Goal: Task Accomplishment & Management: Complete application form

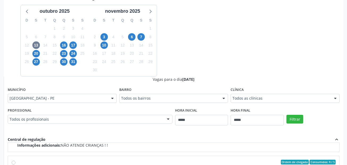
scroll to position [133, 0]
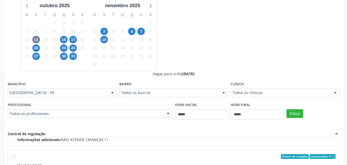
click at [242, 32] on div "Dias com vagas disponíveis para: - Urologia [DATE] D S T Q Q S S 28 29 30 1 2 3…" at bounding box center [174, 113] width 340 height 259
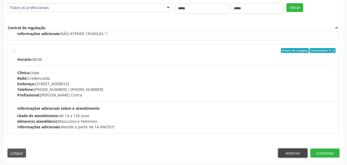
click at [291, 151] on button "Anterior" at bounding box center [292, 153] width 29 height 9
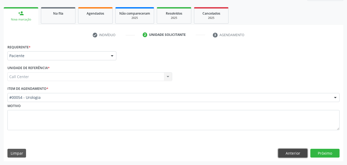
click at [291, 152] on button "Anterior" at bounding box center [292, 153] width 29 height 9
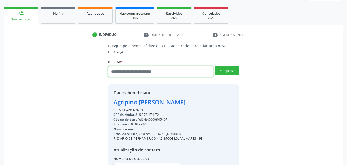
click at [138, 74] on input "text" at bounding box center [160, 71] width 105 height 11
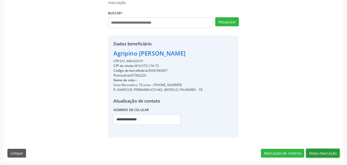
click at [323, 151] on button "Nova marcação" at bounding box center [322, 153] width 33 height 9
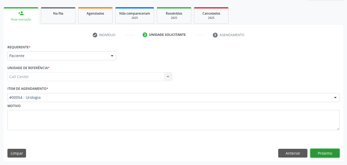
click at [322, 154] on button "Próximo" at bounding box center [324, 153] width 29 height 9
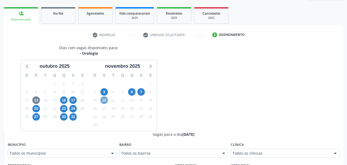
click at [103, 102] on span "10" at bounding box center [103, 99] width 7 height 7
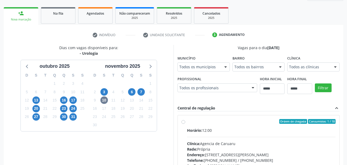
click at [170, 51] on div "Dias com vagas disponíveis para: - Urologia outubro 2025 D S T Q Q S S 28 29 30…" at bounding box center [89, 131] width 170 height 173
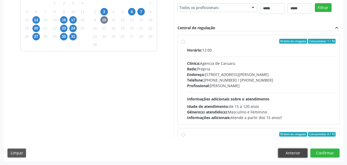
click at [294, 155] on button "Anterior" at bounding box center [292, 153] width 29 height 9
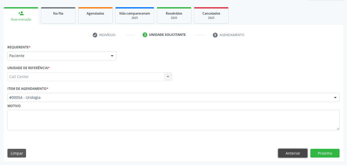
click at [294, 155] on button "Anterior" at bounding box center [292, 153] width 29 height 9
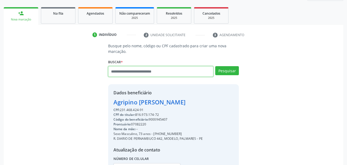
click at [159, 74] on input "text" at bounding box center [160, 71] width 105 height 11
paste input "**********"
type input "**********"
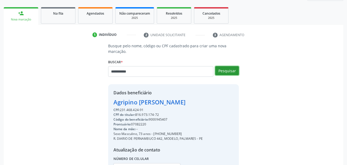
click at [226, 69] on button "Pesquisar" at bounding box center [227, 70] width 24 height 9
type input "**********"
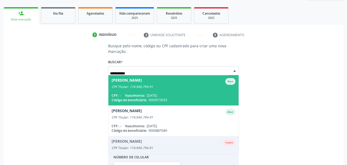
scroll to position [0, 0]
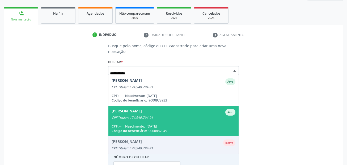
click at [166, 116] on div "CPF Titular: 174.940.794-91" at bounding box center [174, 118] width 124 height 4
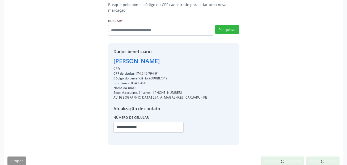
scroll to position [121, 0]
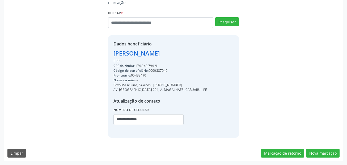
drag, startPoint x: 180, startPoint y: 85, endPoint x: 154, endPoint y: 85, distance: 26.0
click at [154, 85] on div "Sexo Masculino, 64 anos - (81) 97312-1017" at bounding box center [160, 85] width 94 height 5
copy div "(81) 97312-1017"
click at [51, 118] on div "Busque pelo nome, código ou CPF cadastrado para criar uma nova marcação. Buscar…" at bounding box center [173, 65] width 332 height 143
paste input "text"
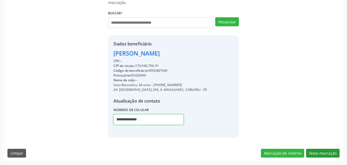
type input "**********"
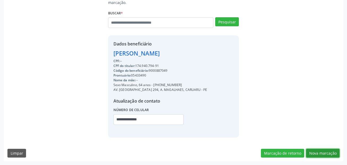
click at [326, 152] on button "Nova marcação" at bounding box center [322, 153] width 33 height 9
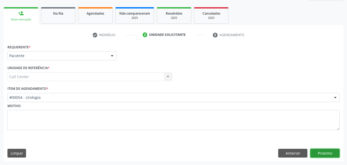
click at [337, 156] on button "Próximo" at bounding box center [324, 153] width 29 height 9
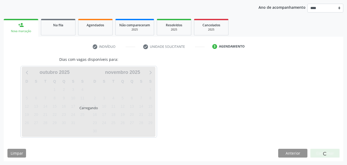
scroll to position [61, 0]
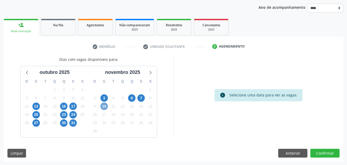
click at [102, 107] on span "10" at bounding box center [103, 106] width 7 height 7
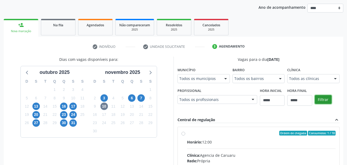
click at [321, 100] on button "Filtrar" at bounding box center [323, 99] width 17 height 9
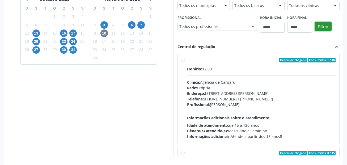
scroll to position [140, 0]
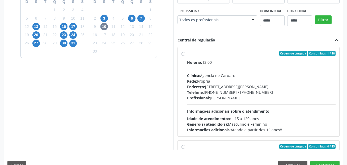
click at [221, 66] on div "Horário: 12:00 Clínica: Agencia de Caruaru Rede: Própria Endereço: Rua João Col…" at bounding box center [261, 96] width 149 height 73
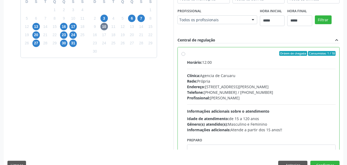
click at [104, 14] on div "3" at bounding box center [103, 18] width 7 height 8
click at [107, 17] on span "3" at bounding box center [103, 18] width 7 height 7
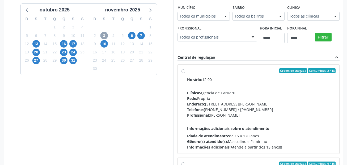
scroll to position [114, 0]
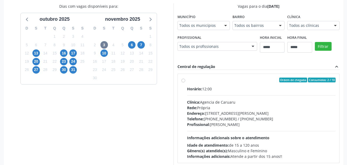
click at [265, 116] on div "Endereço: Rua João Colin, nº 275, Indianapolis, Caruaru - PE" at bounding box center [261, 114] width 149 height 6
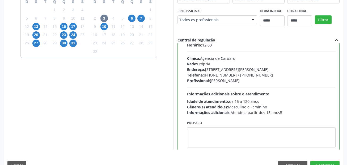
scroll to position [27, 0]
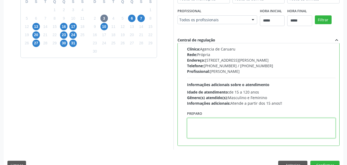
click at [231, 125] on textarea at bounding box center [261, 128] width 149 height 20
paste textarea "**********"
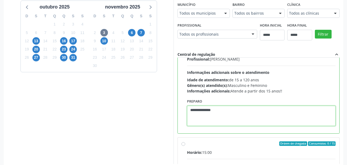
scroll to position [153, 0]
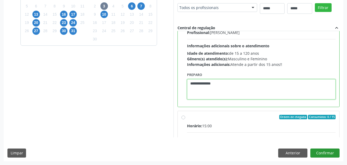
type textarea "**********"
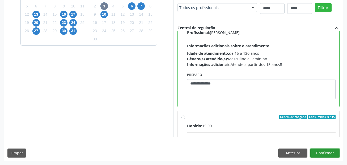
click at [319, 151] on button "Confirmar" at bounding box center [324, 153] width 29 height 9
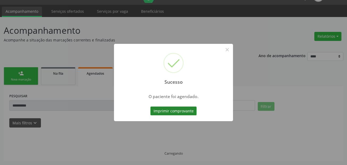
scroll to position [1, 0]
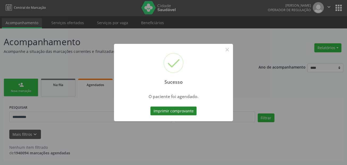
click at [185, 111] on button "Imprimir comprovante" at bounding box center [173, 111] width 46 height 9
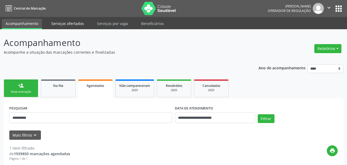
click at [75, 21] on link "Serviços ofertados" at bounding box center [68, 23] width 40 height 9
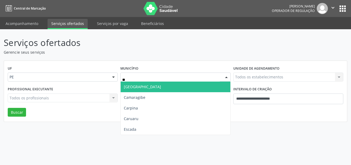
type input "***"
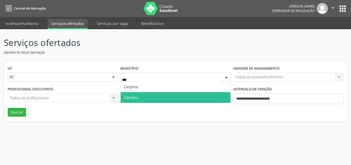
click at [145, 95] on span "Caruaru" at bounding box center [175, 97] width 109 height 11
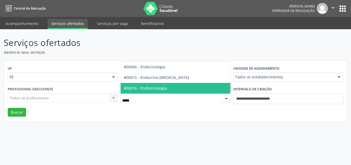
type input "******"
click at [147, 87] on span "#00016 - Endocrinologia" at bounding box center [145, 88] width 43 height 5
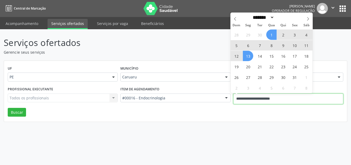
drag, startPoint x: 296, startPoint y: 97, endPoint x: 214, endPoint y: 100, distance: 82.2
click at [214, 100] on div "Profissional executante Todos os profissionais Todos os profissionais Nenhum re…" at bounding box center [175, 96] width 338 height 23
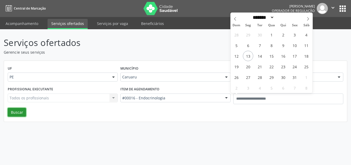
click at [21, 109] on button "Buscar" at bounding box center [17, 112] width 18 height 9
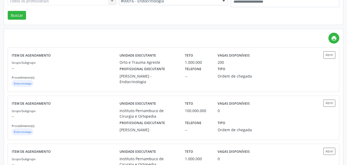
scroll to position [106, 0]
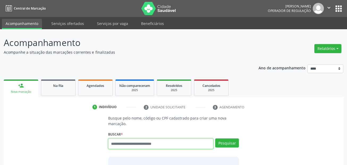
click at [128, 141] on input "text" at bounding box center [160, 143] width 105 height 11
paste input "**********"
type input "**********"
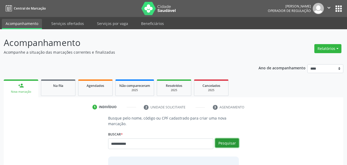
click at [228, 145] on button "Pesquisar" at bounding box center [227, 142] width 24 height 9
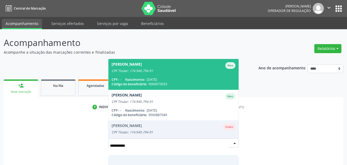
click at [175, 79] on div "CPF: -- Nascimento: 31/07/2013" at bounding box center [174, 79] width 124 height 5
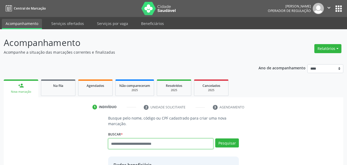
click at [177, 139] on input "text" at bounding box center [160, 143] width 105 height 11
paste input "**********"
type input "**********"
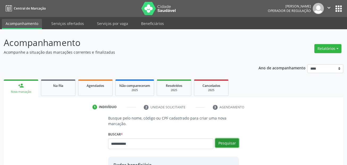
click at [227, 140] on button "Pesquisar" at bounding box center [227, 142] width 24 height 9
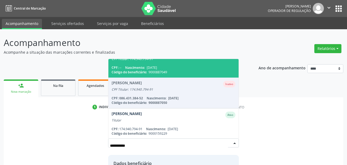
scroll to position [43, 0]
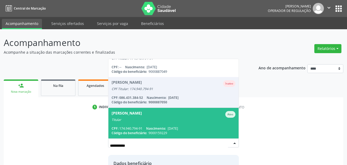
click at [159, 126] on span "Francisca Rodrigues Medeiros Ativo Titular CPF: 174.940.794-91 Nascimento: 17/0…" at bounding box center [173, 123] width 130 height 31
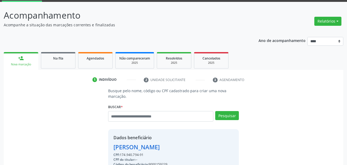
scroll to position [53, 0]
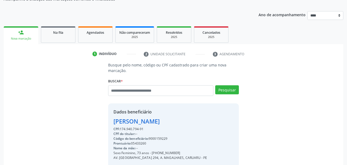
drag, startPoint x: 170, startPoint y: 152, endPoint x: 152, endPoint y: 153, distance: 18.3
click at [152, 153] on div "Sexo Feminino, 73 anos - (81) 97312-1017" at bounding box center [160, 153] width 94 height 5
copy div "(81) 97312-1017"
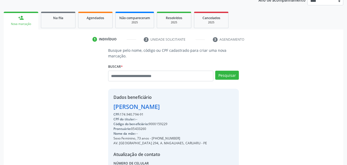
scroll to position [121, 0]
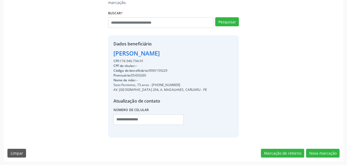
drag, startPoint x: 158, startPoint y: 114, endPoint x: 158, endPoint y: 119, distance: 5.1
click at [158, 116] on div "Número de celular" at bounding box center [148, 115] width 70 height 19
drag, startPoint x: 137, startPoint y: 121, endPoint x: 185, endPoint y: 126, distance: 48.1
click at [137, 121] on input "text" at bounding box center [148, 119] width 70 height 11
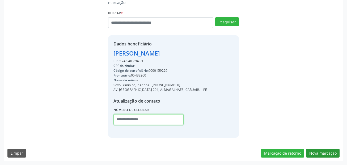
paste input "**********"
type input "**********"
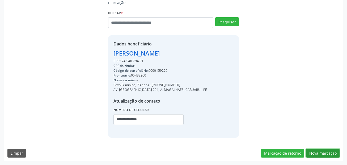
click at [323, 155] on button "Nova marcação" at bounding box center [322, 153] width 33 height 9
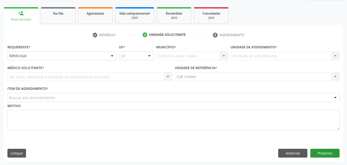
scroll to position [72, 0]
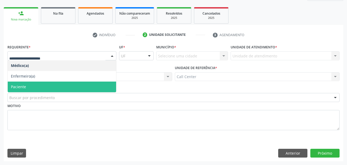
click at [40, 86] on span "Paciente" at bounding box center [62, 87] width 108 height 11
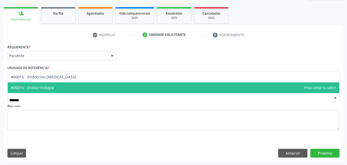
click at [47, 87] on span "#00016 - Endocrinologia" at bounding box center [32, 87] width 43 height 5
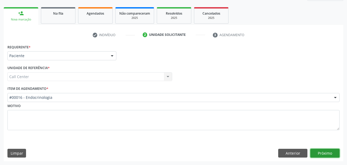
click at [327, 149] on button "Próximo" at bounding box center [324, 153] width 29 height 9
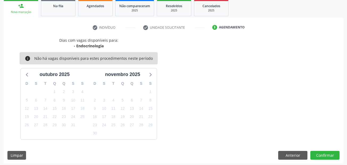
scroll to position [82, 0]
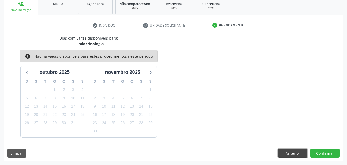
click at [286, 151] on button "Anterior" at bounding box center [292, 153] width 29 height 9
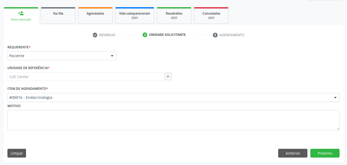
scroll to position [72, 0]
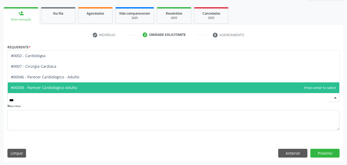
type input "****"
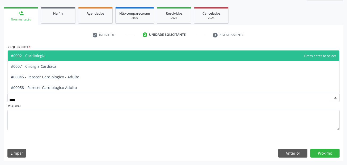
click at [64, 55] on span "#0002 - Cardiologia" at bounding box center [174, 55] width 332 height 11
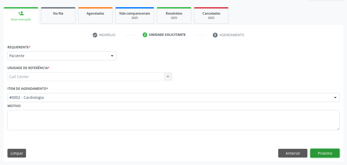
click at [321, 157] on button "Próximo" at bounding box center [324, 153] width 29 height 9
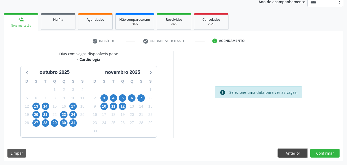
click at [293, 150] on button "Anterior" at bounding box center [292, 153] width 29 height 9
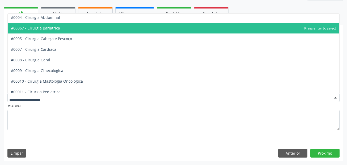
scroll to position [53, 0]
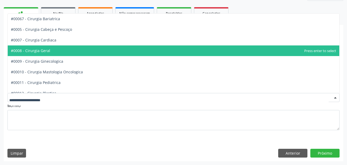
click at [95, 50] on span "#0008 - Cirurgia Geral" at bounding box center [174, 50] width 332 height 11
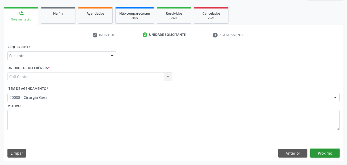
click at [322, 150] on button "Próximo" at bounding box center [324, 153] width 29 height 9
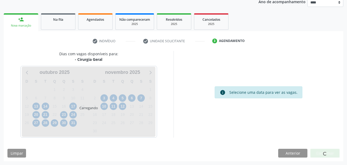
scroll to position [66, 0]
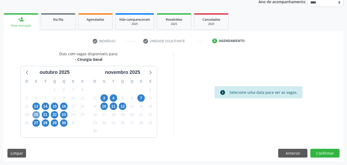
click at [36, 114] on span "20" at bounding box center [35, 114] width 7 height 7
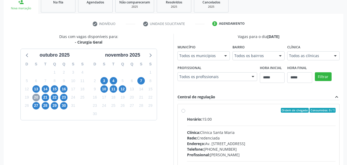
scroll to position [93, 0]
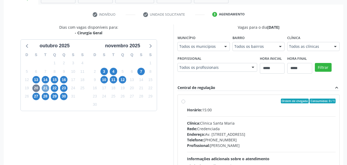
click at [45, 87] on span "21" at bounding box center [45, 88] width 7 height 7
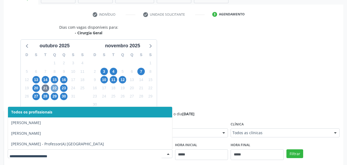
click at [54, 89] on span "22" at bounding box center [54, 88] width 7 height 7
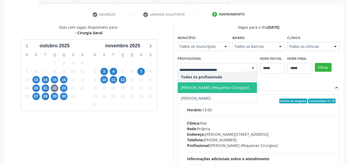
click at [219, 88] on span "Maria Luiza Lemos Pires Pereira (Pequenas Cirurgias)" at bounding box center [215, 87] width 68 height 5
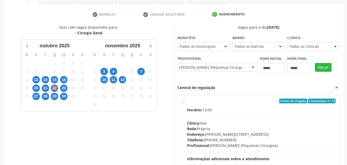
drag, startPoint x: 151, startPoint y: 114, endPoint x: 157, endPoint y: 115, distance: 5.3
click at [151, 115] on div "Dias com vagas disponíveis para: - Cirurgia Geral outubro 2025 D S T Q Q S S 28…" at bounding box center [89, 110] width 170 height 173
click at [327, 69] on button "Filtrar" at bounding box center [323, 67] width 17 height 9
drag, startPoint x: 142, startPoint y: 129, endPoint x: 167, endPoint y: 129, distance: 25.5
click at [143, 128] on div "Dias com vagas disponíveis para: - Cirurgia Geral outubro 2025 D S T Q Q S S 28…" at bounding box center [89, 105] width 170 height 163
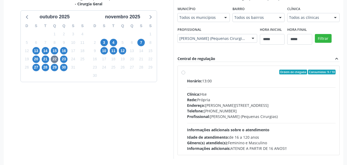
scroll to position [143, 0]
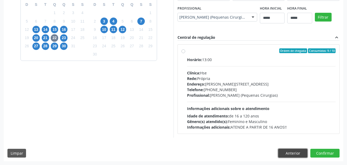
click at [294, 150] on button "Anterior" at bounding box center [292, 153] width 29 height 9
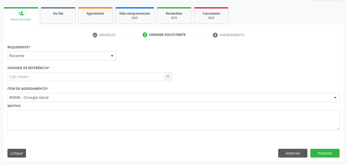
scroll to position [72, 0]
click at [294, 151] on button "Anterior" at bounding box center [292, 153] width 29 height 9
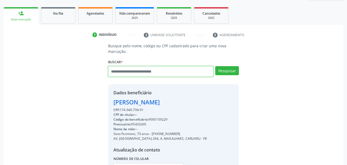
click at [158, 72] on input "text" at bounding box center [160, 71] width 105 height 11
paste input "**********"
type input "**********"
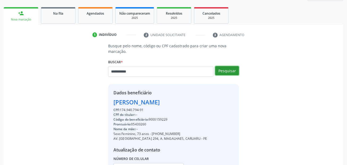
click at [226, 71] on button "Pesquisar" at bounding box center [227, 70] width 24 height 9
type input "**********"
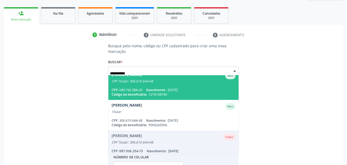
scroll to position [0, 0]
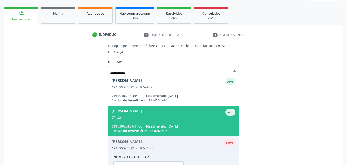
click at [183, 117] on div "Titular" at bounding box center [174, 118] width 124 height 4
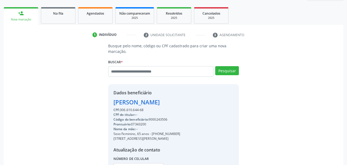
drag, startPoint x: 180, startPoint y: 133, endPoint x: 152, endPoint y: 135, distance: 27.7
click at [152, 135] on div "Sexo Feminino, 65 anos - (81) 99669-3046" at bounding box center [146, 134] width 67 height 5
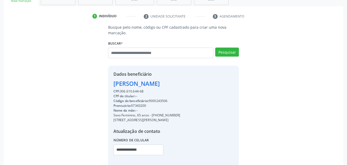
scroll to position [121, 0]
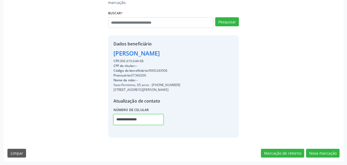
drag, startPoint x: 154, startPoint y: 122, endPoint x: 96, endPoint y: 121, distance: 58.2
click at [96, 121] on div "Busque pelo nome, código ou CPF cadastrado para criar uma nova marcação. Buscar…" at bounding box center [173, 65] width 332 height 143
paste input "text"
drag, startPoint x: 178, startPoint y: 85, endPoint x: 152, endPoint y: 86, distance: 25.5
click at [152, 86] on div "Sexo Feminino, 65 anos - (81) 99669-3046" at bounding box center [146, 85] width 67 height 5
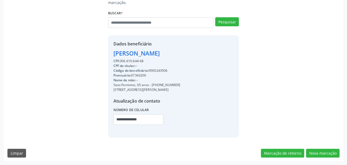
copy div "(81) 99669-3046"
drag, startPoint x: 116, startPoint y: 119, endPoint x: 180, endPoint y: 122, distance: 63.8
click at [164, 122] on input "**********" at bounding box center [138, 119] width 50 height 11
paste input "text"
type input "**********"
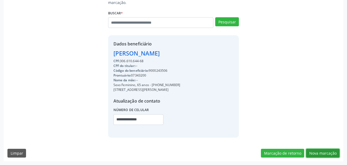
click at [328, 152] on button "Nova marcação" at bounding box center [322, 153] width 33 height 9
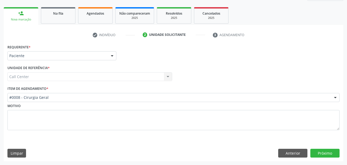
scroll to position [72, 0]
click at [317, 154] on button "Próximo" at bounding box center [324, 153] width 29 height 9
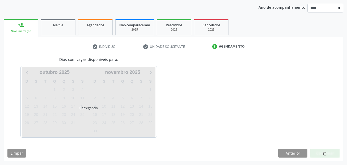
scroll to position [61, 0]
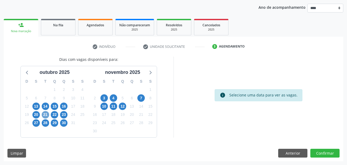
click at [47, 115] on span "21" at bounding box center [45, 114] width 7 height 7
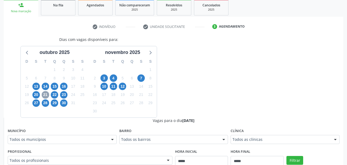
scroll to position [114, 0]
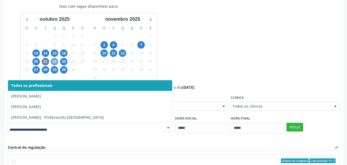
click at [54, 59] on span "22" at bounding box center [54, 61] width 7 height 7
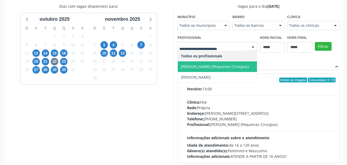
click at [209, 68] on span "Maria Luiza Lemos Pires Pereira (Pequenas Cirurgias)" at bounding box center [215, 66] width 68 height 5
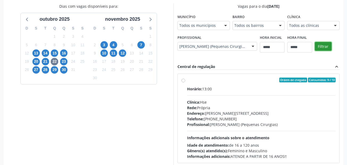
click at [323, 47] on button "Filtrar" at bounding box center [323, 46] width 17 height 9
click at [234, 94] on div "Horário: 13:00 Clínica: Hse Rede: Própria Endereço: Av Rosa e Silva, nº 36, Esp…" at bounding box center [261, 122] width 149 height 73
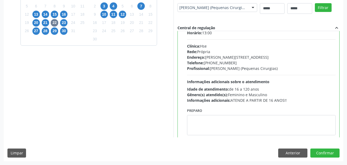
scroll to position [26, 0]
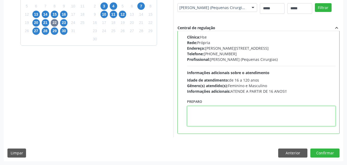
click at [283, 120] on textarea at bounding box center [261, 116] width 149 height 20
click at [246, 114] on textarea at bounding box center [261, 116] width 149 height 20
paste textarea "**********"
type textarea "**********"
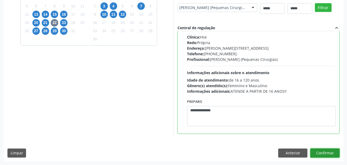
click at [330, 153] on button "Confirmar" at bounding box center [324, 153] width 29 height 9
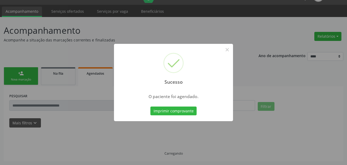
scroll to position [12, 0]
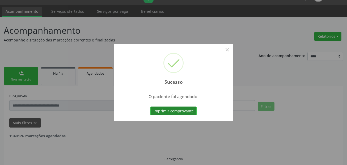
click at [187, 112] on button "Imprimir comprovante" at bounding box center [173, 111] width 46 height 9
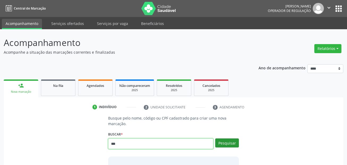
type input "***"
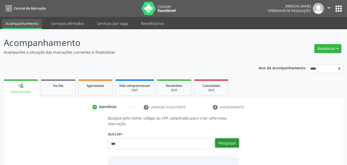
click at [231, 141] on button "Pesquisar" at bounding box center [227, 142] width 24 height 9
type input "***"
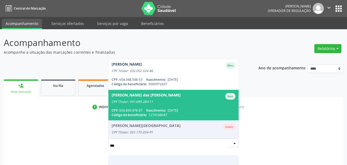
click at [168, 101] on div "CPF Titular: 041.689.284-11" at bounding box center [174, 102] width 124 height 4
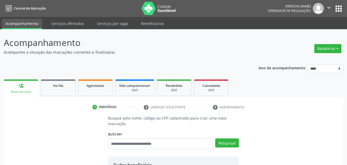
click at [132, 142] on input "text" at bounding box center [160, 143] width 105 height 11
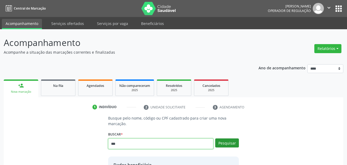
type input "***"
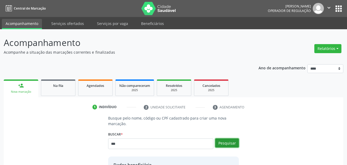
click at [231, 145] on button "Pesquisar" at bounding box center [227, 142] width 24 height 9
type input "***"
drag, startPoint x: 269, startPoint y: 103, endPoint x: 264, endPoint y: 119, distance: 17.4
click at [227, 143] on button "Pesquisar" at bounding box center [227, 142] width 24 height 9
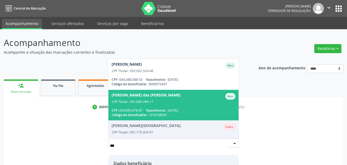
click at [176, 104] on span "Maria das Dores Maura de Souza Ativo CPF Titular: 041.689.284-11 CPF: 654.890.4…" at bounding box center [173, 105] width 130 height 31
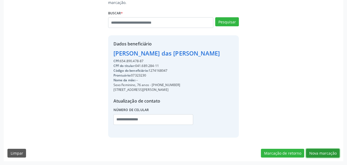
click at [327, 152] on button "Nova marcação" at bounding box center [322, 153] width 33 height 9
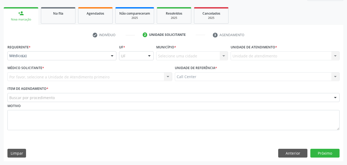
click at [242, 138] on div "Requerente * Médico(a) Médico(a) Enfermeiro(a) Paciente Nenhum resultado encont…" at bounding box center [174, 102] width 340 height 118
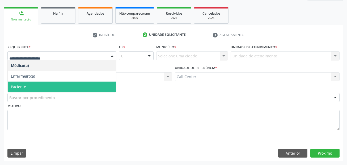
click at [32, 88] on span "Paciente" at bounding box center [62, 87] width 108 height 11
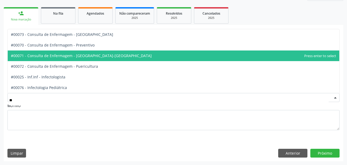
type input "*"
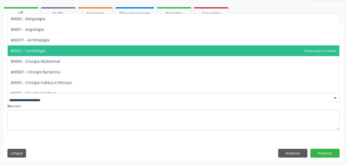
type input "*"
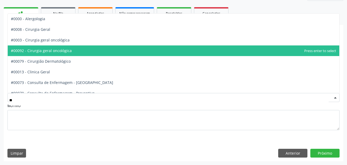
type input "*"
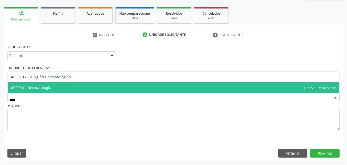
click at [67, 86] on span "#00014 - Dermatologia" at bounding box center [174, 87] width 332 height 11
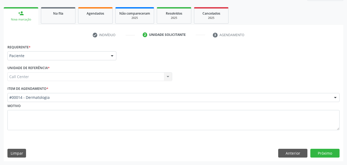
click at [158, 153] on div "Limpar Anterior Próximo" at bounding box center [173, 153] width 332 height 9
click at [323, 151] on button "Próximo" at bounding box center [324, 153] width 29 height 9
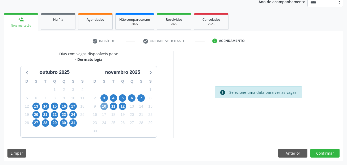
click at [106, 107] on span "10" at bounding box center [103, 106] width 7 height 7
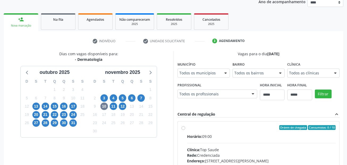
scroll to position [69, 0]
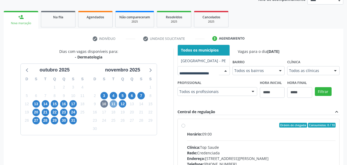
click at [112, 103] on span "11" at bounding box center [113, 103] width 7 height 7
click at [122, 106] on span "12" at bounding box center [122, 103] width 7 height 7
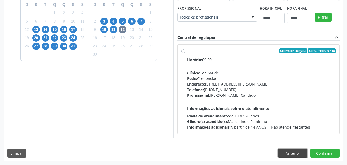
click at [294, 149] on button "Anterior" at bounding box center [292, 153] width 29 height 9
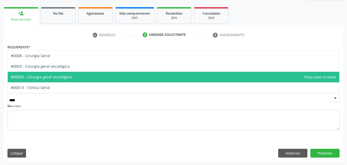
type input "***"
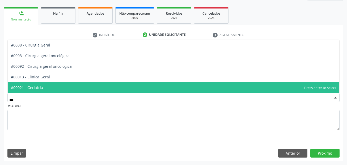
click at [48, 83] on span "#00021 - Geriatria" at bounding box center [174, 87] width 332 height 11
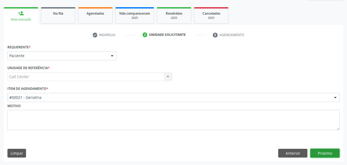
click at [330, 154] on button "Próximo" at bounding box center [324, 153] width 29 height 9
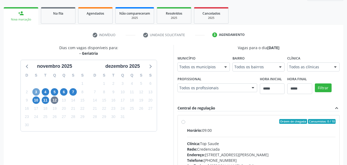
click at [35, 92] on span "3" at bounding box center [35, 91] width 7 height 7
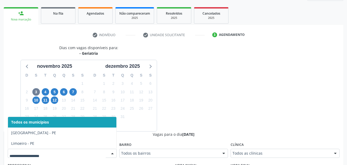
click at [80, 158] on div at bounding box center [62, 153] width 109 height 9
click at [44, 89] on span "4" at bounding box center [45, 91] width 7 height 7
click at [57, 93] on span "5" at bounding box center [54, 91] width 7 height 7
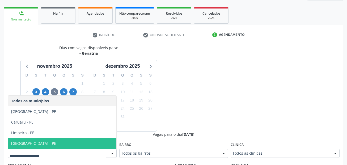
drag, startPoint x: 42, startPoint y: 142, endPoint x: 46, endPoint y: 141, distance: 3.8
click at [43, 142] on span "[GEOGRAPHIC_DATA] - PE" at bounding box center [62, 143] width 108 height 11
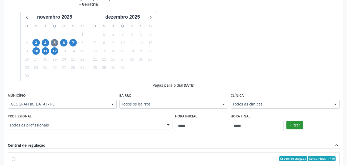
scroll to position [125, 0]
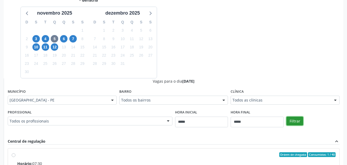
click at [297, 119] on button "Filtrar" at bounding box center [294, 121] width 17 height 9
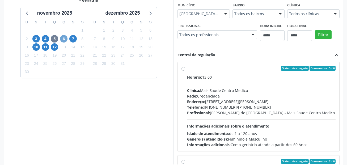
click at [62, 40] on span "6" at bounding box center [63, 38] width 7 height 7
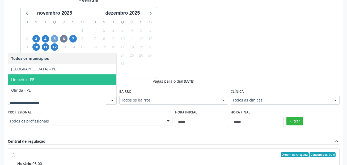
click at [56, 38] on span "5" at bounding box center [54, 38] width 7 height 7
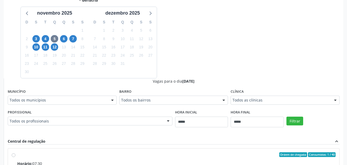
drag, startPoint x: 70, startPoint y: 95, endPoint x: 66, endPoint y: 103, distance: 8.0
click at [70, 96] on div "Município Todos os municípios Todos os municípios Cabo de Santo Agostinho - PE …" at bounding box center [62, 96] width 109 height 17
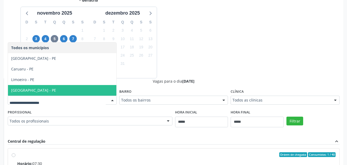
drag, startPoint x: 49, startPoint y: 88, endPoint x: 287, endPoint y: 114, distance: 239.2
click at [50, 88] on span "[GEOGRAPHIC_DATA] - PE" at bounding box center [62, 90] width 108 height 11
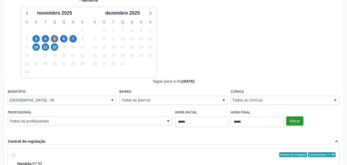
click at [298, 117] on button "Filtrar" at bounding box center [294, 121] width 17 height 9
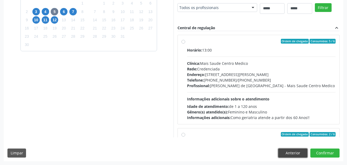
click at [294, 153] on button "Anterior" at bounding box center [292, 153] width 29 height 9
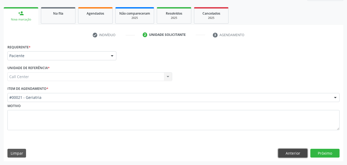
click at [287, 151] on button "Anterior" at bounding box center [292, 153] width 29 height 9
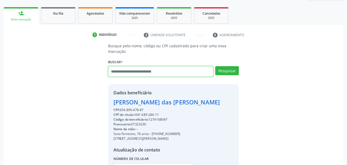
click at [137, 74] on input "text" at bounding box center [160, 71] width 105 height 11
click at [307, 85] on div "Busque pelo nome, código ou CPF cadastrado para criar uma nova marcação. Buscar…" at bounding box center [173, 114] width 332 height 143
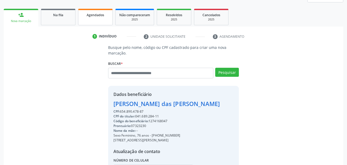
scroll to position [0, 0]
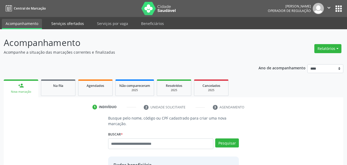
click at [61, 24] on link "Serviços ofertados" at bounding box center [68, 23] width 40 height 9
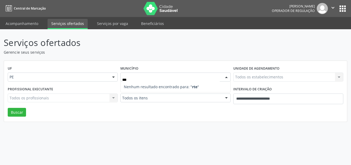
drag, startPoint x: 146, startPoint y: 78, endPoint x: 69, endPoint y: 73, distance: 77.0
click at [69, 73] on div "UF PE PE Nenhum resultado encontrado para: " " Não há nenhuma opção para ser ex…" at bounding box center [175, 75] width 338 height 21
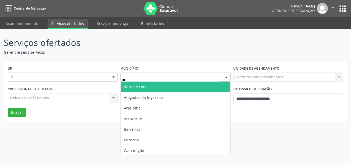
type input "***"
click at [137, 87] on span "Recife" at bounding box center [175, 87] width 109 height 11
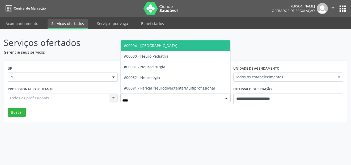
type input "*****"
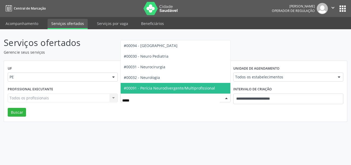
click at [176, 87] on span "#00091 - Perícia Neurodivergente/Multiprofissional" at bounding box center [169, 88] width 91 height 5
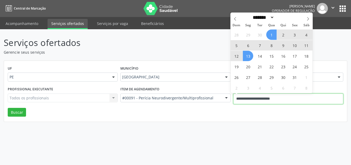
drag, startPoint x: 286, startPoint y: 99, endPoint x: 208, endPoint y: 99, distance: 77.9
click at [208, 99] on div "Profissional executante Todos os profissionais Todos os profissionais Nenhum re…" at bounding box center [175, 96] width 338 height 23
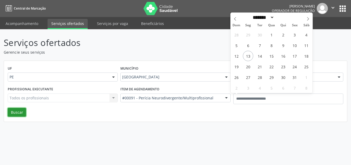
click at [20, 112] on button "Buscar" at bounding box center [17, 112] width 18 height 9
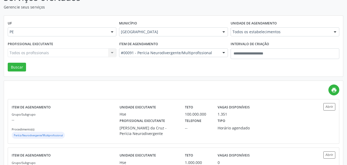
scroll to position [132, 0]
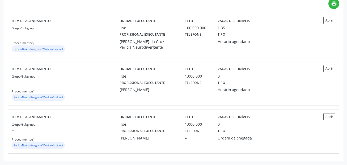
click at [231, 6] on div "print" at bounding box center [174, 3] width 332 height 11
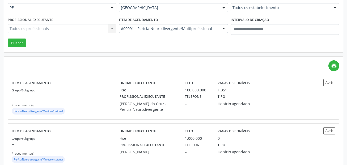
scroll to position [0, 0]
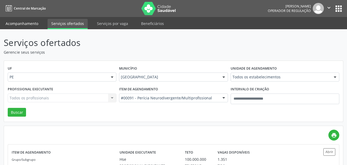
click at [35, 23] on link "Acompanhamento" at bounding box center [22, 23] width 40 height 9
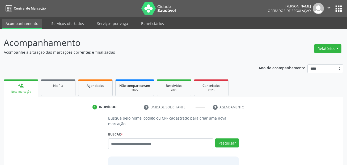
click at [150, 128] on div "Busque pelo nome, código ou CPF cadastrado para criar uma nova marcação. Buscar…" at bounding box center [173, 157] width 138 height 84
click at [144, 149] on input "text" at bounding box center [160, 143] width 105 height 11
paste input "**********"
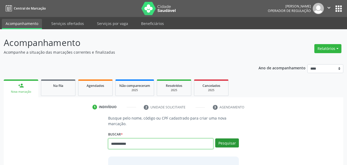
type input "**********"
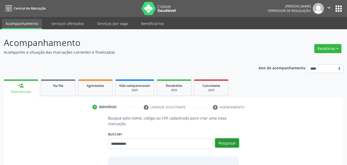
click at [229, 142] on button "Pesquisar" at bounding box center [227, 142] width 24 height 9
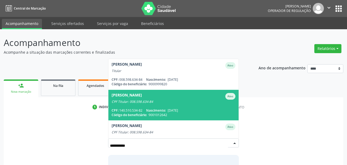
click at [178, 108] on span "21/10/2016" at bounding box center [173, 110] width 10 height 5
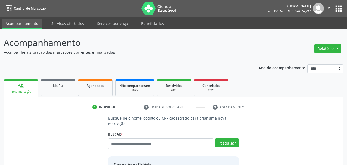
scroll to position [80, 0]
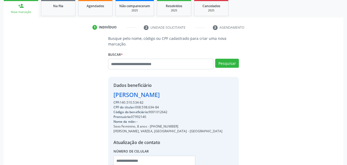
drag, startPoint x: 178, startPoint y: 128, endPoint x: 150, endPoint y: 126, distance: 27.2
click at [150, 126] on div "Sexo Feminino, 8 anos - (81) 98287-1980" at bounding box center [167, 126] width 109 height 5
copy div "(81) 98287-1980"
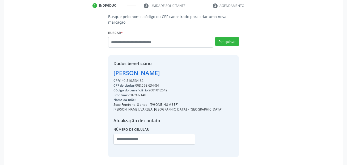
scroll to position [121, 0]
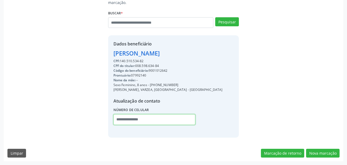
drag, startPoint x: 156, startPoint y: 122, endPoint x: 249, endPoint y: 125, distance: 92.8
click at [156, 122] on input "text" at bounding box center [154, 119] width 82 height 11
paste input "**********"
type input "**********"
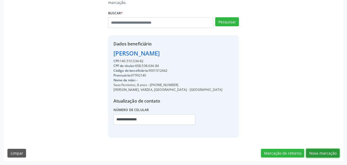
click at [330, 155] on button "Nova marcação" at bounding box center [322, 153] width 33 height 9
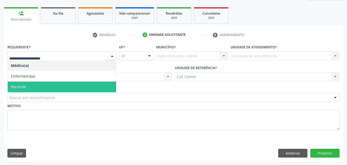
click at [39, 83] on ul "Médico(a) Enfermeiro(a) Paciente Nenhum resultado encontrado para: " " Não há n…" at bounding box center [62, 76] width 108 height 32
click at [35, 87] on span "Paciente" at bounding box center [62, 87] width 108 height 11
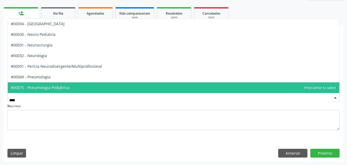
type input "*****"
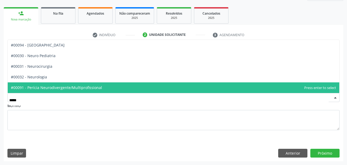
click at [39, 92] on span "#00091 - Perícia Neurodivergente/Multiprofissional" at bounding box center [174, 87] width 332 height 11
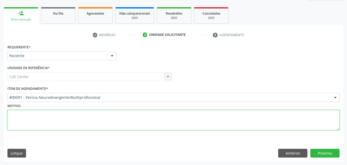
click at [35, 118] on textarea at bounding box center [173, 120] width 332 height 20
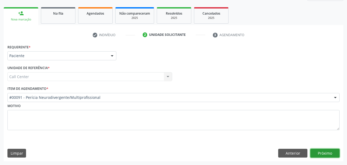
click at [322, 154] on button "Próximo" at bounding box center [324, 153] width 29 height 9
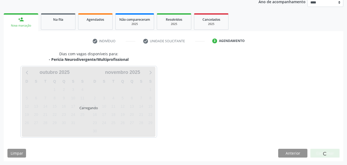
scroll to position [66, 0]
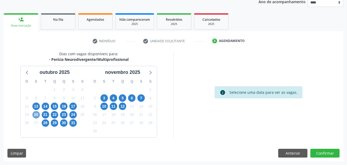
click at [37, 115] on span "20" at bounding box center [35, 114] width 7 height 7
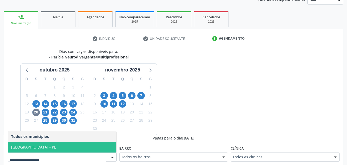
click at [62, 146] on span "Recife - PE" at bounding box center [62, 147] width 108 height 11
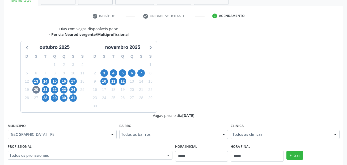
scroll to position [122, 0]
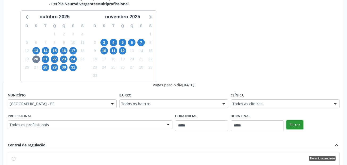
click at [296, 126] on button "Filtrar" at bounding box center [294, 124] width 17 height 9
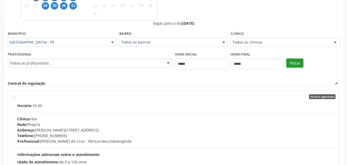
scroll to position [201, 0]
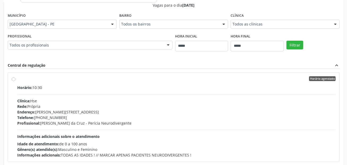
click at [101, 89] on div "Horário: 10:30" at bounding box center [176, 88] width 318 height 6
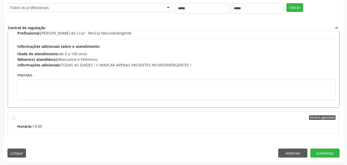
scroll to position [53, 0]
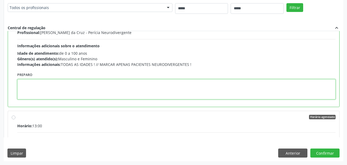
click at [85, 91] on textarea at bounding box center [176, 89] width 318 height 20
paste textarea "**********"
type textarea "**********"
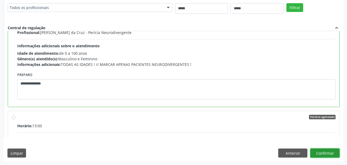
click at [328, 150] on button "Confirmar" at bounding box center [324, 153] width 29 height 9
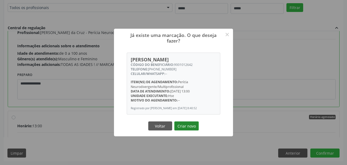
click at [195, 129] on button "Criar novo" at bounding box center [186, 125] width 24 height 9
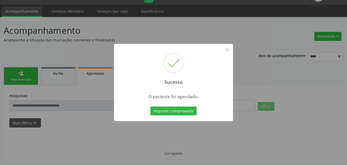
scroll to position [12, 0]
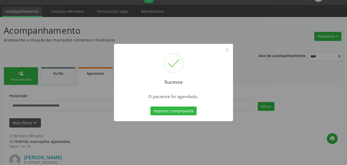
click at [218, 74] on div "Sucesso ×" at bounding box center [173, 67] width 119 height 46
click at [183, 111] on button "Imprimir comprovante" at bounding box center [173, 111] width 46 height 9
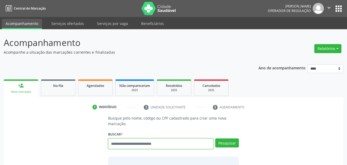
click at [149, 146] on input "text" at bounding box center [160, 143] width 105 height 11
paste input "**********"
type input "**********"
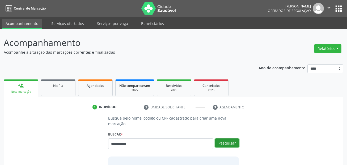
click at [233, 142] on button "Pesquisar" at bounding box center [227, 142] width 24 height 9
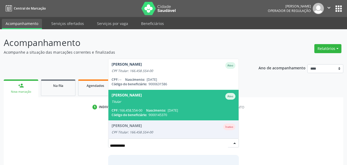
click at [187, 107] on span "[PERSON_NAME] Titular CPF: 166.458.554-00 Nascimento: [DATE] Código do benefici…" at bounding box center [173, 105] width 130 height 31
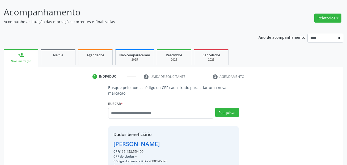
scroll to position [53, 0]
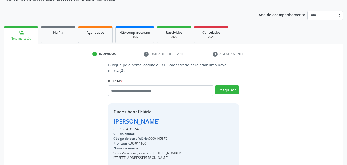
drag, startPoint x: 177, startPoint y: 153, endPoint x: 154, endPoint y: 153, distance: 23.4
click at [154, 153] on div "Sexo Masculino, 72 anos - [PHONE_NUMBER]" at bounding box center [147, 153] width 69 height 5
copy div "[PHONE_NUMBER]"
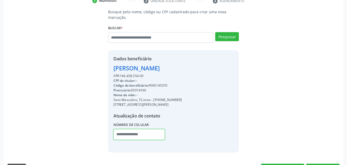
click at [137, 136] on input "text" at bounding box center [139, 134] width 52 height 11
paste input "**********"
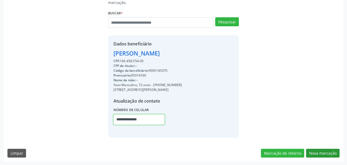
type input "**********"
click at [318, 150] on button "Nova marcação" at bounding box center [322, 153] width 33 height 9
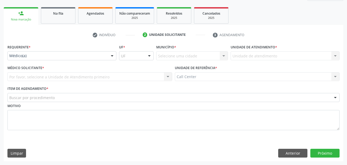
scroll to position [72, 0]
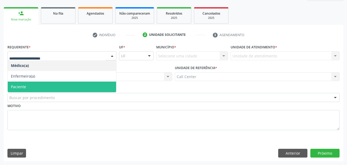
click at [37, 86] on span "Paciente" at bounding box center [62, 87] width 108 height 11
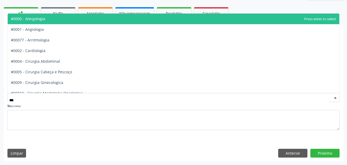
type input "****"
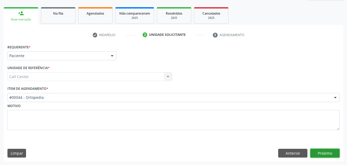
click at [330, 155] on button "Próximo" at bounding box center [324, 153] width 29 height 9
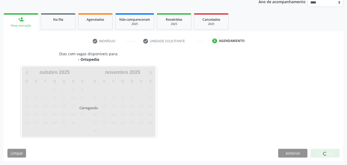
scroll to position [66, 0]
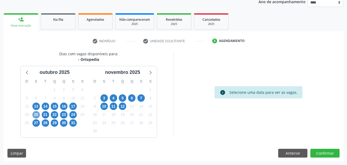
click at [36, 113] on span "20" at bounding box center [35, 114] width 7 height 7
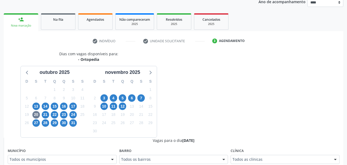
scroll to position [69, 0]
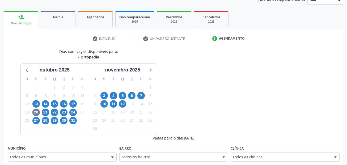
click at [52, 104] on span "15" at bounding box center [54, 103] width 7 height 7
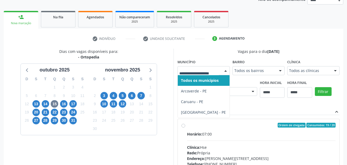
drag, startPoint x: 192, startPoint y: 72, endPoint x: 189, endPoint y: 73, distance: 3.5
click at [64, 104] on span "16" at bounding box center [63, 103] width 7 height 7
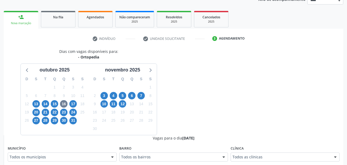
click at [74, 105] on span "17" at bounding box center [72, 103] width 7 height 7
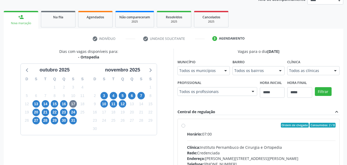
click at [178, 75] on div "Todos os municípios" at bounding box center [204, 70] width 52 height 9
click at [229, 96] on div "Dias com vagas disponíveis para: - Ortopedia [DATE] D S T Q Q S S 28 29 30 1 2 …" at bounding box center [174, 135] width 340 height 173
click at [37, 111] on span "20" at bounding box center [35, 112] width 7 height 7
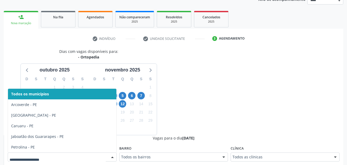
click at [39, 154] on div at bounding box center [62, 157] width 109 height 9
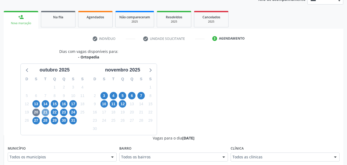
click at [43, 114] on span "21" at bounding box center [45, 112] width 7 height 7
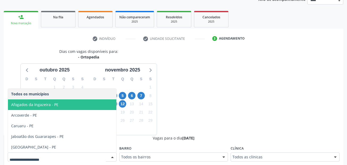
click at [73, 103] on span "Afogados da Ingazeira - PE" at bounding box center [62, 104] width 108 height 11
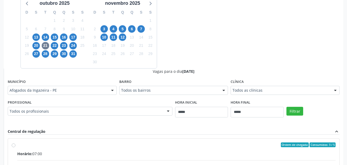
scroll to position [148, 0]
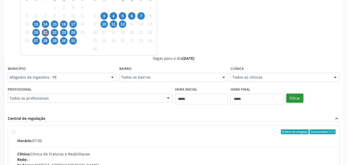
click at [297, 96] on button "Filtrar" at bounding box center [294, 98] width 17 height 9
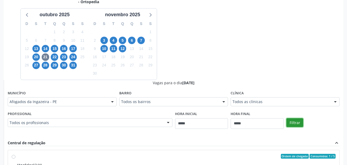
scroll to position [123, 0]
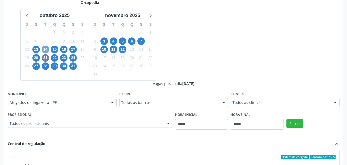
click at [46, 49] on span "14" at bounding box center [45, 49] width 7 height 7
click at [41, 120] on div "Todos os profissionais" at bounding box center [90, 123] width 165 height 9
click at [44, 132] on div "Profissional Todos os profissionais Todos os profissionais Alex Luciano de Albu…" at bounding box center [89, 123] width 167 height 24
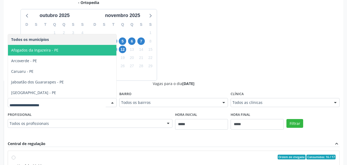
click at [55, 49] on span "Afogados da Ingazeira - PE" at bounding box center [34, 50] width 47 height 5
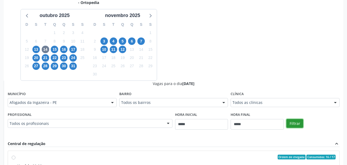
click at [299, 120] on button "Filtrar" at bounding box center [294, 123] width 17 height 9
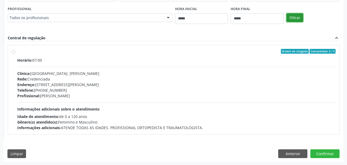
scroll to position [229, 0]
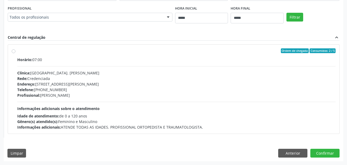
click at [141, 97] on div "Profissional: Francisco Erlandio de Melo Junior" at bounding box center [176, 95] width 318 height 6
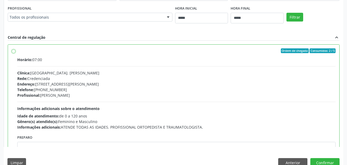
scroll to position [26, 0]
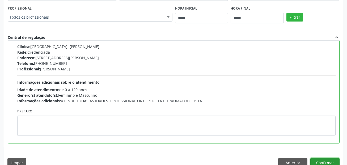
click at [330, 163] on button "Confirmar" at bounding box center [324, 162] width 29 height 9
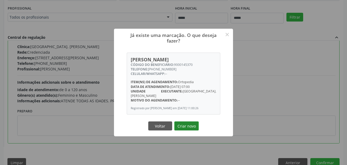
click at [187, 129] on button "Criar novo" at bounding box center [186, 125] width 24 height 9
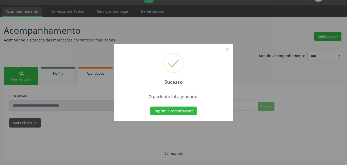
scroll to position [12, 0]
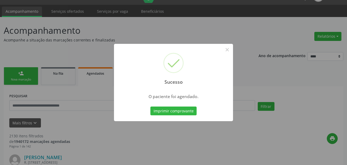
click at [223, 86] on div "Sucesso ×" at bounding box center [173, 67] width 119 height 46
click at [169, 107] on button "Imprimir comprovante" at bounding box center [173, 111] width 46 height 9
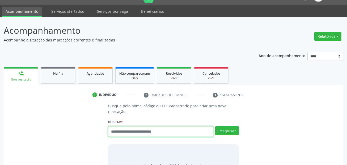
scroll to position [12, 0]
click at [143, 131] on input "text" at bounding box center [160, 131] width 105 height 11
type input "***"
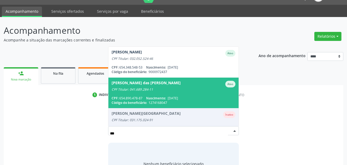
click at [145, 88] on div "CPF Titular: 041.689.284-11" at bounding box center [174, 89] width 124 height 4
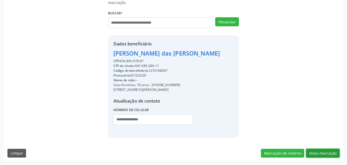
click at [330, 151] on button "Nova marcação" at bounding box center [322, 153] width 33 height 9
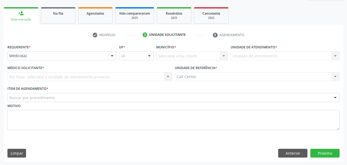
scroll to position [72, 0]
click at [49, 59] on div "Médico(a)" at bounding box center [61, 55] width 109 height 9
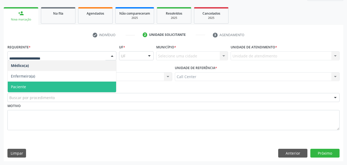
click at [34, 83] on span "Paciente" at bounding box center [62, 87] width 108 height 11
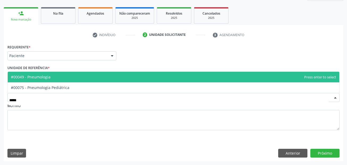
click at [38, 75] on span "#00049 - Pneumologia" at bounding box center [31, 76] width 40 height 5
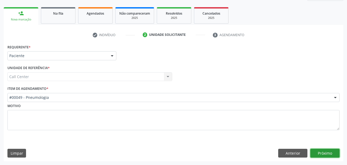
click at [316, 155] on button "Próximo" at bounding box center [324, 153] width 29 height 9
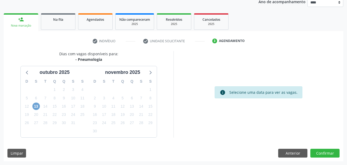
click at [36, 105] on span "13" at bounding box center [35, 106] width 7 height 7
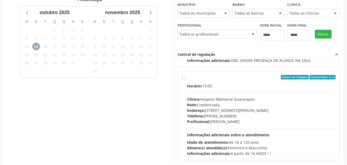
scroll to position [46, 0]
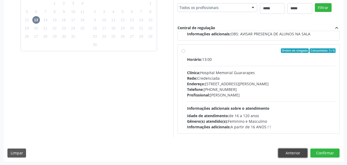
click at [282, 150] on button "Anterior" at bounding box center [292, 153] width 29 height 9
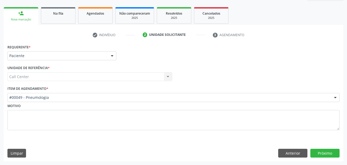
scroll to position [72, 0]
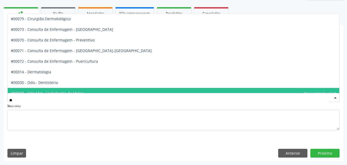
type input "***"
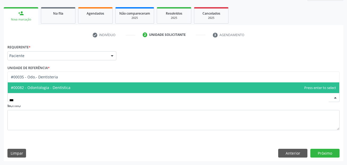
click at [50, 87] on span "#00082 - Odontologia - Dentística" at bounding box center [41, 87] width 60 height 5
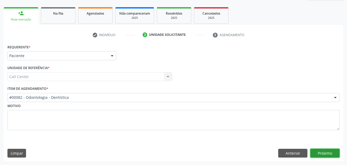
click at [334, 153] on button "Próximo" at bounding box center [324, 153] width 29 height 9
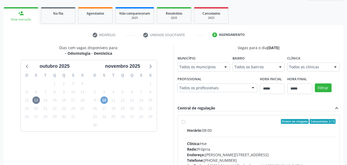
click at [105, 101] on span "10" at bounding box center [103, 99] width 7 height 7
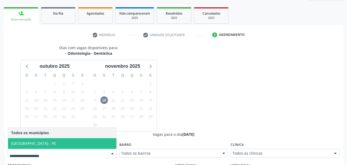
click at [78, 142] on span "[GEOGRAPHIC_DATA] - PE" at bounding box center [62, 143] width 108 height 11
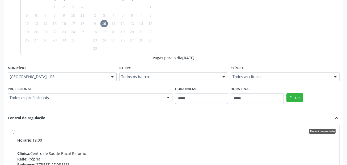
scroll to position [152, 0]
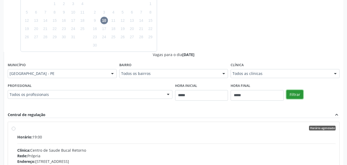
click at [300, 91] on button "Filtrar" at bounding box center [294, 94] width 17 height 9
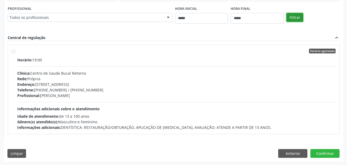
scroll to position [229, 0]
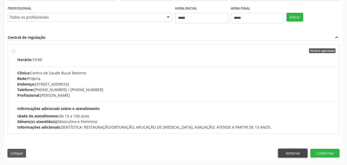
click at [297, 155] on button "Anterior" at bounding box center [292, 153] width 29 height 9
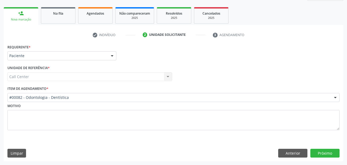
scroll to position [72, 0]
click at [297, 155] on button "Anterior" at bounding box center [292, 153] width 29 height 9
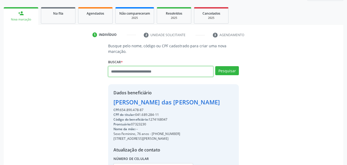
drag, startPoint x: 154, startPoint y: 69, endPoint x: 207, endPoint y: 69, distance: 52.6
click at [157, 69] on input "text" at bounding box center [160, 71] width 105 height 11
paste input "**********"
type input "**********"
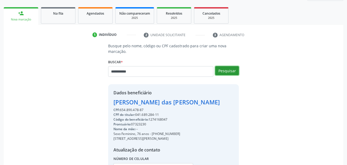
click at [225, 67] on button "Pesquisar" at bounding box center [227, 70] width 24 height 9
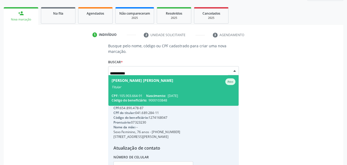
click at [189, 91] on span "[PERSON_NAME] [PERSON_NAME] Ativo Titular CPF: 105.903.664-91 Nascimento: [DATE…" at bounding box center [173, 90] width 130 height 31
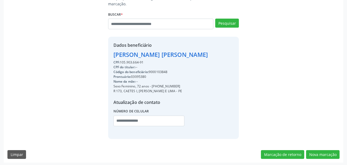
scroll to position [121, 0]
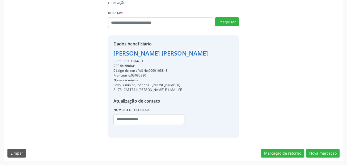
drag, startPoint x: 172, startPoint y: 70, endPoint x: 150, endPoint y: 70, distance: 21.8
click at [150, 70] on div "Código do beneficiário: 9000103848" at bounding box center [160, 70] width 95 height 5
drag, startPoint x: 180, startPoint y: 86, endPoint x: 152, endPoint y: 86, distance: 27.9
click at [152, 86] on div "Sexo Feminino, 72 anos - (81) 98890-4406" at bounding box center [160, 85] width 95 height 5
copy div "(81) 98890-4406"
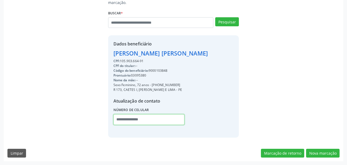
click at [151, 117] on input "text" at bounding box center [148, 119] width 71 height 11
paste input "**********"
type input "**********"
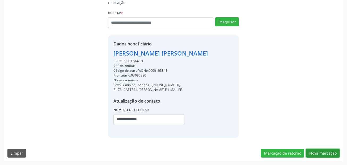
click at [335, 153] on button "Nova marcação" at bounding box center [322, 153] width 33 height 9
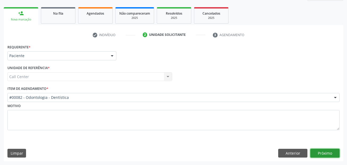
click at [325, 154] on button "Próximo" at bounding box center [324, 153] width 29 height 9
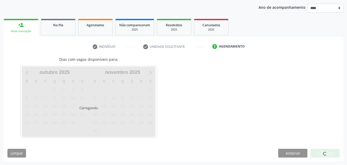
scroll to position [61, 0]
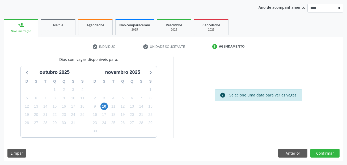
click at [100, 104] on div "10" at bounding box center [103, 106] width 9 height 8
click at [104, 104] on span "10" at bounding box center [103, 106] width 7 height 7
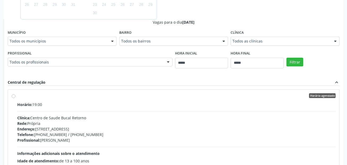
scroll to position [193, 0]
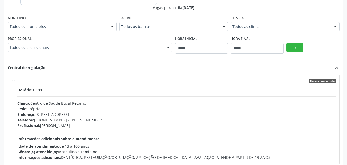
click at [60, 90] on div "Horário: 19:00" at bounding box center [176, 90] width 318 height 6
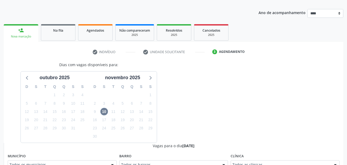
scroll to position [233, 0]
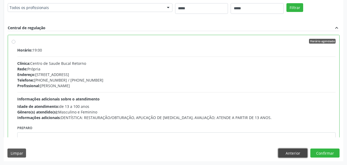
click at [298, 154] on button "Anterior" at bounding box center [292, 153] width 29 height 9
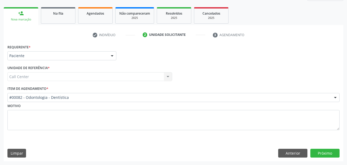
scroll to position [72, 0]
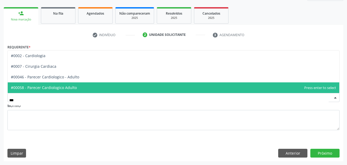
type input "****"
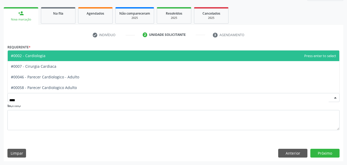
click at [70, 59] on span "#0002 - Cardiologia" at bounding box center [174, 55] width 332 height 11
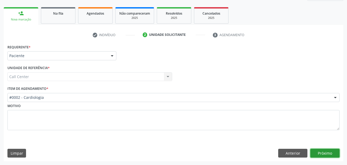
click at [319, 154] on button "Próximo" at bounding box center [324, 153] width 29 height 9
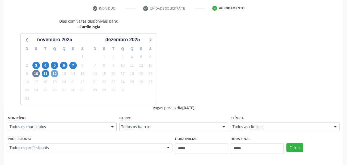
click at [54, 74] on span "12" at bounding box center [54, 73] width 7 height 7
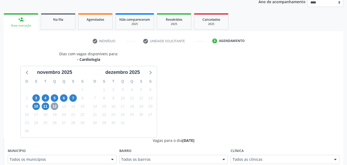
scroll to position [99, 0]
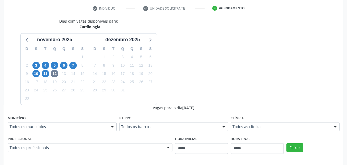
click at [52, 130] on div "Todos os municípios" at bounding box center [62, 126] width 109 height 9
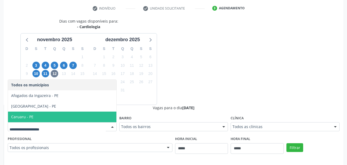
click at [50, 115] on span "Caruaru - PE" at bounding box center [62, 117] width 108 height 11
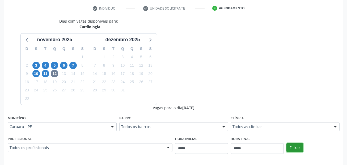
click at [291, 145] on button "Filtrar" at bounding box center [294, 147] width 17 height 9
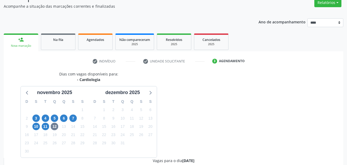
scroll to position [46, 0]
click at [36, 119] on span "3" at bounding box center [35, 118] width 7 height 7
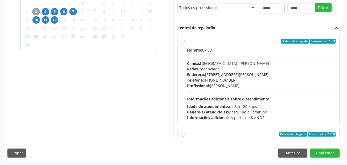
scroll to position [172, 0]
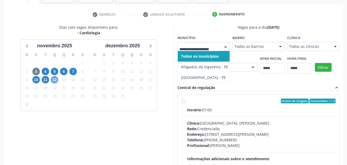
click at [55, 79] on span "12" at bounding box center [54, 79] width 7 height 7
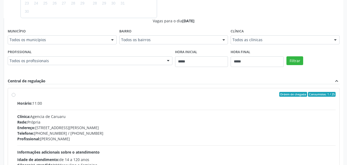
scroll to position [226, 0]
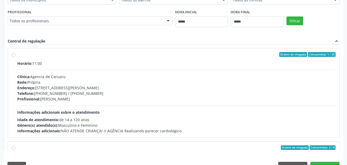
click at [158, 41] on div "Central de regulação expand_less" at bounding box center [174, 41] width 332 height 6
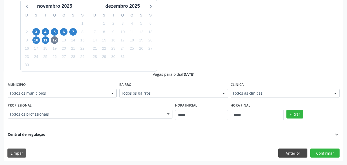
scroll to position [66, 0]
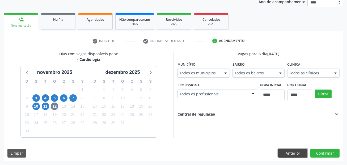
click at [300, 152] on button "Anterior" at bounding box center [292, 153] width 29 height 9
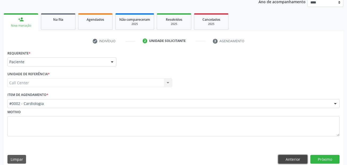
click at [292, 157] on button "Anterior" at bounding box center [292, 159] width 29 height 9
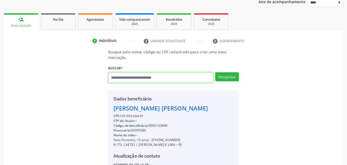
paste input "**********"
type input "**********"
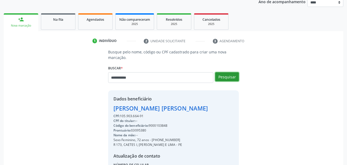
click at [230, 78] on button "Pesquisar" at bounding box center [227, 76] width 24 height 9
type input "**********"
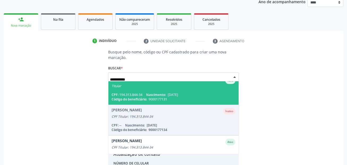
scroll to position [19, 0]
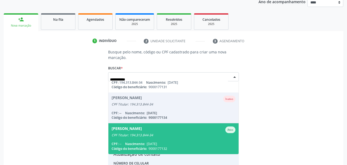
click at [168, 137] on div "CPF Titular: 194.313.844-34" at bounding box center [174, 135] width 124 height 4
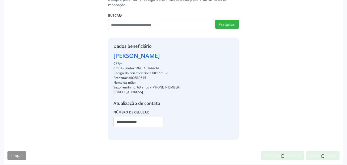
scroll to position [121, 0]
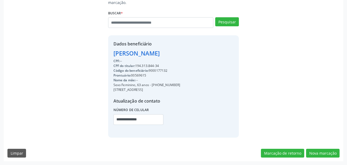
drag, startPoint x: 177, startPoint y: 85, endPoint x: 151, endPoint y: 85, distance: 25.8
click at [151, 85] on div "Sexo Feminino, 63 anos - (81) 99541-3116" at bounding box center [146, 85] width 67 height 5
copy div "(81) 99541-3116"
drag, startPoint x: 112, startPoint y: 121, endPoint x: 139, endPoint y: 120, distance: 27.1
click at [112, 121] on div "**********" at bounding box center [173, 86] width 131 height 102
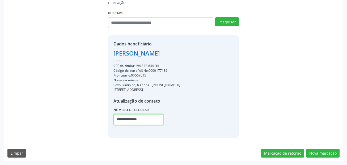
paste input "text"
type input "**********"
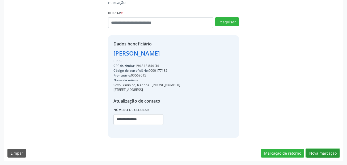
click at [324, 156] on button "Nova marcação" at bounding box center [322, 153] width 33 height 9
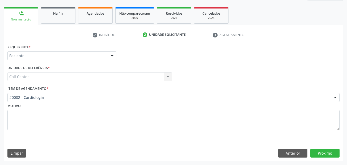
scroll to position [72, 0]
click at [336, 154] on button "Próximo" at bounding box center [324, 153] width 29 height 9
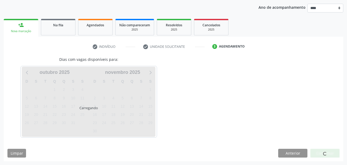
scroll to position [61, 0]
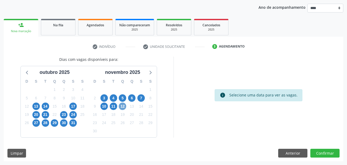
click at [125, 107] on span "12" at bounding box center [122, 106] width 7 height 7
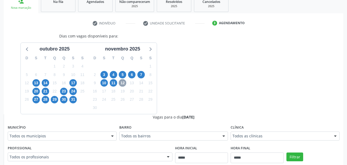
scroll to position [167, 0]
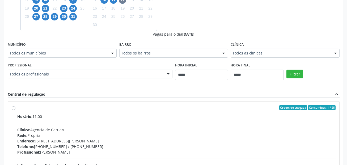
click at [67, 116] on div "Horário: 11:00" at bounding box center [176, 117] width 318 height 6
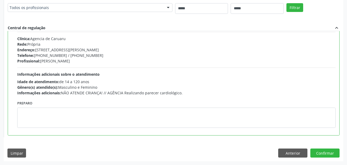
scroll to position [0, 0]
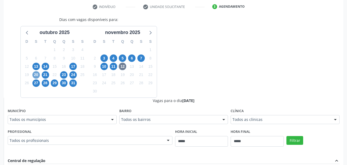
click at [34, 76] on span "20" at bounding box center [35, 74] width 7 height 7
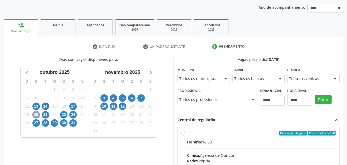
scroll to position [100, 0]
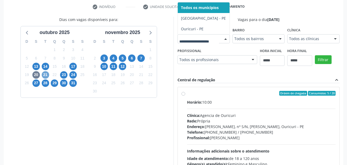
click at [46, 74] on span "21" at bounding box center [45, 74] width 7 height 7
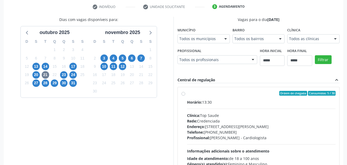
click at [178, 43] on div "Município Todos os municípios Todos os municípios Cabo de Santo Agostinho - PE …" at bounding box center [204, 34] width 52 height 17
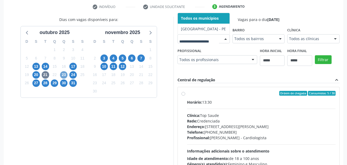
click at [64, 75] on span "23" at bounding box center [63, 74] width 7 height 7
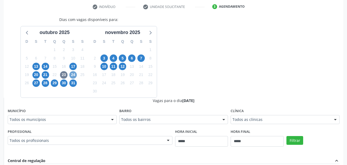
click at [76, 75] on span "24" at bounding box center [72, 74] width 7 height 7
click at [53, 125] on fieldset "Município Todos os municípios Todos os municípios Caruaru - PE Nenhum resultado…" at bounding box center [62, 117] width 109 height 21
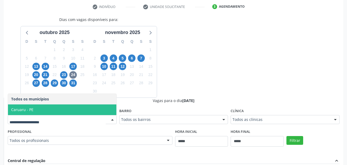
click at [36, 111] on span "Caruaru - PE" at bounding box center [62, 109] width 108 height 11
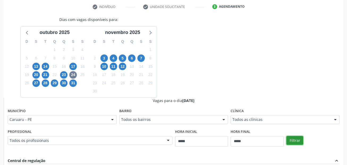
click at [293, 140] on button "Filtrar" at bounding box center [294, 140] width 17 height 9
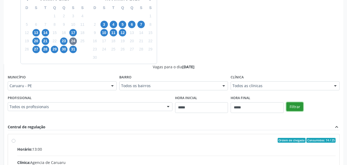
scroll to position [180, 0]
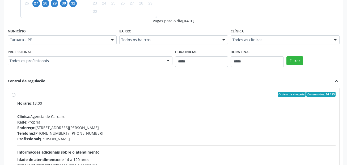
click at [86, 112] on div "Horário: 13:00 Clínica: Agencia de Caruaru Rede: Própria Endereço: Rua João Col…" at bounding box center [176, 136] width 318 height 73
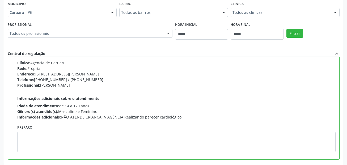
scroll to position [233, 0]
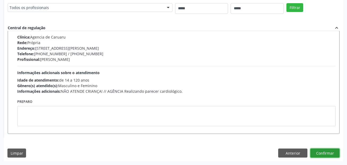
click at [315, 152] on button "Confirmar" at bounding box center [324, 153] width 29 height 9
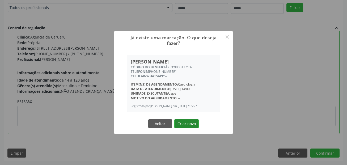
click at [191, 124] on button "Criar novo" at bounding box center [186, 123] width 24 height 9
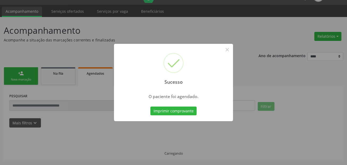
scroll to position [12, 0]
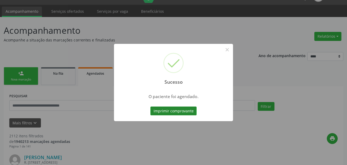
click at [187, 109] on button "Imprimir comprovante" at bounding box center [173, 111] width 46 height 9
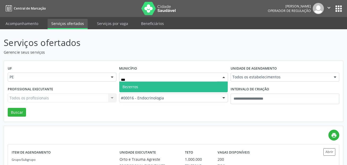
type input "****"
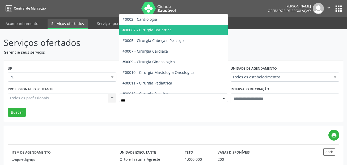
type input "****"
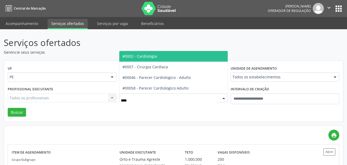
click at [167, 58] on span "#0002 - Cardiologia" at bounding box center [173, 56] width 108 height 11
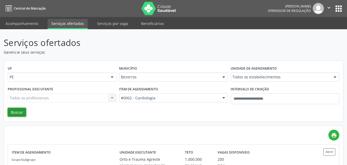
click at [19, 112] on button "Buscar" at bounding box center [17, 112] width 18 height 9
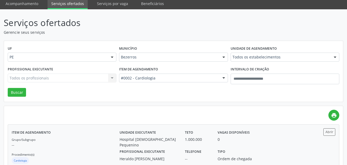
scroll to position [35, 0]
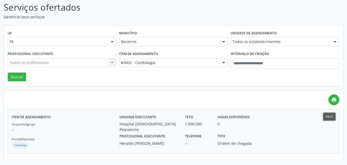
click at [328, 113] on button "Abrir" at bounding box center [329, 116] width 12 height 7
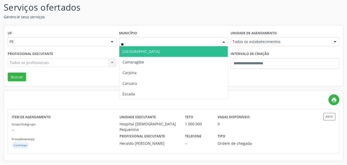
type input "***"
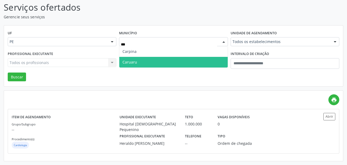
click at [141, 64] on span "Caruaru" at bounding box center [173, 62] width 108 height 11
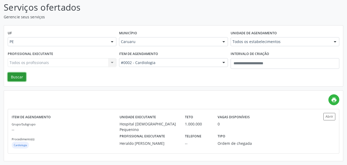
click at [16, 78] on button "Buscar" at bounding box center [17, 77] width 18 height 9
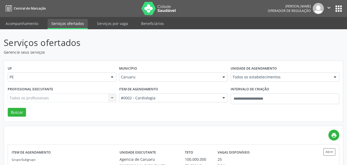
scroll to position [80, 0]
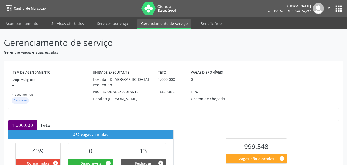
scroll to position [144, 0]
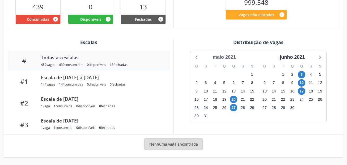
click at [231, 56] on div "maio 2021" at bounding box center [224, 57] width 27 height 7
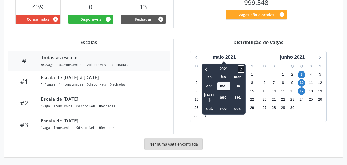
click at [239, 68] on icon at bounding box center [240, 69] width 5 height 6
click at [208, 105] on span "out." at bounding box center [209, 109] width 13 height 8
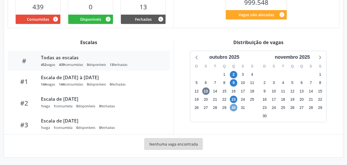
click at [231, 108] on span "30" at bounding box center [233, 107] width 7 height 7
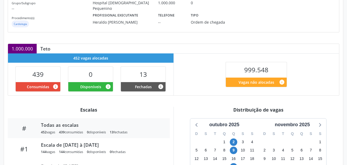
scroll to position [0, 0]
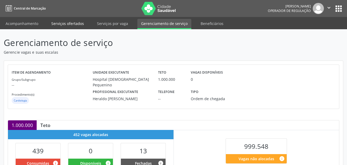
click at [81, 22] on link "Serviços ofertados" at bounding box center [68, 23] width 40 height 9
select select "*"
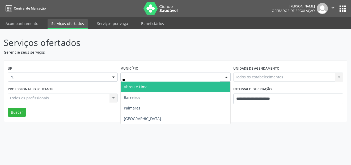
type input "***"
click at [142, 87] on span "[GEOGRAPHIC_DATA]" at bounding box center [175, 87] width 109 height 11
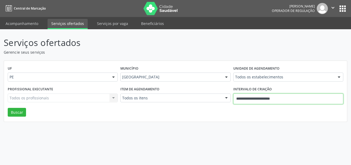
click at [206, 107] on div "Profissional executante Todos os profissionais Todos os profissionais Nenhum re…" at bounding box center [175, 96] width 338 height 23
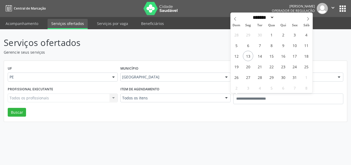
click at [262, 149] on div "Serviços ofertados Gerencie seus serviços UF PE PE Nenhum resultado encontrado …" at bounding box center [175, 97] width 351 height 136
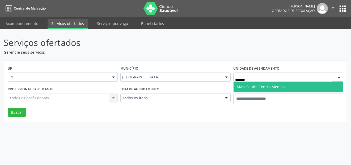
type input "********"
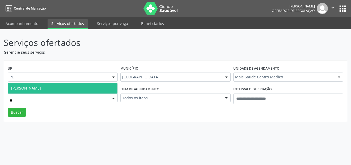
type input "***"
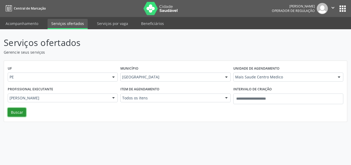
click at [14, 113] on button "Buscar" at bounding box center [17, 112] width 18 height 9
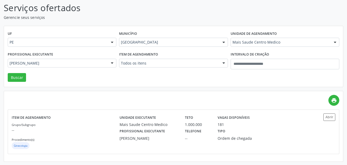
scroll to position [35, 0]
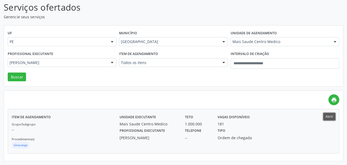
click at [335, 116] on button "Abrir" at bounding box center [329, 116] width 12 height 7
click at [270, 38] on div "Mais Saude Centro Medico" at bounding box center [285, 41] width 109 height 9
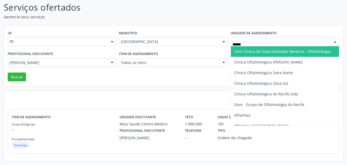
type input "*******"
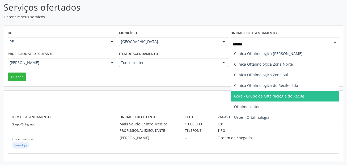
scroll to position [16, 0]
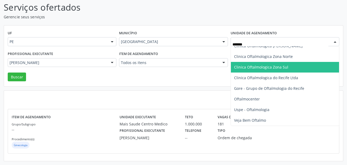
click at [317, 66] on span "Clinica Oftalmologica Zona Sul" at bounding box center [285, 67] width 108 height 11
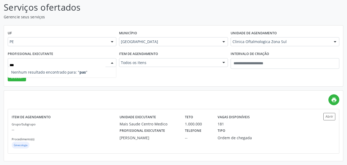
type input "**"
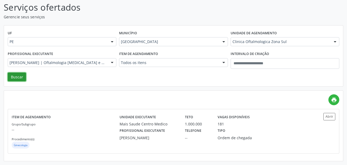
click at [12, 75] on button "Buscar" at bounding box center [17, 77] width 18 height 9
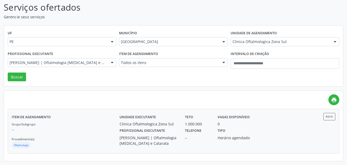
scroll to position [37, 0]
click at [331, 115] on button "Abrir" at bounding box center [329, 116] width 12 height 7
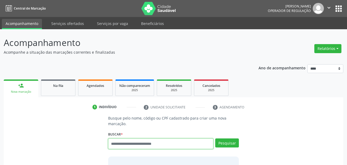
click at [154, 141] on input "text" at bounding box center [160, 143] width 105 height 11
drag, startPoint x: 154, startPoint y: 141, endPoint x: 153, endPoint y: 145, distance: 4.5
click at [153, 145] on input "text" at bounding box center [160, 143] width 105 height 11
type input "***"
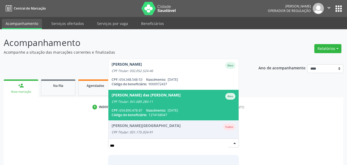
click at [168, 93] on div "[PERSON_NAME] das [PERSON_NAME]" at bounding box center [146, 96] width 69 height 7
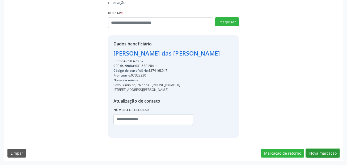
click at [332, 154] on button "Nova marcação" at bounding box center [322, 153] width 33 height 9
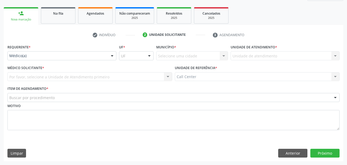
scroll to position [72, 0]
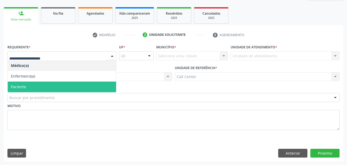
click at [31, 83] on span "Paciente" at bounding box center [62, 87] width 108 height 11
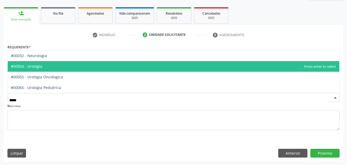
click at [53, 65] on span "#00054 - Urologia" at bounding box center [174, 66] width 332 height 11
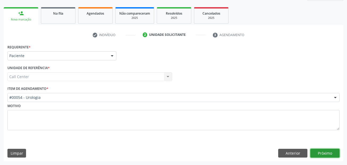
click at [328, 151] on button "Próximo" at bounding box center [324, 153] width 29 height 9
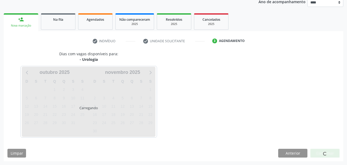
scroll to position [66, 0]
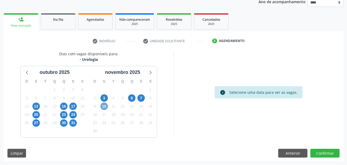
click at [102, 107] on span "10" at bounding box center [103, 106] width 7 height 7
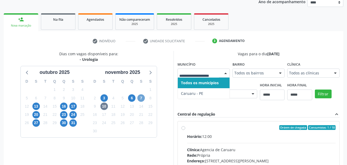
click at [143, 98] on span "7" at bounding box center [140, 97] width 7 height 7
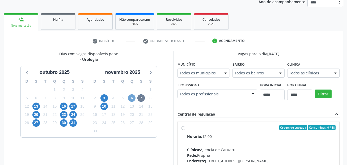
click at [135, 98] on span "6" at bounding box center [131, 97] width 7 height 7
click at [103, 97] on span "3" at bounding box center [103, 97] width 7 height 7
click at [206, 77] on div "Todos os municípios" at bounding box center [204, 73] width 52 height 9
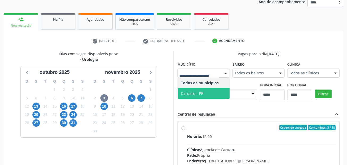
drag, startPoint x: 192, startPoint y: 90, endPoint x: 119, endPoint y: 102, distance: 73.5
click at [192, 91] on span "Caruaru - PE" at bounding box center [204, 93] width 52 height 11
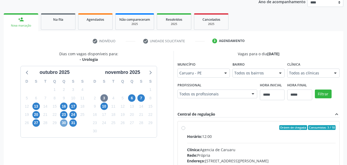
click at [62, 124] on span "30" at bounding box center [63, 122] width 7 height 7
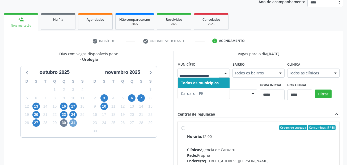
click at [74, 121] on span "31" at bounding box center [72, 122] width 7 height 7
click at [40, 123] on div "27" at bounding box center [35, 123] width 9 height 8
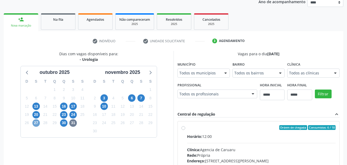
click at [37, 123] on span "27" at bounding box center [35, 122] width 7 height 7
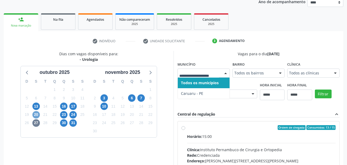
click at [36, 117] on span "20" at bounding box center [35, 114] width 7 height 7
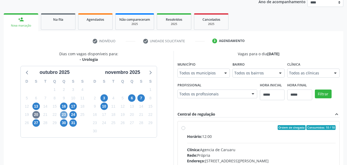
drag, startPoint x: 66, startPoint y: 113, endPoint x: 69, endPoint y: 113, distance: 3.2
click at [66, 113] on span "23" at bounding box center [63, 114] width 7 height 7
click at [208, 70] on div "Todos os municípios" at bounding box center [204, 73] width 52 height 9
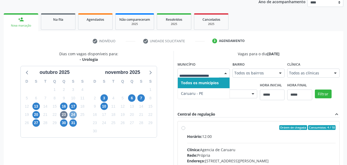
click at [75, 116] on span "24" at bounding box center [72, 114] width 7 height 7
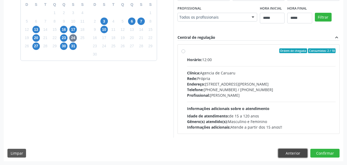
click at [297, 155] on button "Anterior" at bounding box center [292, 153] width 29 height 9
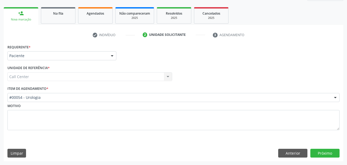
scroll to position [72, 0]
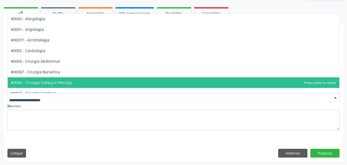
click at [49, 94] on div at bounding box center [173, 97] width 332 height 9
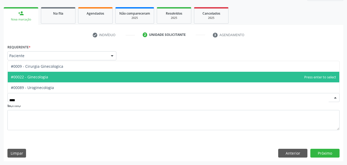
click at [69, 73] on span "#00022 - Ginecologia" at bounding box center [174, 77] width 332 height 11
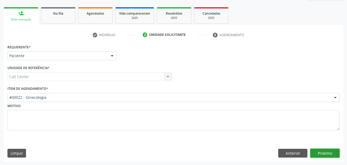
click at [323, 151] on button "Próximo" at bounding box center [324, 153] width 29 height 9
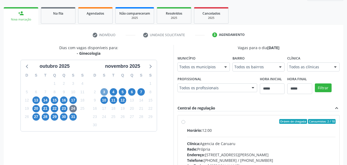
click at [107, 93] on span "3" at bounding box center [103, 91] width 7 height 7
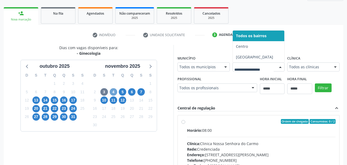
click at [113, 90] on span "4" at bounding box center [113, 91] width 7 height 7
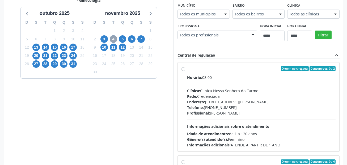
scroll to position [125, 0]
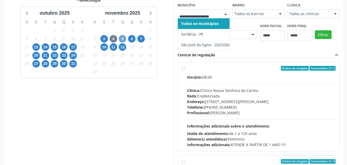
click at [123, 38] on span "5" at bounding box center [122, 38] width 7 height 7
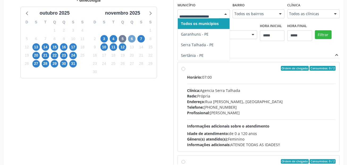
click at [130, 40] on span "6" at bounding box center [131, 38] width 7 height 7
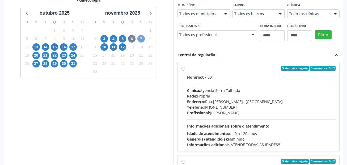
click at [141, 39] on span "7" at bounding box center [140, 38] width 7 height 7
click at [171, 50] on div "Dias com vagas disponíveis para: - Ginecologia outubro 2025 D S T Q Q S S 28 29…" at bounding box center [89, 78] width 170 height 173
click at [105, 48] on span "10" at bounding box center [103, 46] width 7 height 7
click at [178, 18] on div "Todos os municípios" at bounding box center [204, 13] width 52 height 9
click at [123, 47] on span "12" at bounding box center [122, 46] width 7 height 7
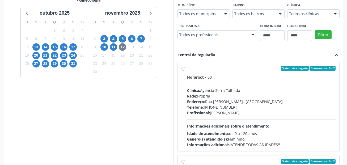
click at [199, 9] on div "Município Todos os municípios Todos os municípios Garanhuns - PE Olinda - PE Se…" at bounding box center [204, 9] width 52 height 17
click at [199, 11] on div "Todos os municípios" at bounding box center [204, 13] width 52 height 9
click at [116, 48] on span "11" at bounding box center [113, 46] width 7 height 7
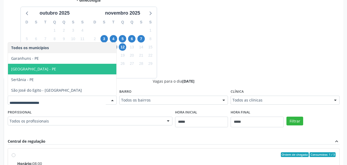
click at [48, 67] on span "Recife - PE" at bounding box center [62, 69] width 108 height 11
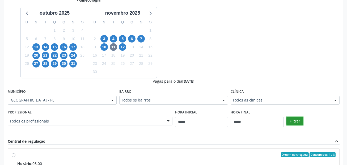
click at [295, 120] on button "Filtrar" at bounding box center [294, 121] width 17 height 9
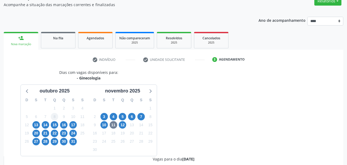
scroll to position [43, 0]
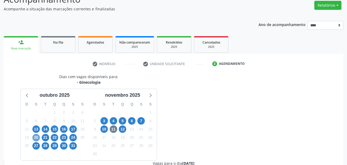
click at [35, 139] on span "20" at bounding box center [35, 137] width 7 height 7
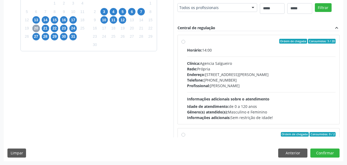
scroll to position [176, 0]
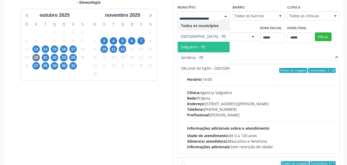
scroll to position [123, 0]
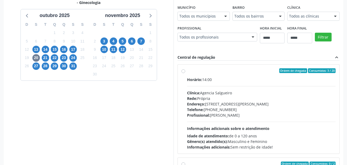
click at [50, 58] on div "22" at bounding box center [54, 58] width 9 height 8
click at [178, 24] on fieldset "Município Todos os municípios Todos os municípios Cabo de Santo Agostinho - PE …" at bounding box center [204, 13] width 52 height 21
click at [178, 21] on div "Todos os municípios" at bounding box center [204, 16] width 52 height 9
click at [180, 49] on div "Dias com vagas disponíveis para: - Ginecologia outubro 2025 D S T Q Q S S 28 29…" at bounding box center [174, 80] width 340 height 173
click at [45, 58] on span "21" at bounding box center [45, 57] width 7 height 7
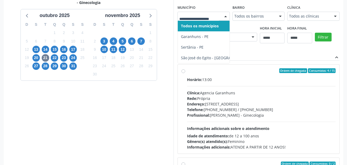
click at [201, 20] on div at bounding box center [204, 16] width 52 height 9
click at [53, 59] on span "22" at bounding box center [54, 57] width 7 height 7
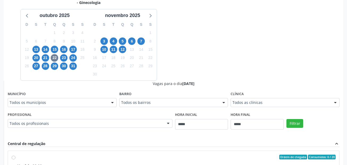
click at [213, 42] on div "Dias com vagas disponíveis para: - Ginecologia outubro 2025 D S T Q Q S S 28 29…" at bounding box center [174, 123] width 340 height 259
click at [64, 58] on span "23" at bounding box center [63, 57] width 7 height 7
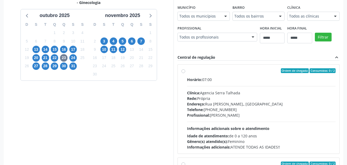
drag, startPoint x: 189, startPoint y: 22, endPoint x: 193, endPoint y: 18, distance: 5.3
click at [191, 19] on fieldset "Município Todos os municípios Todos os municípios Garanhuns - PE Salgueiro - PE…" at bounding box center [204, 13] width 52 height 21
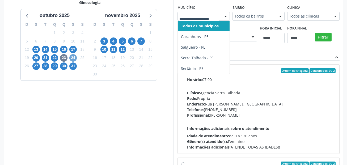
click at [71, 57] on span "24" at bounding box center [72, 57] width 7 height 7
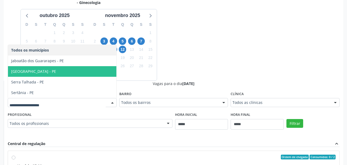
click at [58, 73] on span "[GEOGRAPHIC_DATA] - PE" at bounding box center [62, 71] width 108 height 11
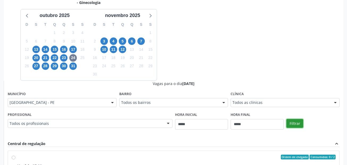
click at [303, 124] on button "Filtrar" at bounding box center [294, 123] width 17 height 9
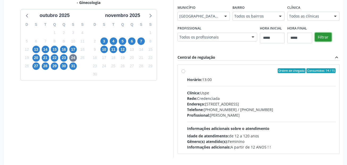
scroll to position [143, 0]
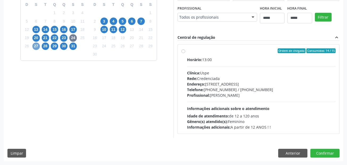
click at [35, 43] on span "27" at bounding box center [35, 46] width 7 height 7
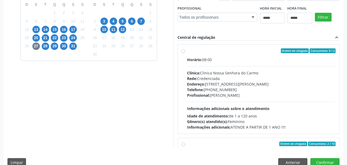
click at [200, 43] on div "Dias com vagas disponíveis para: - Ginecologia outubro 2025 D S T Q Q S S 28 29…" at bounding box center [174, 60] width 340 height 173
click at [44, 45] on span "28" at bounding box center [45, 46] width 7 height 7
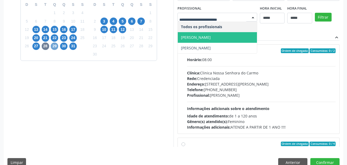
click at [56, 45] on span "29" at bounding box center [54, 46] width 7 height 7
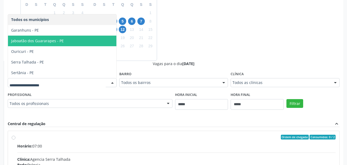
click at [221, 33] on div "Dias com vagas disponíveis para: - Ginecologia outubro 2025 D S T Q Q S S 28 29…" at bounding box center [174, 103] width 340 height 259
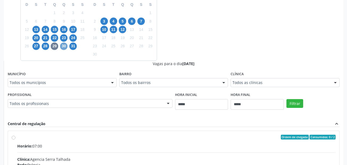
click at [61, 46] on span "30" at bounding box center [63, 46] width 7 height 7
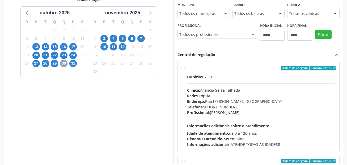
scroll to position [116, 0]
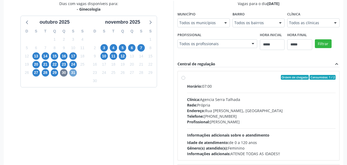
click at [74, 71] on span "31" at bounding box center [72, 72] width 7 height 7
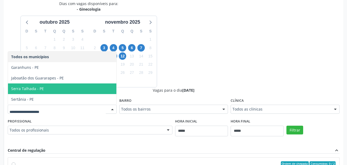
click at [221, 60] on div "Dias com vagas disponíveis para: - Ginecologia outubro 2025 D S T Q Q S S 28 29…" at bounding box center [174, 130] width 340 height 259
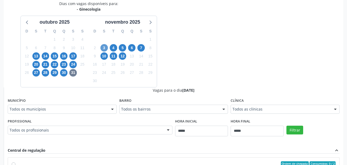
click at [100, 48] on div "3" at bounding box center [103, 48] width 7 height 8
click at [102, 48] on span "3" at bounding box center [103, 47] width 7 height 7
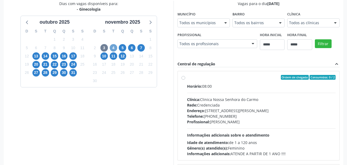
click at [115, 48] on span "4" at bounding box center [113, 47] width 7 height 7
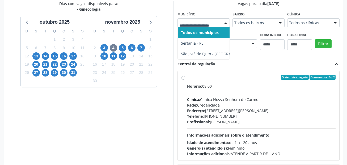
drag, startPoint x: 189, startPoint y: 22, endPoint x: 180, endPoint y: 28, distance: 10.8
click at [189, 22] on input "text" at bounding box center [199, 25] width 40 height 11
click at [124, 49] on span "5" at bounding box center [122, 47] width 7 height 7
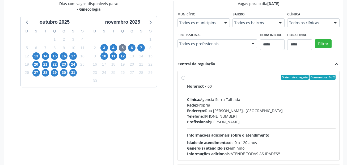
click at [222, 21] on div at bounding box center [226, 23] width 8 height 9
click at [123, 55] on span "12" at bounding box center [122, 55] width 7 height 7
click at [110, 121] on div "Dias com vagas disponíveis para: - Ginecologia outubro 2025 D S T Q Q S S 28 29…" at bounding box center [89, 87] width 170 height 173
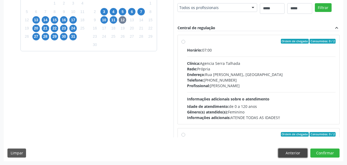
click at [289, 154] on button "Anterior" at bounding box center [292, 153] width 29 height 9
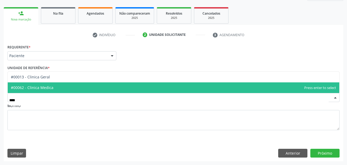
type input "*****"
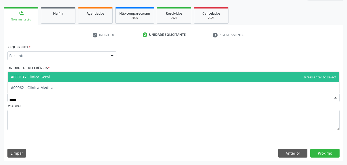
click at [44, 78] on span "#00013 - Clinica Geral" at bounding box center [30, 76] width 39 height 5
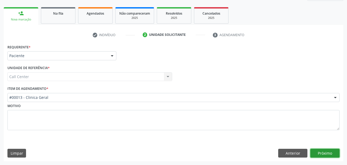
click at [323, 153] on button "Próximo" at bounding box center [324, 153] width 29 height 9
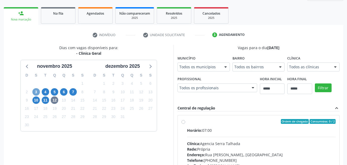
click at [35, 92] on span "3" at bounding box center [35, 91] width 7 height 7
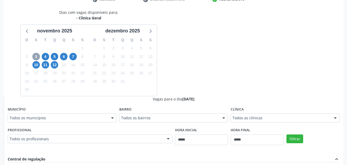
scroll to position [125, 0]
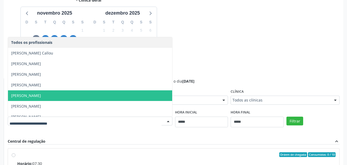
click at [89, 95] on span "Felipe Cesar Ferrer Oliveira" at bounding box center [90, 95] width 164 height 11
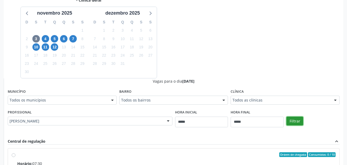
click at [297, 120] on button "Filtrar" at bounding box center [294, 121] width 17 height 9
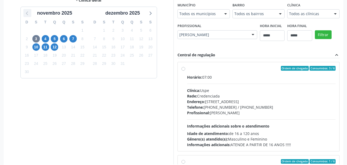
click at [29, 12] on icon at bounding box center [27, 13] width 7 height 7
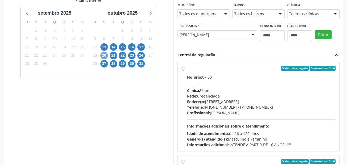
click at [103, 54] on span "20" at bounding box center [103, 55] width 7 height 7
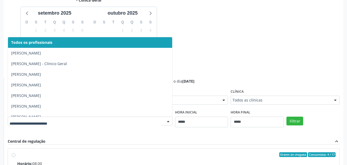
click at [26, 124] on div at bounding box center [90, 121] width 165 height 9
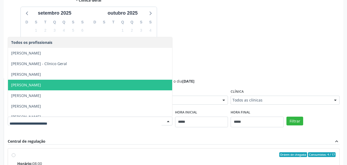
click at [37, 84] on span "Felipe Cesar Ferrer Oliveira" at bounding box center [26, 84] width 30 height 5
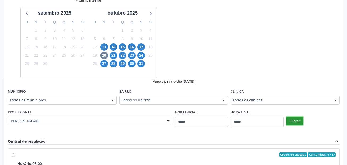
click at [297, 119] on button "Filtrar" at bounding box center [294, 121] width 17 height 9
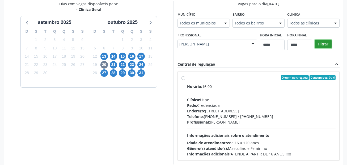
scroll to position [90, 0]
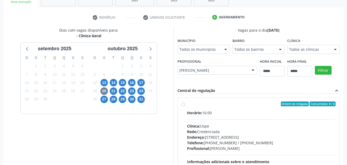
click at [165, 127] on div "Dias com vagas disponíveis para: - Clinica Geral setembro 2025 D S T Q Q S S 31…" at bounding box center [89, 108] width 170 height 163
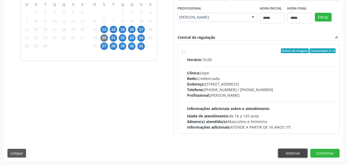
click at [301, 154] on button "Anterior" at bounding box center [292, 153] width 29 height 9
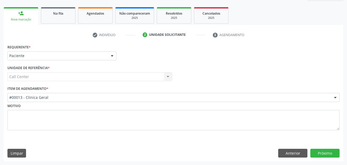
scroll to position [72, 0]
click at [301, 154] on button "Anterior" at bounding box center [292, 153] width 29 height 9
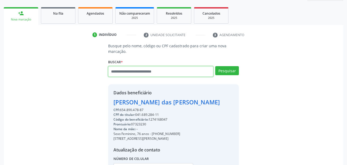
click at [131, 70] on input "text" at bounding box center [160, 71] width 105 height 11
paste input "**********"
type input "**********"
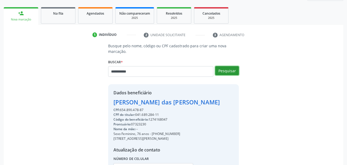
click at [227, 69] on button "Pesquisar" at bounding box center [227, 70] width 24 height 9
type input "**********"
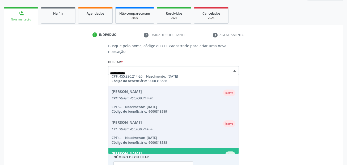
scroll to position [0, 0]
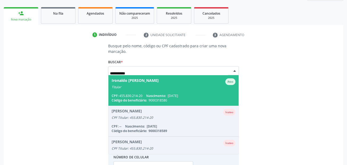
click at [173, 83] on div "Ironaldo Pedro dos Santos Ativo" at bounding box center [174, 81] width 124 height 7
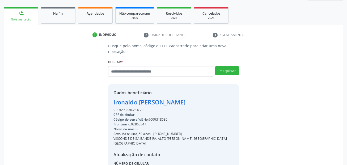
drag, startPoint x: 173, startPoint y: 134, endPoint x: 153, endPoint y: 133, distance: 19.4
click at [153, 133] on div "Sexo Masculino, 59 anos - (81) 98414-9153" at bounding box center [173, 134] width 120 height 5
copy div "(81) 98414-9153"
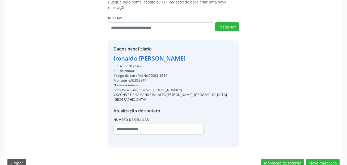
scroll to position [121, 0]
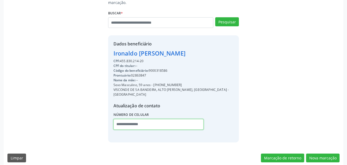
click at [156, 119] on input "text" at bounding box center [158, 124] width 90 height 11
paste input "**********"
type input "**********"
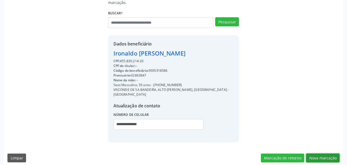
click at [327, 155] on button "Nova marcação" at bounding box center [322, 158] width 33 height 9
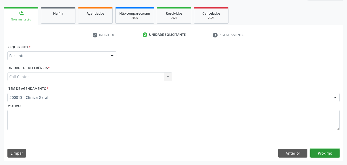
click at [329, 155] on button "Próximo" at bounding box center [324, 153] width 29 height 9
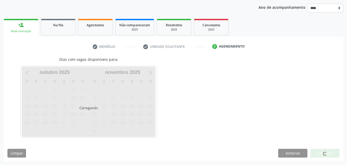
scroll to position [61, 0]
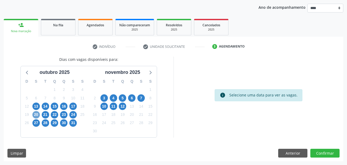
click at [35, 114] on span "20" at bounding box center [35, 114] width 7 height 7
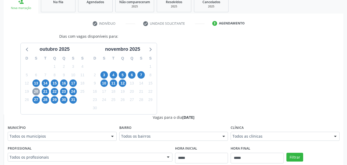
scroll to position [114, 0]
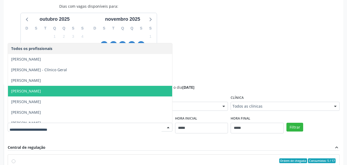
click at [41, 92] on span "Felipe Cesar Ferrer Oliveira" at bounding box center [26, 90] width 30 height 5
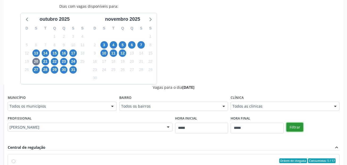
click at [302, 128] on button "Filtrar" at bounding box center [294, 127] width 17 height 9
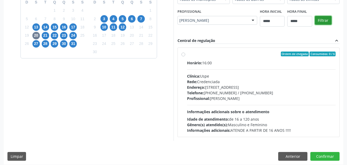
scroll to position [143, 0]
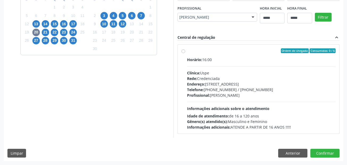
click at [226, 66] on div "Horário: 16:00 Clínica: Uspe Rede: Credenciada Endereço: Rua do Espinheiro, nº …" at bounding box center [261, 93] width 149 height 73
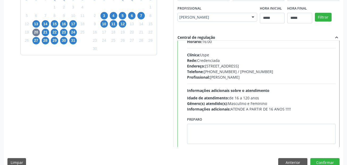
scroll to position [26, 0]
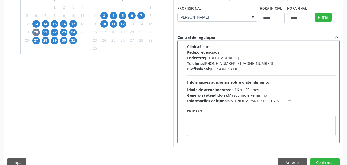
click at [332, 156] on div "Dias com vagas disponíveis para: outubro 2025 D S T Q Q S S 28 29 30 1 2 3 4 5 …" at bounding box center [174, 72] width 340 height 196
click at [331, 161] on button "Confirmar" at bounding box center [324, 162] width 29 height 9
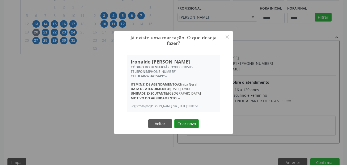
click at [191, 125] on button "Criar novo" at bounding box center [186, 123] width 24 height 9
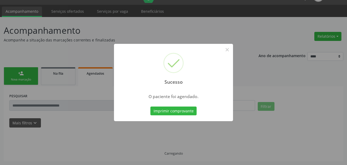
scroll to position [12, 0]
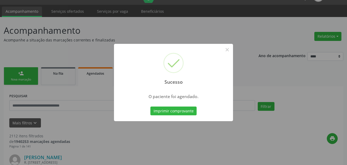
drag, startPoint x: 223, startPoint y: 78, endPoint x: 228, endPoint y: 87, distance: 9.5
click at [223, 78] on div "Sucesso ×" at bounding box center [173, 67] width 119 height 46
click at [188, 111] on button "Imprimir comprovante" at bounding box center [173, 111] width 46 height 9
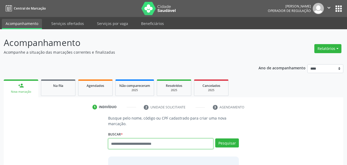
click at [134, 140] on input "text" at bounding box center [160, 143] width 105 height 11
type input "***"
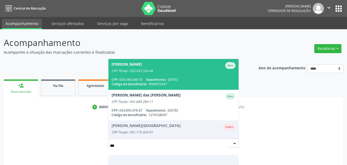
click at [128, 78] on div "CPF: 654.348.548-53 Nascimento: [DATE]" at bounding box center [174, 79] width 124 height 5
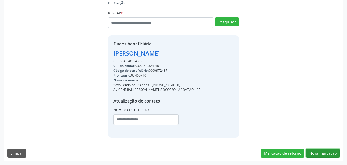
click at [319, 157] on button "Nova marcação" at bounding box center [322, 153] width 33 height 9
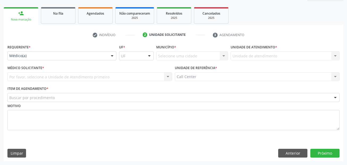
scroll to position [72, 0]
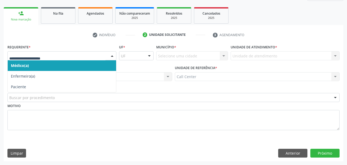
drag, startPoint x: 34, startPoint y: 55, endPoint x: 23, endPoint y: 74, distance: 21.9
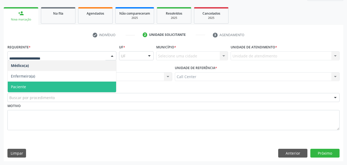
click at [21, 86] on span "Paciente" at bounding box center [18, 86] width 15 height 5
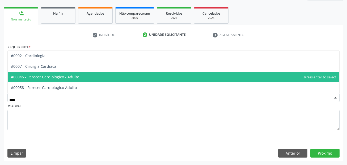
click at [49, 78] on span "#00046 - Parecer Cardiologico - Adulto" at bounding box center [45, 76] width 68 height 5
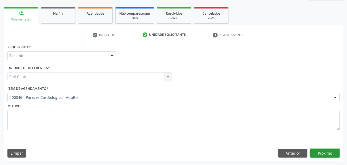
click at [329, 152] on button "Próximo" at bounding box center [324, 153] width 29 height 9
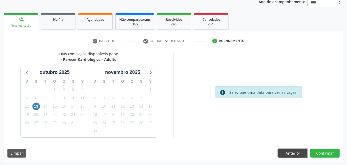
drag, startPoint x: 298, startPoint y: 155, endPoint x: 256, endPoint y: 146, distance: 42.6
click at [296, 154] on button "Anterior" at bounding box center [292, 153] width 29 height 9
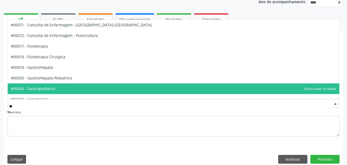
scroll to position [0, 0]
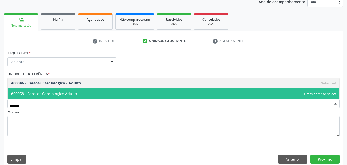
click at [80, 95] on span "#00058 - Parecer Cardiologico Adulto" at bounding box center [174, 93] width 332 height 11
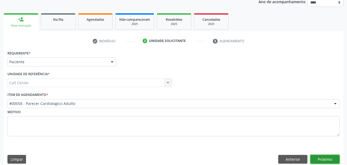
click at [328, 156] on button "Próximo" at bounding box center [324, 159] width 29 height 9
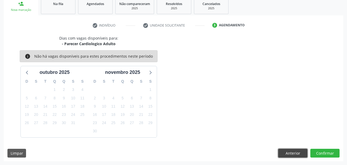
drag, startPoint x: 290, startPoint y: 152, endPoint x: 278, endPoint y: 144, distance: 13.9
click at [290, 152] on button "Anterior" at bounding box center [292, 153] width 29 height 9
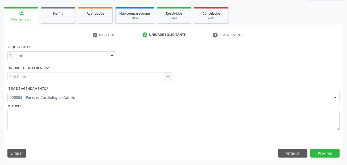
scroll to position [72, 0]
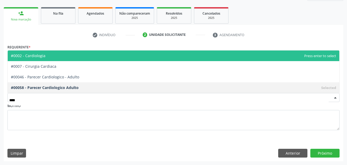
click at [64, 57] on span "#0002 - Cardiologia" at bounding box center [174, 55] width 332 height 11
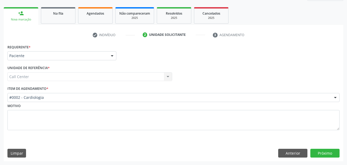
click at [45, 102] on div "Motivo" at bounding box center [173, 116] width 332 height 28
click at [48, 94] on div "#0002 - Cardiologia" at bounding box center [173, 97] width 332 height 9
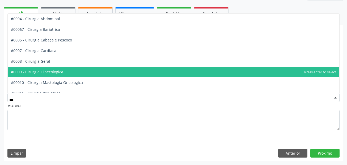
click at [59, 71] on span "#0009 - Cirurgia Ginecologica" at bounding box center [37, 71] width 52 height 5
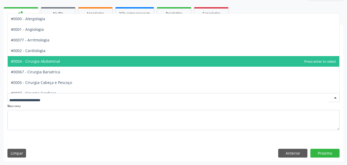
scroll to position [27, 0]
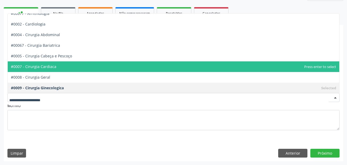
click at [95, 69] on span "#0007 - Cirurgia Cardiaca" at bounding box center [174, 66] width 332 height 11
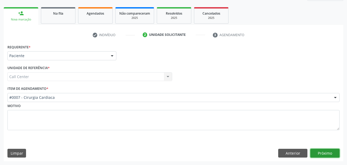
click at [333, 150] on button "Próximo" at bounding box center [324, 153] width 29 height 9
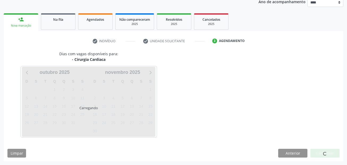
scroll to position [66, 0]
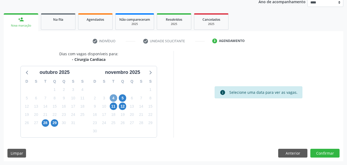
click at [113, 99] on span "4" at bounding box center [113, 97] width 7 height 7
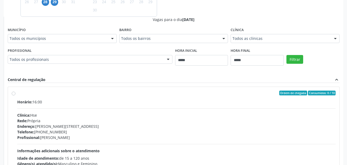
scroll to position [199, 0]
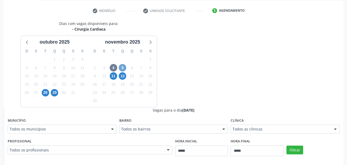
click at [123, 70] on span "5" at bounding box center [122, 67] width 7 height 7
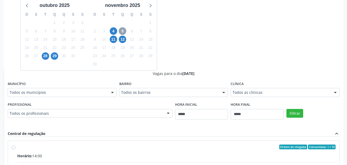
scroll to position [229, 0]
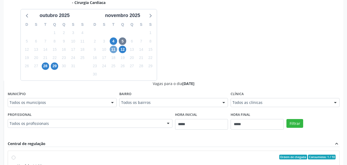
click at [112, 50] on span "11" at bounding box center [113, 49] width 7 height 7
click at [123, 52] on span "12" at bounding box center [122, 49] width 7 height 7
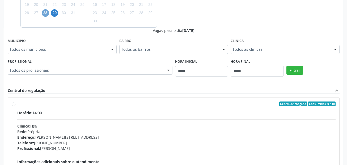
click at [47, 15] on span "28" at bounding box center [45, 12] width 7 height 7
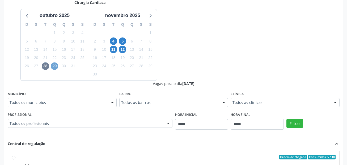
click at [53, 66] on span "29" at bounding box center [54, 65] width 7 height 7
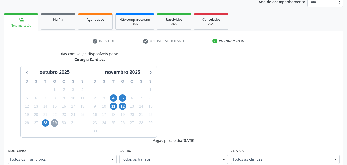
scroll to position [123, 0]
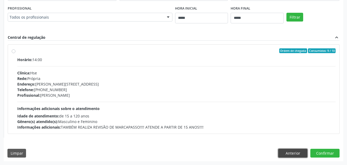
click at [296, 151] on button "Anterior" at bounding box center [292, 153] width 29 height 9
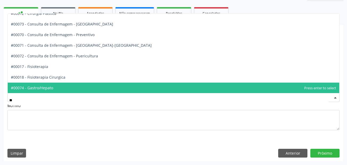
scroll to position [0, 0]
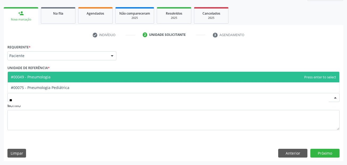
click at [64, 78] on span "#00049 - Pneumologia" at bounding box center [174, 77] width 332 height 11
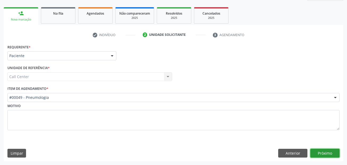
click at [322, 151] on button "Próximo" at bounding box center [324, 153] width 29 height 9
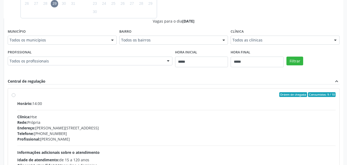
scroll to position [125, 0]
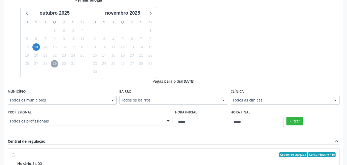
click at [53, 62] on span "29" at bounding box center [54, 63] width 7 height 7
click at [36, 48] on span "13" at bounding box center [35, 46] width 7 height 7
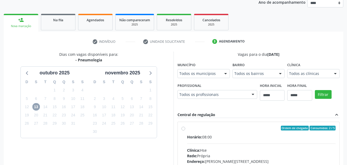
scroll to position [153, 0]
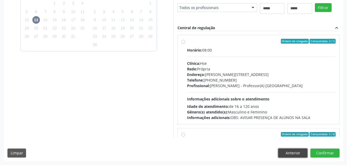
click at [287, 152] on button "Anterior" at bounding box center [292, 153] width 29 height 9
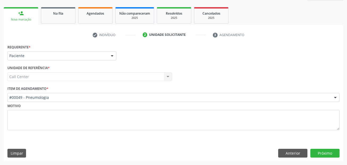
scroll to position [72, 0]
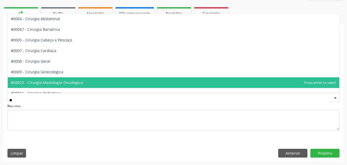
type input "***"
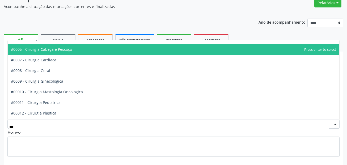
scroll to position [27, 0]
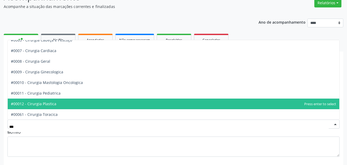
click at [62, 104] on span "#00012 - Cirurgia Plastica" at bounding box center [174, 104] width 332 height 11
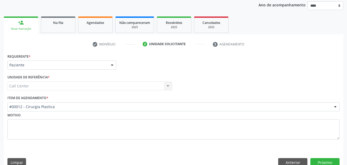
scroll to position [72, 0]
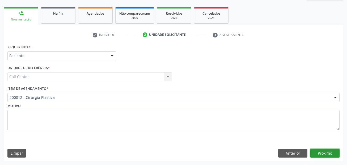
click at [327, 152] on button "Próximo" at bounding box center [324, 153] width 29 height 9
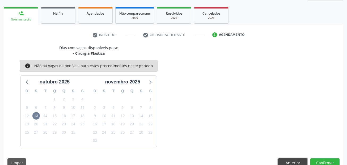
click at [290, 161] on button "Anterior" at bounding box center [292, 162] width 29 height 9
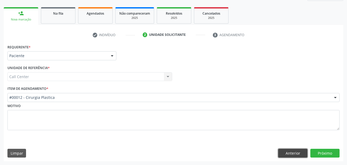
click at [293, 155] on button "Anterior" at bounding box center [292, 153] width 29 height 9
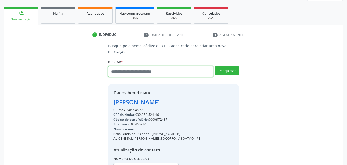
click at [147, 71] on input "text" at bounding box center [160, 71] width 105 height 11
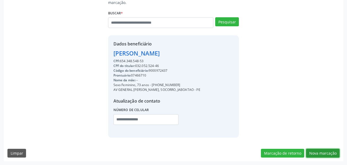
click at [321, 150] on button "Nova marcação" at bounding box center [322, 153] width 33 height 9
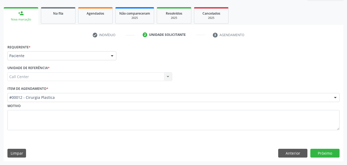
drag, startPoint x: 235, startPoint y: 57, endPoint x: 299, endPoint y: 109, distance: 82.4
click at [236, 57] on div "Requerente * Paciente Médico(a) Enfermeiro(a) Paciente Nenhum resultado encontr…" at bounding box center [173, 53] width 335 height 21
click at [299, 157] on button "Anterior" at bounding box center [292, 153] width 29 height 9
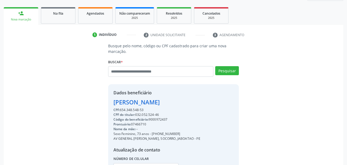
click at [299, 157] on div "Busque pelo nome, código ou CPF cadastrado para criar uma nova marcação. Buscar…" at bounding box center [173, 114] width 332 height 143
click at [172, 66] on input "text" at bounding box center [160, 71] width 105 height 11
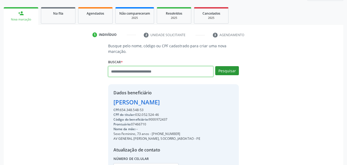
paste input "**********"
type input "**********"
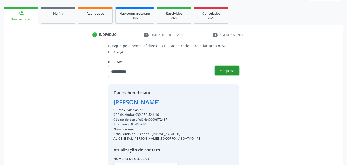
click at [229, 71] on button "Pesquisar" at bounding box center [227, 70] width 24 height 9
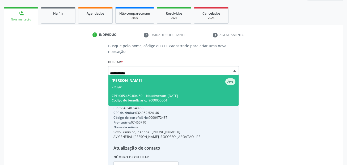
click at [141, 82] on div "Maria Jose Ferreira da Silva" at bounding box center [127, 81] width 30 height 7
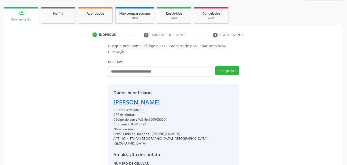
drag, startPoint x: 179, startPoint y: 135, endPoint x: 152, endPoint y: 134, distance: 26.8
click at [152, 134] on div "Sexo Feminino, 80 anos - (81) 98712-6701" at bounding box center [173, 134] width 120 height 5
copy div "(81) 98712-6701"
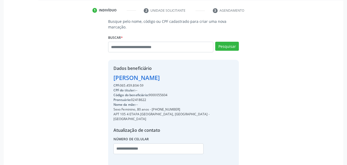
scroll to position [121, 0]
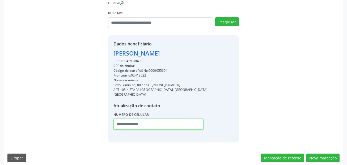
drag, startPoint x: 143, startPoint y: 120, endPoint x: 234, endPoint y: 123, distance: 90.9
click at [143, 120] on input "text" at bounding box center [158, 124] width 90 height 11
paste input "**********"
type input "**********"
click at [260, 96] on div "**********" at bounding box center [173, 68] width 332 height 148
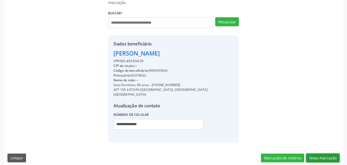
click at [329, 154] on button "Nova marcação" at bounding box center [322, 158] width 33 height 9
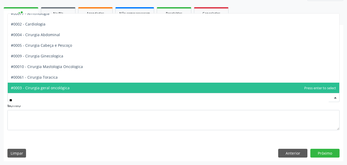
scroll to position [0, 0]
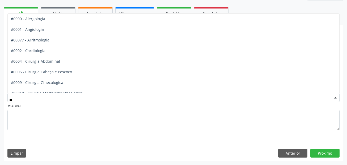
type input "***"
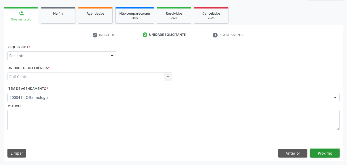
click at [322, 151] on button "Próximo" at bounding box center [324, 153] width 29 height 9
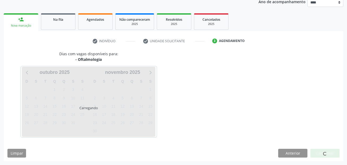
scroll to position [66, 0]
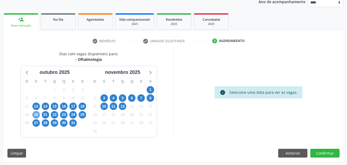
click at [35, 115] on span "20" at bounding box center [35, 114] width 7 height 7
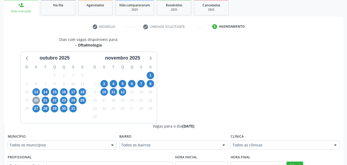
scroll to position [93, 0]
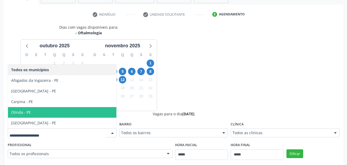
click at [64, 108] on span "Olinda - PE" at bounding box center [62, 112] width 108 height 11
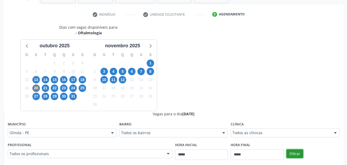
click at [300, 151] on button "Filtrar" at bounding box center [294, 153] width 17 height 9
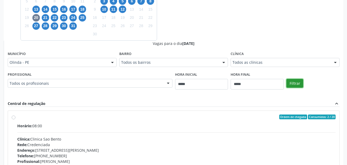
scroll to position [172, 0]
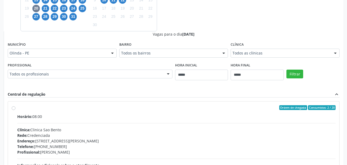
click at [105, 115] on div "Horário: 08:00" at bounding box center [176, 117] width 318 height 6
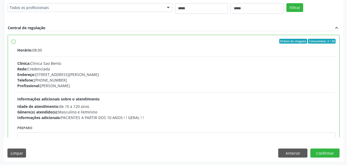
scroll to position [27, 0]
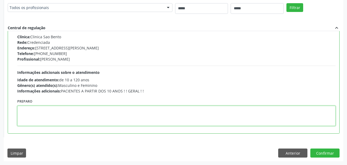
click at [77, 115] on textarea at bounding box center [176, 116] width 318 height 20
paste textarea "**********"
type textarea "**********"
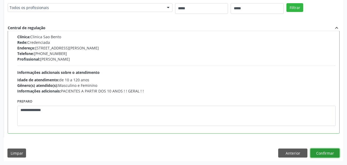
click at [330, 155] on button "Confirmar" at bounding box center [324, 153] width 29 height 9
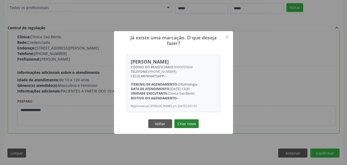
click at [182, 123] on button "Criar novo" at bounding box center [186, 123] width 24 height 9
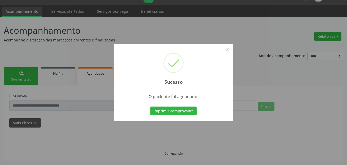
scroll to position [12, 0]
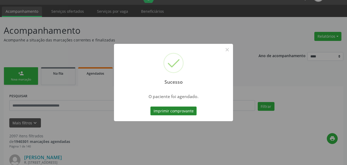
click at [187, 113] on button "Imprimir comprovante" at bounding box center [173, 111] width 46 height 9
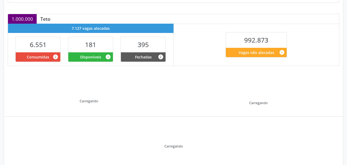
scroll to position [116, 0]
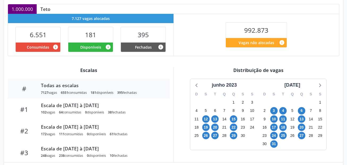
click at [231, 89] on div "D S T Q Q S S 28 29 30 31 1 2 3 4 5 6 7 8 9 10 11 12 13 14 15 16 17 18 19 20 21…" at bounding box center [224, 119] width 68 height 61
click at [232, 84] on div "junho 2023" at bounding box center [224, 85] width 29 height 7
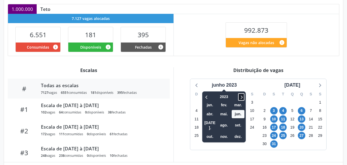
click at [243, 96] on icon at bounding box center [241, 97] width 5 height 6
drag, startPoint x: 243, startPoint y: 96, endPoint x: 237, endPoint y: 95, distance: 6.1
click at [243, 97] on icon at bounding box center [241, 97] width 5 height 6
drag, startPoint x: 212, startPoint y: 129, endPoint x: 214, endPoint y: 133, distance: 3.9
click at [212, 133] on span "out." at bounding box center [210, 137] width 13 height 8
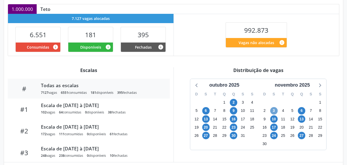
click at [273, 110] on span "3" at bounding box center [273, 110] width 7 height 7
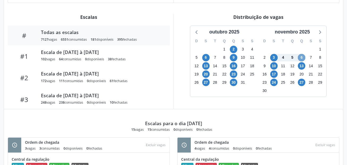
click at [302, 57] on span "6" at bounding box center [301, 57] width 7 height 7
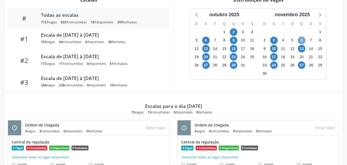
scroll to position [196, 0]
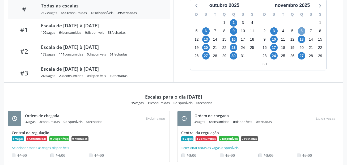
click at [301, 31] on span "6" at bounding box center [301, 30] width 7 height 7
click at [301, 9] on div "novembro 2025" at bounding box center [292, 5] width 39 height 7
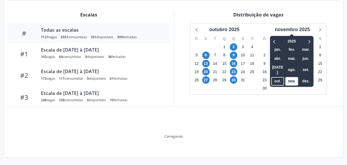
scroll to position [172, 0]
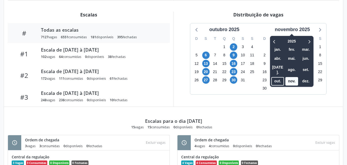
click at [231, 109] on div "Escalas para o dia 06/11/2025 15 vagas 15 consumidas 0 disponíveis 0 fechadas" at bounding box center [174, 118] width 332 height 23
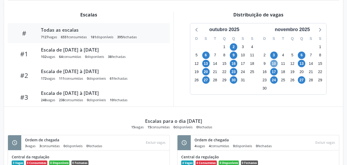
click at [273, 63] on span "10" at bounding box center [273, 63] width 7 height 7
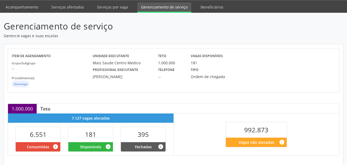
scroll to position [0, 0]
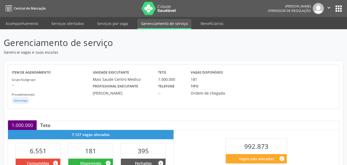
click at [256, 44] on header "Gerenciamento de serviço Gerencie vagas e suas escalas" at bounding box center [174, 45] width 340 height 19
click at [17, 22] on link "Acompanhamento" at bounding box center [22, 23] width 40 height 9
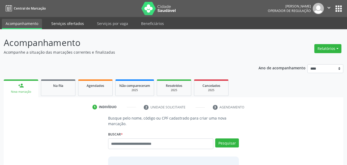
click at [70, 22] on link "Serviços ofertados" at bounding box center [68, 23] width 40 height 9
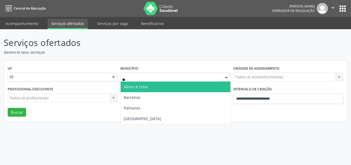
type input "***"
click at [143, 88] on span "[GEOGRAPHIC_DATA]" at bounding box center [175, 87] width 109 height 11
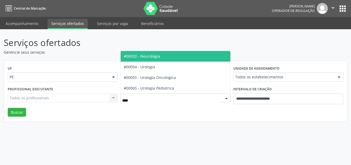
type input "*****"
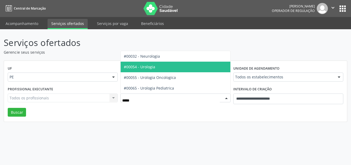
click at [158, 68] on span "#00054 - Urologia" at bounding box center [175, 67] width 109 height 11
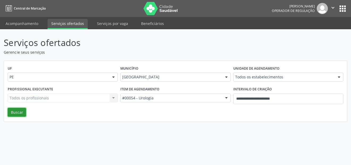
click at [22, 110] on button "Buscar" at bounding box center [17, 112] width 18 height 9
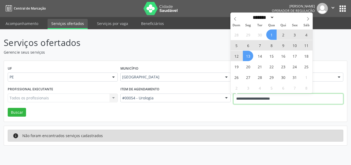
drag, startPoint x: 242, startPoint y: 100, endPoint x: 187, endPoint y: 93, distance: 55.4
click at [197, 104] on div "Profissional executante Todos os profissionais Todos os profissionais Nenhum re…" at bounding box center [175, 96] width 338 height 23
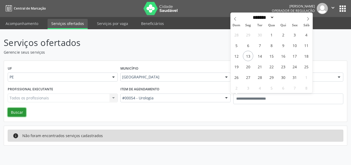
click at [15, 114] on button "Buscar" at bounding box center [17, 112] width 18 height 9
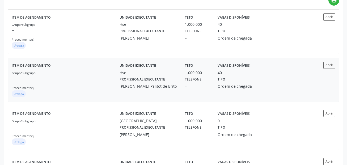
scroll to position [186, 0]
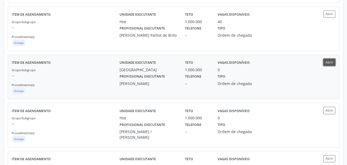
click at [329, 64] on button "Abrir" at bounding box center [329, 62] width 12 height 7
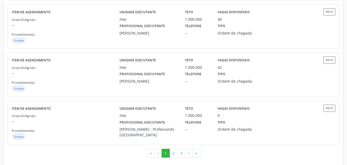
scroll to position [723, 0]
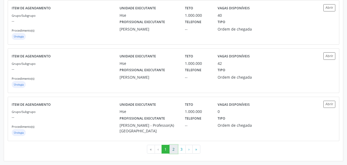
click at [174, 150] on button "2" at bounding box center [174, 149] width 8 height 9
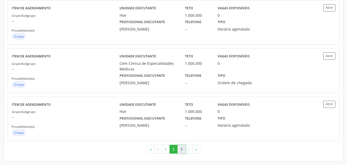
click at [181, 149] on button "3" at bounding box center [182, 149] width 8 height 9
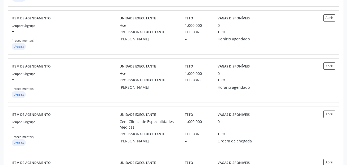
scroll to position [186, 0]
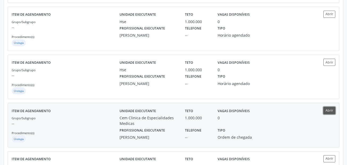
click at [331, 110] on button "Abrir" at bounding box center [329, 110] width 12 height 7
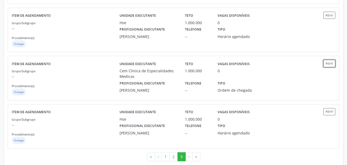
scroll to position [241, 0]
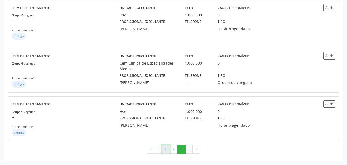
click at [164, 148] on button "1" at bounding box center [166, 149] width 8 height 9
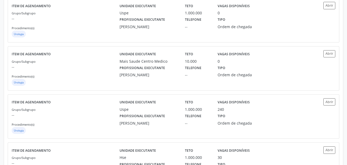
scroll to position [531, 0]
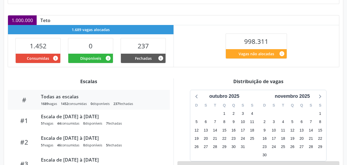
scroll to position [118, 0]
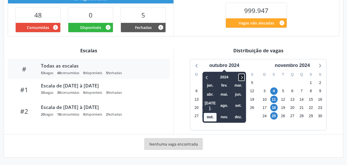
click at [241, 77] on icon at bounding box center [241, 77] width 5 height 6
click at [212, 113] on span "out." at bounding box center [210, 117] width 13 height 8
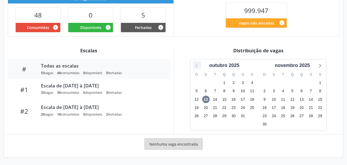
click at [197, 64] on icon at bounding box center [197, 66] width 2 height 4
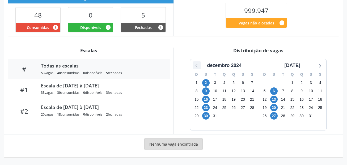
click at [197, 64] on icon at bounding box center [197, 66] width 2 height 4
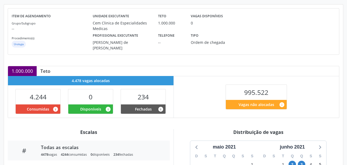
scroll to position [144, 0]
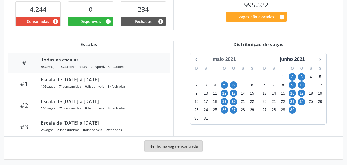
click at [235, 58] on div "maio 2021" at bounding box center [224, 59] width 27 height 7
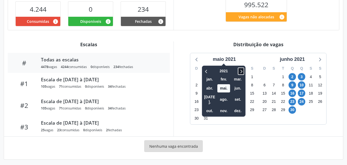
click at [241, 69] on icon at bounding box center [240, 71] width 5 height 6
click at [206, 107] on span "out." at bounding box center [209, 111] width 13 height 8
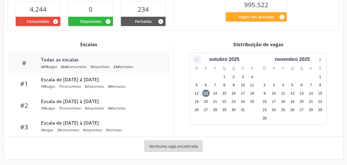
click at [197, 59] on icon at bounding box center [196, 59] width 7 height 7
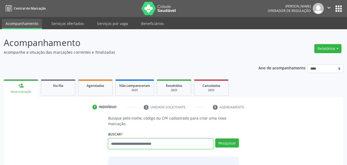
click at [136, 144] on input "text" at bounding box center [160, 143] width 105 height 11
drag, startPoint x: 136, startPoint y: 143, endPoint x: 133, endPoint y: 136, distance: 7.9
drag, startPoint x: 133, startPoint y: 136, endPoint x: 114, endPoint y: 141, distance: 19.2
click at [114, 141] on input "text" at bounding box center [160, 143] width 105 height 11
paste input "**********"
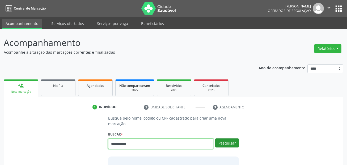
type input "**********"
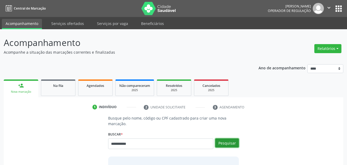
click at [232, 143] on button "Pesquisar" at bounding box center [227, 142] width 24 height 9
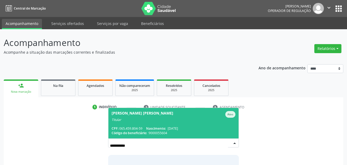
click at [168, 125] on span "Maria Jose Ferreira da Silva Ativo Titular CPF: 065.459.804-59 Nascimento: 27/0…" at bounding box center [173, 123] width 130 height 31
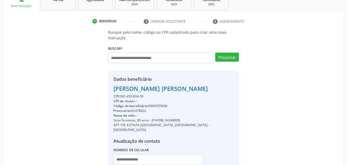
scroll to position [121, 0]
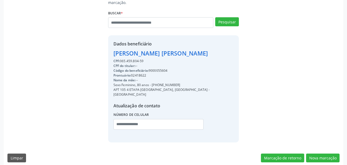
drag, startPoint x: 178, startPoint y: 86, endPoint x: 152, endPoint y: 85, distance: 26.1
click at [152, 85] on div "Sexo Feminino, 80 anos - (81) 98712-6701" at bounding box center [173, 85] width 120 height 5
copy div "(81) 98712-6701"
drag, startPoint x: 126, startPoint y: 117, endPoint x: 153, endPoint y: 119, distance: 27.4
click at [127, 119] on input "text" at bounding box center [158, 124] width 90 height 11
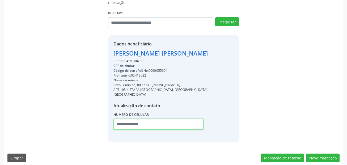
paste input "**********"
type input "**********"
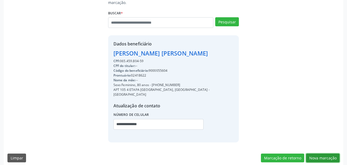
click at [335, 154] on button "Nova marcação" at bounding box center [322, 158] width 33 height 9
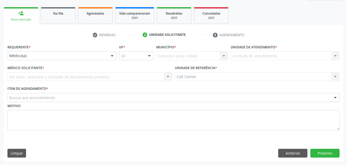
scroll to position [72, 0]
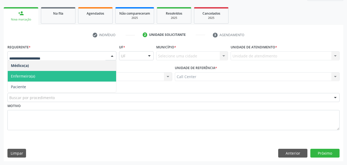
click at [23, 84] on span "Paciente" at bounding box center [18, 86] width 15 height 5
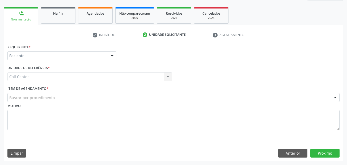
drag, startPoint x: 33, startPoint y: 100, endPoint x: 28, endPoint y: 96, distance: 6.5
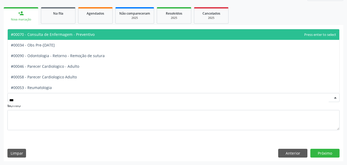
type input "****"
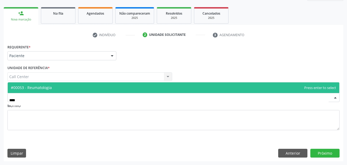
click at [67, 85] on span "#00053 - Reumatologia" at bounding box center [174, 87] width 332 height 11
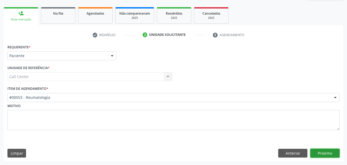
click at [317, 150] on button "Próximo" at bounding box center [324, 153] width 29 height 9
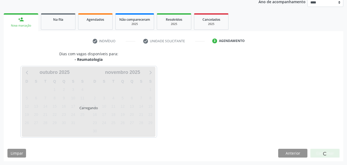
scroll to position [66, 0]
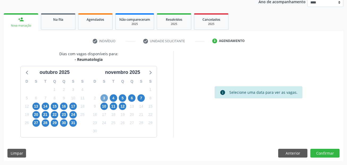
click at [105, 96] on span "3" at bounding box center [103, 97] width 7 height 7
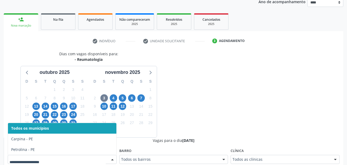
scroll to position [69, 0]
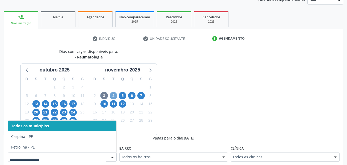
click at [113, 94] on span "4" at bounding box center [113, 95] width 7 height 7
click at [124, 96] on span "5" at bounding box center [122, 95] width 7 height 7
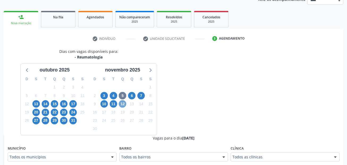
click at [123, 102] on span "12" at bounding box center [122, 103] width 7 height 7
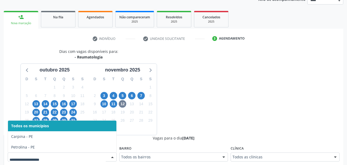
click at [74, 160] on div at bounding box center [62, 157] width 109 height 9
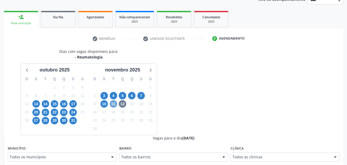
click at [113, 104] on span "11" at bounding box center [113, 103] width 7 height 7
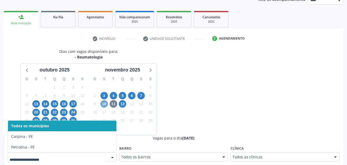
click at [104, 103] on span "10" at bounding box center [103, 103] width 7 height 7
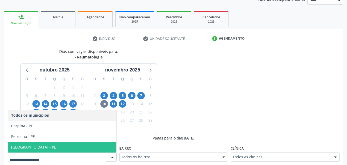
click at [76, 149] on span "[GEOGRAPHIC_DATA] - PE" at bounding box center [62, 147] width 108 height 11
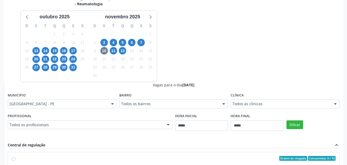
click at [296, 120] on div "Filtrar" at bounding box center [313, 124] width 56 height 24
click at [296, 123] on button "Filtrar" at bounding box center [294, 124] width 17 height 9
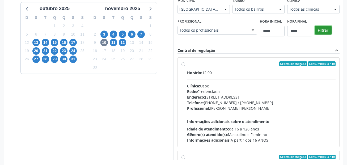
scroll to position [99, 0]
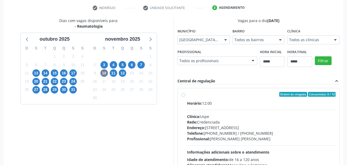
click at [214, 111] on div "Horário: 12:00 Clínica: Uspe Rede: Credenciada Endereço: Rua do Espinheiro, nº …" at bounding box center [261, 136] width 149 height 73
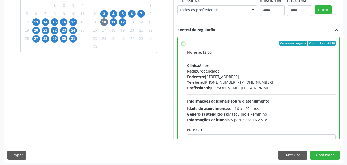
scroll to position [153, 0]
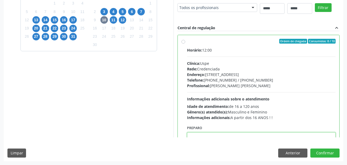
click at [221, 135] on textarea at bounding box center [261, 142] width 149 height 20
paste textarea "**********"
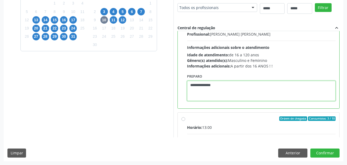
scroll to position [55, 0]
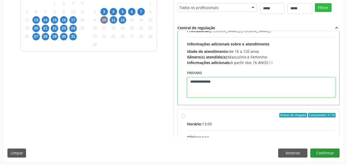
type textarea "**********"
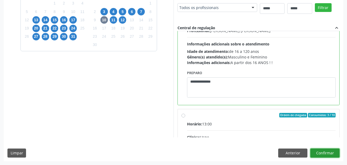
click at [326, 157] on button "Confirmar" at bounding box center [324, 153] width 29 height 9
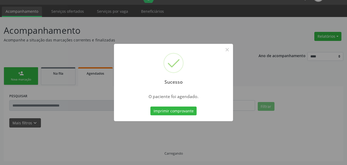
scroll to position [12, 0]
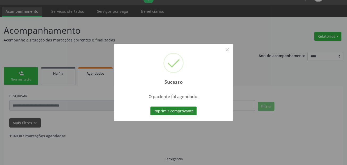
click at [181, 112] on button "Imprimir comprovante" at bounding box center [173, 111] width 46 height 9
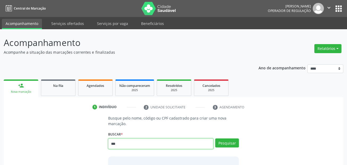
type input "***"
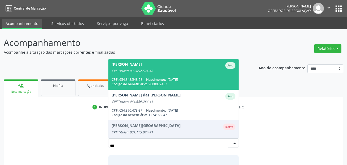
click at [148, 77] on span "Nascimento:" at bounding box center [156, 79] width 20 height 5
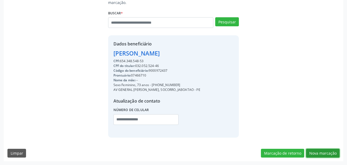
click at [318, 149] on button "Nova marcação" at bounding box center [322, 153] width 33 height 9
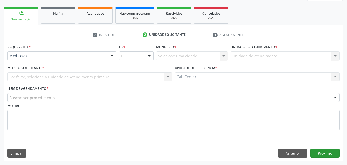
scroll to position [72, 0]
drag, startPoint x: 27, startPoint y: 58, endPoint x: 27, endPoint y: 64, distance: 5.9
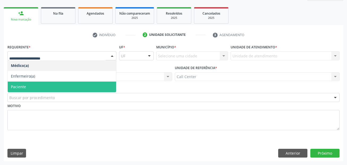
click at [26, 86] on span "Paciente" at bounding box center [62, 87] width 108 height 11
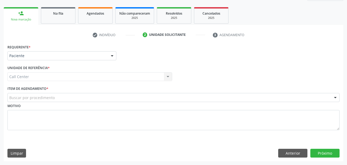
click at [34, 102] on div "Buscar por procedimento" at bounding box center [173, 97] width 332 height 9
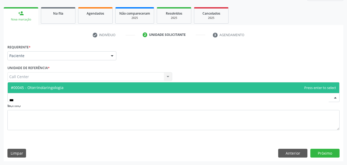
type input "****"
click at [65, 85] on span "#00045 - Otorrinolaringologia" at bounding box center [174, 87] width 332 height 11
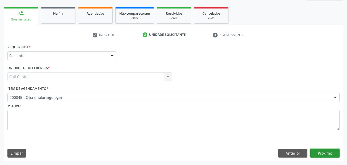
click at [323, 152] on button "Próximo" at bounding box center [324, 153] width 29 height 9
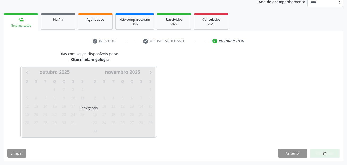
scroll to position [66, 0]
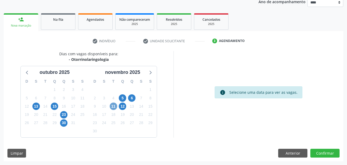
click at [116, 106] on span "11" at bounding box center [113, 106] width 7 height 7
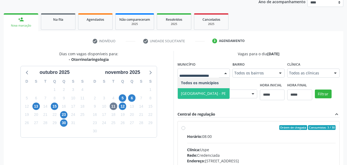
click at [188, 95] on span "[GEOGRAPHIC_DATA] - PE" at bounding box center [203, 93] width 45 height 5
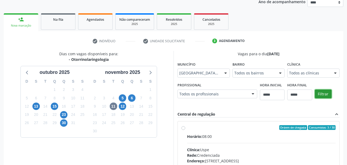
click at [326, 91] on button "Filtrar" at bounding box center [323, 94] width 17 height 9
click at [325, 92] on button "Filtrar" at bounding box center [323, 94] width 17 height 9
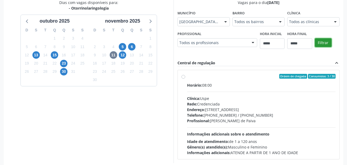
scroll to position [119, 0]
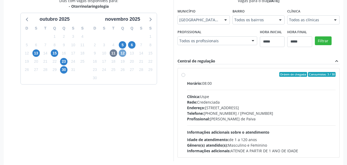
click at [123, 52] on span "12" at bounding box center [122, 52] width 7 height 7
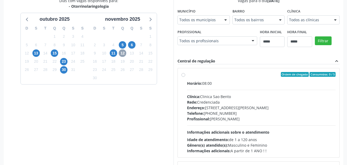
scroll to position [93, 0]
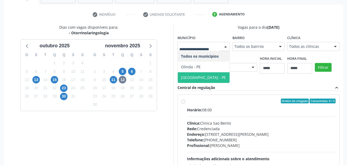
click at [192, 78] on span "[GEOGRAPHIC_DATA] - PE" at bounding box center [203, 77] width 45 height 5
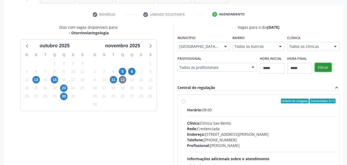
click at [318, 67] on button "Filtrar" at bounding box center [323, 67] width 17 height 9
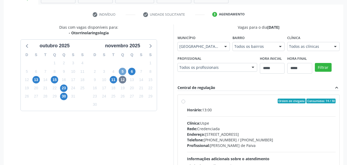
click at [123, 72] on span "5" at bounding box center [122, 71] width 7 height 7
click at [136, 71] on div "6" at bounding box center [131, 71] width 9 height 8
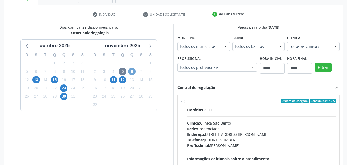
click at [133, 71] on span "6" at bounding box center [131, 71] width 7 height 7
click at [62, 96] on span "30" at bounding box center [63, 96] width 7 height 7
drag, startPoint x: 210, startPoint y: 39, endPoint x: 205, endPoint y: 45, distance: 7.8
click at [210, 41] on div "Município Todos os municípios Todos os municípios [GEOGRAPHIC_DATA] resultado e…" at bounding box center [204, 42] width 52 height 17
click at [65, 88] on span "23" at bounding box center [63, 88] width 7 height 7
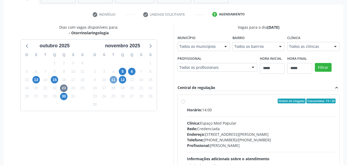
click at [114, 80] on span "11" at bounding box center [113, 79] width 7 height 7
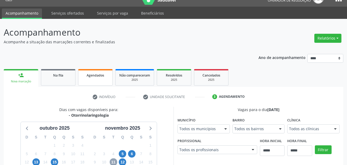
scroll to position [10, 0]
click at [71, 13] on link "Serviços ofertados" at bounding box center [68, 13] width 40 height 9
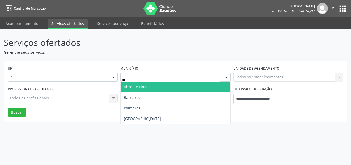
type input "***"
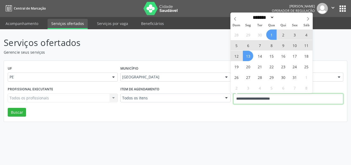
drag, startPoint x: 273, startPoint y: 99, endPoint x: 207, endPoint y: 99, distance: 65.9
click at [208, 99] on div "Profissional executante Todos os profissionais Todos os profissionais Nenhum re…" at bounding box center [175, 96] width 338 height 23
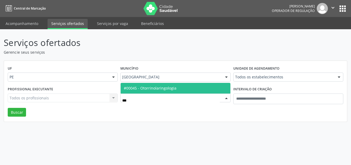
type input "****"
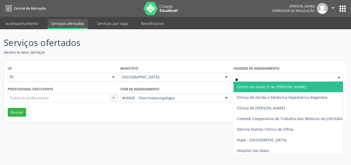
type input "***"
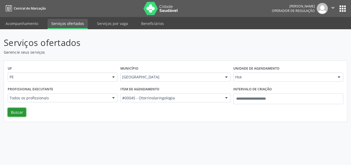
click at [17, 110] on button "Buscar" at bounding box center [17, 112] width 18 height 9
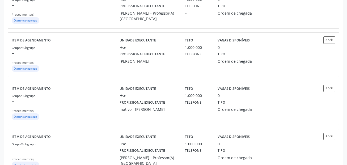
scroll to position [717, 0]
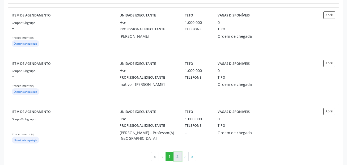
click at [178, 155] on button "2" at bounding box center [178, 156] width 8 height 9
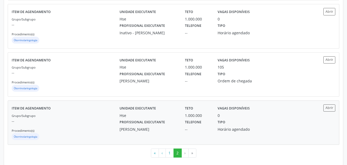
scroll to position [385, 0]
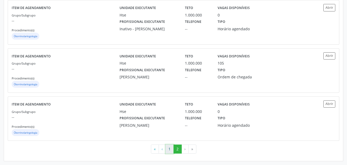
click at [168, 148] on button "1" at bounding box center [170, 149] width 8 height 9
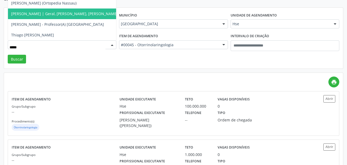
scroll to position [0, 0]
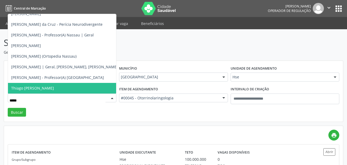
drag, startPoint x: 4, startPoint y: 101, endPoint x: -12, endPoint y: 101, distance: 15.7
click at [0, 101] on html "Central de Marcação [PERSON_NAME] Operador de regulação  Configurações Sair ap…" at bounding box center [173, 82] width 347 height 165
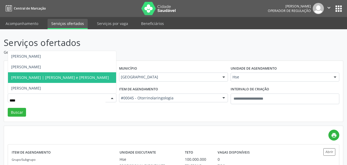
type input "*****"
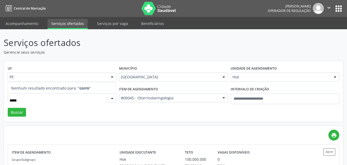
drag, startPoint x: 36, startPoint y: 99, endPoint x: 1, endPoint y: 94, distance: 35.9
click at [37, 26] on link "Acompanhamento" at bounding box center [22, 23] width 40 height 9
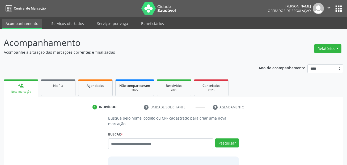
click at [150, 125] on p "Busque pelo nome, código ou CPF cadastrado para criar uma nova marcação." at bounding box center [173, 120] width 131 height 11
click at [137, 149] on input "text" at bounding box center [160, 143] width 105 height 11
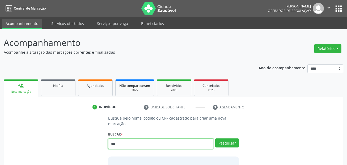
type input "***"
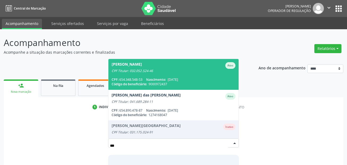
click at [167, 83] on span "9000972437" at bounding box center [158, 84] width 19 height 5
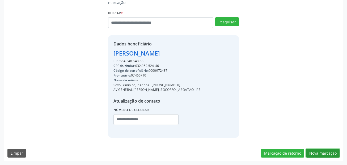
click at [319, 157] on button "Nova marcação" at bounding box center [322, 153] width 33 height 9
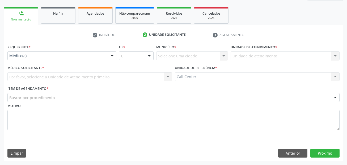
scroll to position [72, 0]
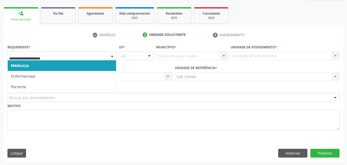
click at [40, 60] on div at bounding box center [61, 55] width 109 height 9
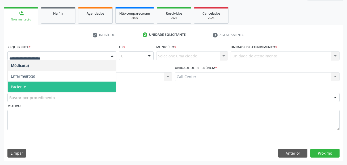
drag, startPoint x: 36, startPoint y: 86, endPoint x: 41, endPoint y: 98, distance: 12.6
click at [36, 86] on span "Paciente" at bounding box center [62, 87] width 108 height 11
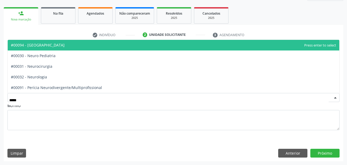
type input "******"
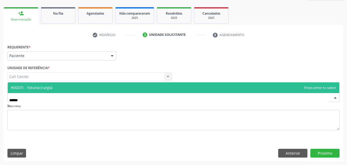
click at [44, 91] on span "#00031 - Neurocirurgia" at bounding box center [174, 87] width 332 height 11
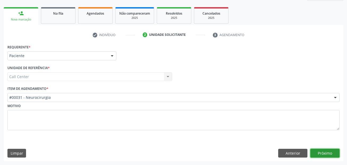
click at [325, 153] on button "Próximo" at bounding box center [324, 153] width 29 height 9
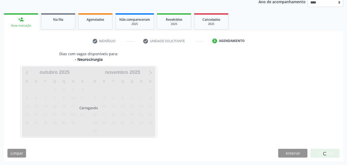
scroll to position [66, 0]
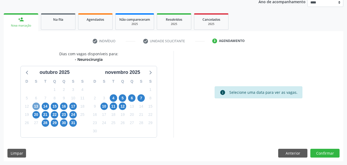
click at [35, 107] on span "13" at bounding box center [35, 106] width 7 height 7
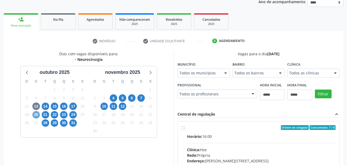
click at [33, 116] on span "20" at bounding box center [35, 114] width 7 height 7
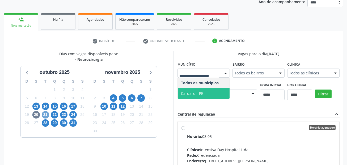
click at [43, 115] on span "21" at bounding box center [45, 114] width 7 height 7
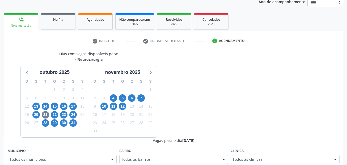
scroll to position [69, 0]
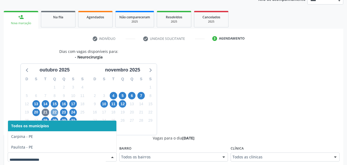
click at [53, 112] on span "22" at bounding box center [54, 112] width 7 height 7
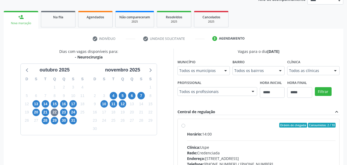
click at [218, 67] on div "Todos os municípios" at bounding box center [204, 70] width 52 height 9
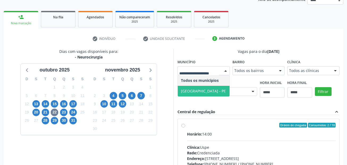
click at [209, 89] on span "[GEOGRAPHIC_DATA] - PE" at bounding box center [204, 91] width 52 height 11
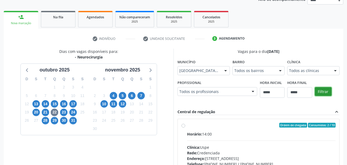
click at [328, 91] on button "Filtrar" at bounding box center [323, 91] width 17 height 9
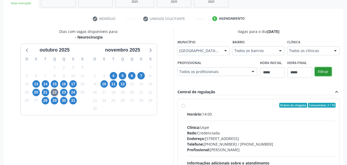
scroll to position [122, 0]
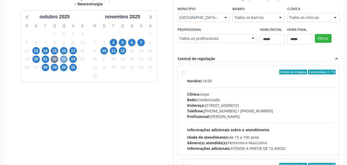
click at [65, 59] on span "23" at bounding box center [63, 59] width 7 height 7
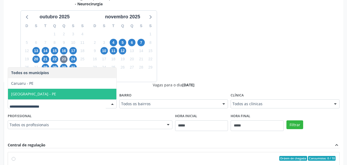
click at [48, 94] on span "[GEOGRAPHIC_DATA] - PE" at bounding box center [62, 94] width 108 height 11
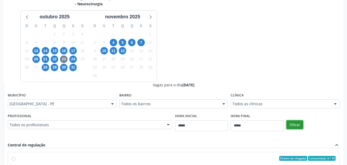
click at [300, 125] on button "Filtrar" at bounding box center [294, 124] width 17 height 9
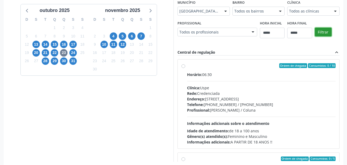
scroll to position [95, 0]
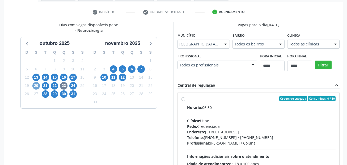
click at [36, 87] on span "20" at bounding box center [35, 85] width 7 height 7
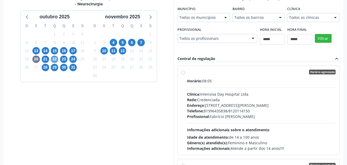
click at [53, 58] on span "22" at bounding box center [54, 59] width 7 height 7
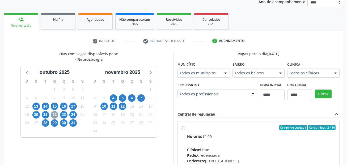
scroll to position [122, 0]
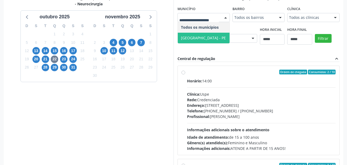
click at [196, 36] on span "[GEOGRAPHIC_DATA] - PE" at bounding box center [203, 37] width 45 height 5
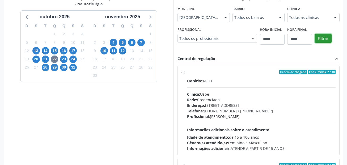
click at [321, 39] on button "Filtrar" at bounding box center [323, 38] width 17 height 9
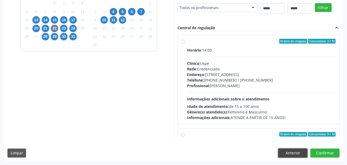
click at [287, 151] on button "Anterior" at bounding box center [292, 153] width 29 height 9
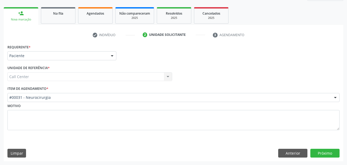
scroll to position [72, 0]
click at [287, 151] on button "Anterior" at bounding box center [292, 153] width 29 height 9
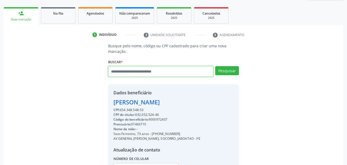
click at [126, 73] on input "text" at bounding box center [160, 71] width 105 height 11
paste input "**********"
type input "**********"
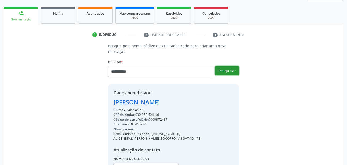
click at [230, 71] on button "Pesquisar" at bounding box center [227, 70] width 24 height 9
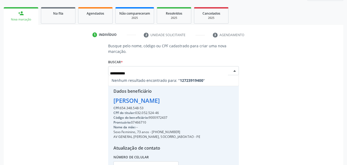
drag, startPoint x: 166, startPoint y: 72, endPoint x: 122, endPoint y: 73, distance: 43.9
click at [122, 73] on input "**********" at bounding box center [169, 73] width 118 height 11
type input "*****"
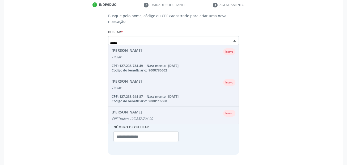
scroll to position [93, 0]
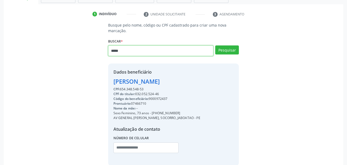
click at [148, 51] on input "*****" at bounding box center [160, 50] width 105 height 11
type input "******"
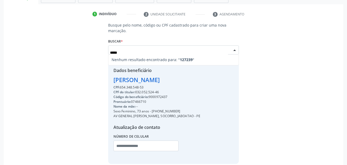
type input "*****"
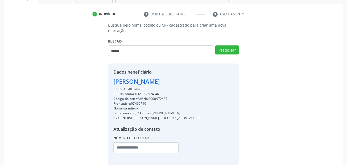
type input "******"
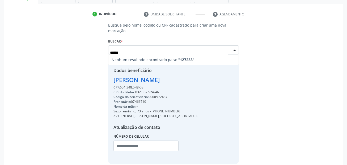
click at [145, 48] on input "******" at bounding box center [169, 52] width 118 height 11
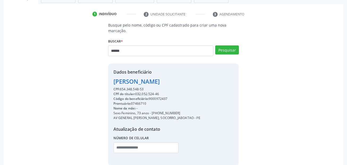
type input "******"
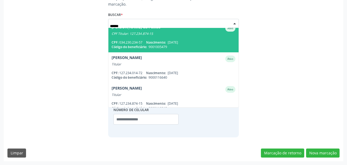
scroll to position [0, 0]
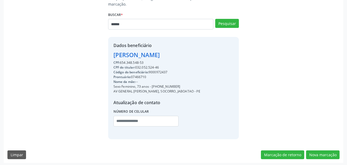
type input "******"
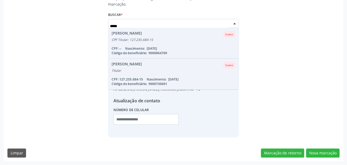
type input "*****"
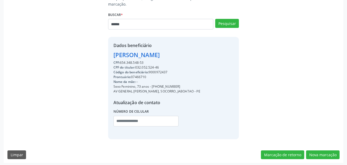
type input "******"
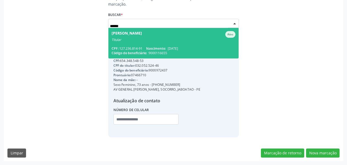
click at [153, 23] on input "******" at bounding box center [169, 26] width 118 height 11
type input "*****"
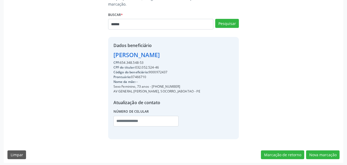
type input "******"
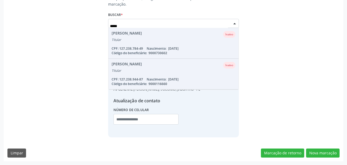
type input "*****"
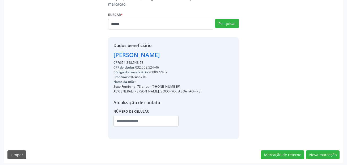
type input "******"
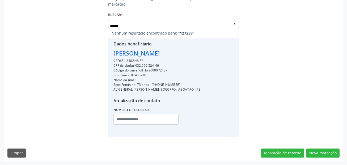
click at [130, 24] on input "******" at bounding box center [169, 26] width 118 height 11
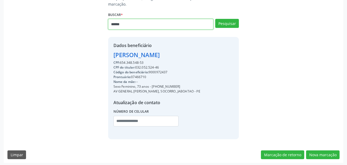
drag, startPoint x: 146, startPoint y: 24, endPoint x: 109, endPoint y: 23, distance: 37.5
click at [90, 22] on div "Busque pelo nome, código ou CPF cadastrado para criar uma nova marcação. Buscar…" at bounding box center [173, 67] width 332 height 143
paste input "*****"
type input "**********"
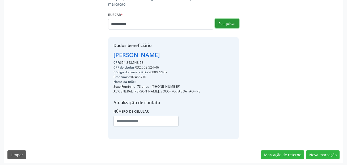
click at [231, 23] on button "Pesquisar" at bounding box center [227, 23] width 24 height 9
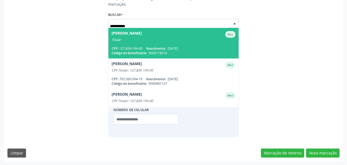
click at [165, 44] on span "Fernando Lins de Lima Ativo Titular CPF: 127.839.194-00 Nascimento: 11/02/1951 …" at bounding box center [173, 43] width 130 height 31
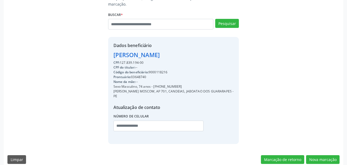
drag, startPoint x: 179, startPoint y: 85, endPoint x: 153, endPoint y: 87, distance: 26.4
click at [153, 87] on div "Sexo Masculino, 74 anos - (81) 99826-3011" at bounding box center [173, 86] width 120 height 5
copy div "(81) 99826-3011"
click at [149, 121] on input "text" at bounding box center [158, 126] width 90 height 11
paste input "**********"
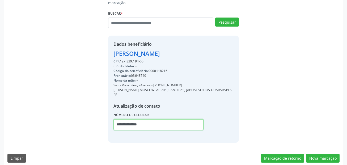
type input "**********"
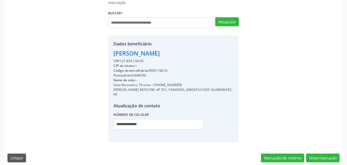
click at [275, 92] on div "Busque pelo nome, código ou CPF cadastrado para criar uma nova marcação. Buscar…" at bounding box center [173, 68] width 332 height 148
click at [328, 154] on button "Nova marcação" at bounding box center [322, 158] width 33 height 9
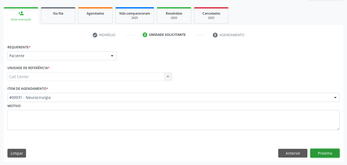
click at [330, 151] on button "Próximo" at bounding box center [324, 153] width 29 height 9
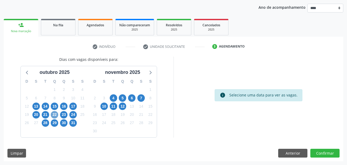
click at [53, 115] on span "22" at bounding box center [54, 114] width 7 height 7
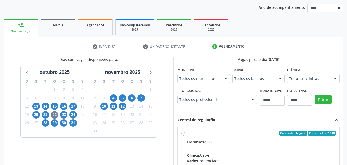
click at [246, 140] on div "Horário: 14:00" at bounding box center [261, 142] width 149 height 6
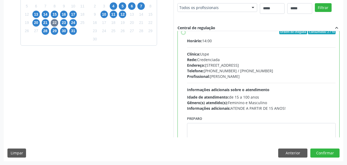
scroll to position [0, 0]
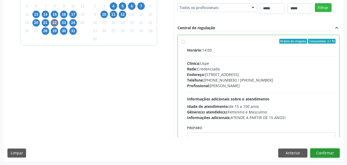
click at [335, 154] on button "Confirmar" at bounding box center [324, 153] width 29 height 9
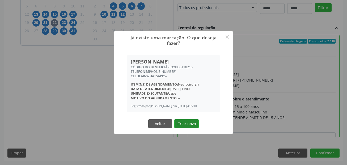
click at [192, 128] on button "Criar novo" at bounding box center [186, 123] width 24 height 9
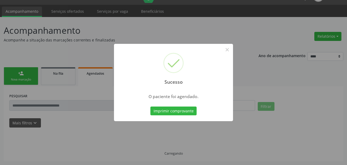
scroll to position [12, 0]
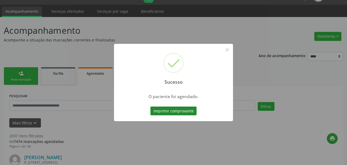
click at [179, 112] on button "Imprimir comprovante" at bounding box center [173, 111] width 46 height 9
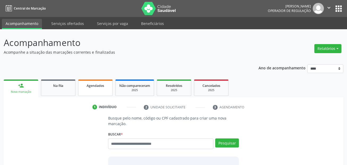
click at [99, 85] on span "Agendados" at bounding box center [96, 85] width 18 height 5
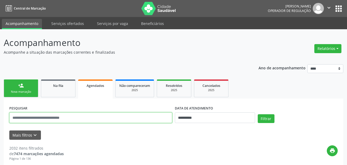
paste input "**********"
type input "**********"
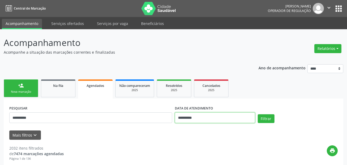
click at [180, 117] on input "**********" at bounding box center [215, 117] width 80 height 11
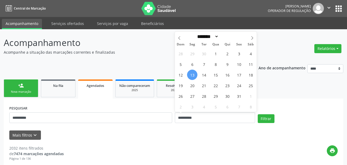
click at [193, 74] on span "13" at bounding box center [192, 75] width 10 height 10
type input "**********"
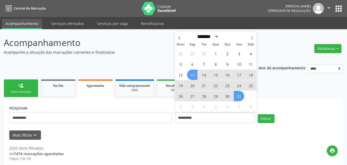
click at [240, 97] on span "31" at bounding box center [239, 96] width 10 height 10
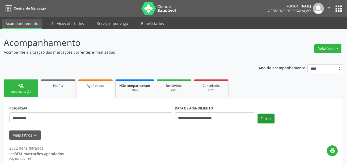
click at [269, 117] on button "Filtrar" at bounding box center [266, 118] width 17 height 9
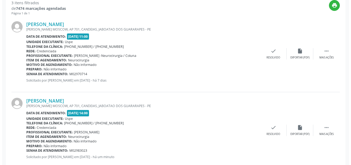
scroll to position [124, 0]
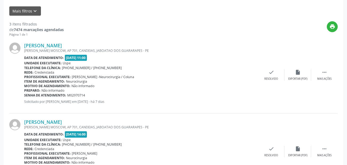
click at [65, 58] on span "[DATE] 11:00" at bounding box center [76, 58] width 22 height 6
click at [326, 74] on icon "" at bounding box center [325, 72] width 6 height 6
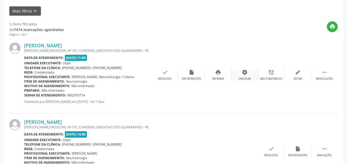
click at [245, 74] on icon "cancel" at bounding box center [245, 72] width 6 height 6
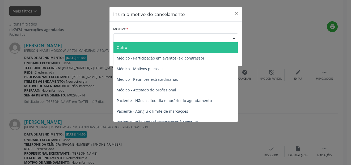
click at [136, 40] on div "Escolha o motivo" at bounding box center [175, 37] width 125 height 9
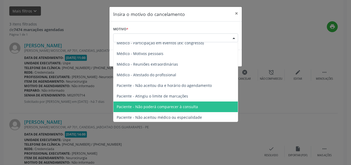
scroll to position [27, 0]
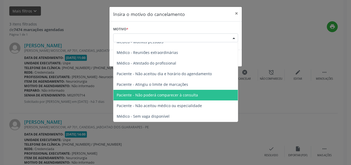
click at [167, 95] on span "Paciente - Não poderá comparecer à consulta" at bounding box center [157, 94] width 81 height 5
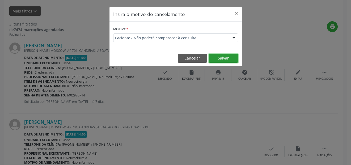
click at [222, 58] on button "Salvar" at bounding box center [223, 58] width 29 height 9
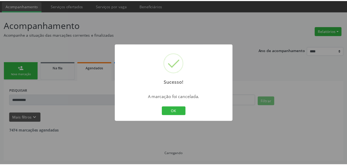
scroll to position [18, 0]
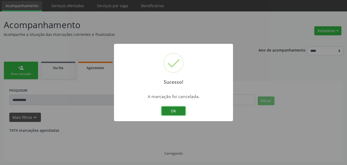
click at [181, 112] on button "OK" at bounding box center [174, 111] width 24 height 9
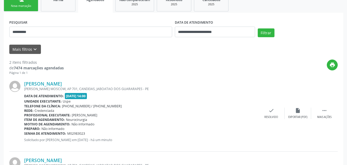
scroll to position [0, 0]
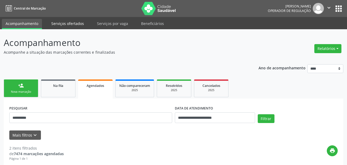
click at [73, 25] on link "Serviços ofertados" at bounding box center [68, 23] width 40 height 9
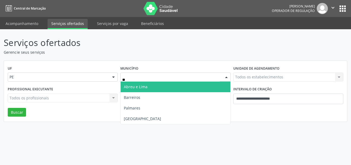
type input "***"
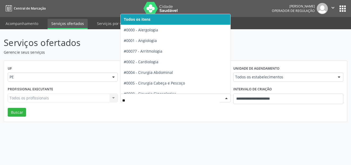
type input "***"
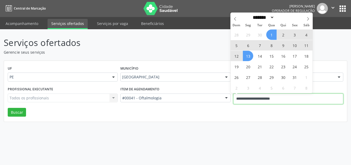
drag, startPoint x: 251, startPoint y: 98, endPoint x: 214, endPoint y: 76, distance: 42.9
click at [214, 98] on div "Profissional executante Todos os profissionais Todos os profissionais Nenhum re…" at bounding box center [175, 96] width 338 height 23
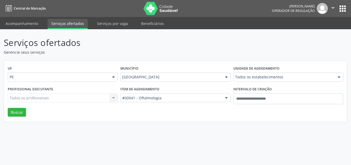
drag, startPoint x: 269, startPoint y: 157, endPoint x: 270, endPoint y: 99, distance: 57.7
click at [270, 156] on div "Serviços ofertados Gerencie seus serviços UF PE PE Nenhum resultado encontrado …" at bounding box center [175, 97] width 351 height 136
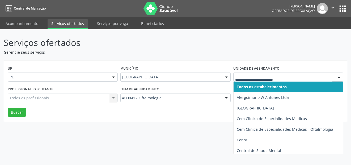
click at [271, 80] on div at bounding box center [288, 77] width 110 height 9
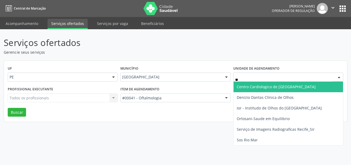
type input "***"
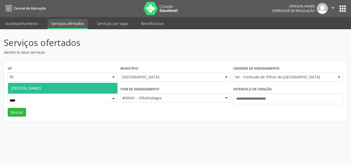
type input "*****"
click at [100, 92] on span "[PERSON_NAME]" at bounding box center [62, 88] width 109 height 11
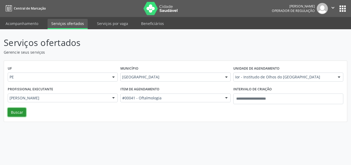
click at [10, 112] on button "Buscar" at bounding box center [17, 112] width 18 height 9
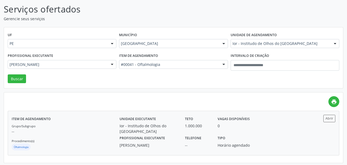
scroll to position [35, 0]
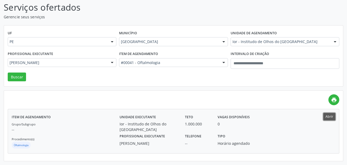
click at [325, 120] on button "Abrir" at bounding box center [329, 116] width 12 height 7
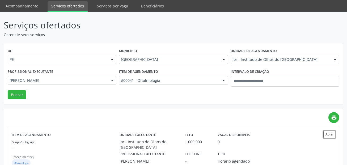
scroll to position [0, 0]
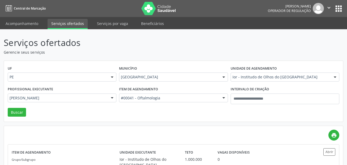
click at [24, 16] on nav "Central de Marcação Alice Moises da Silva Operador de regulação  Configurações…" at bounding box center [173, 8] width 347 height 17
click at [24, 21] on link "Acompanhamento" at bounding box center [22, 23] width 40 height 9
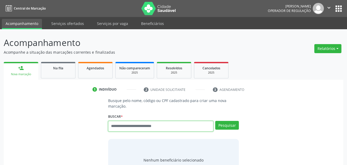
click at [148, 126] on input "text" at bounding box center [160, 126] width 105 height 11
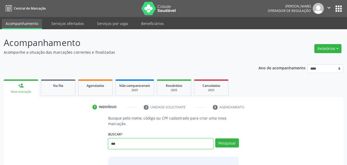
type input "***"
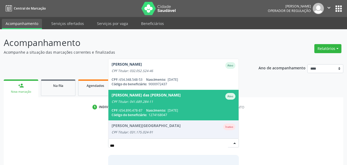
click at [165, 106] on span "Maria das Dores Maura de Souza Ativo CPF Titular: 041.689.284-11 CPF: 654.890.4…" at bounding box center [173, 105] width 130 height 31
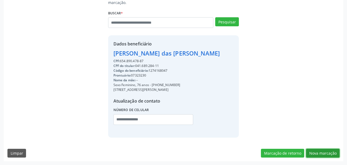
click at [321, 151] on button "Nova marcação" at bounding box center [322, 153] width 33 height 9
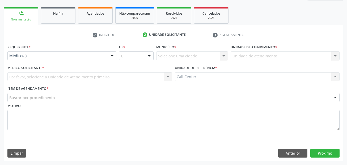
scroll to position [72, 0]
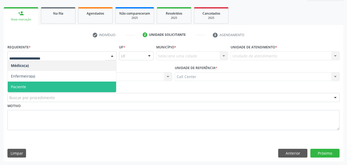
click at [33, 86] on span "Paciente" at bounding box center [62, 87] width 108 height 11
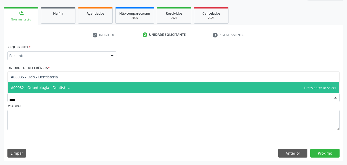
click at [57, 87] on span "#00082 - Odontologia - Dentística" at bounding box center [41, 87] width 60 height 5
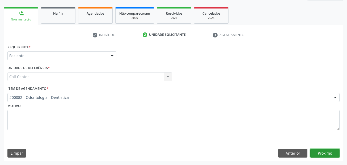
click at [322, 154] on button "Próximo" at bounding box center [324, 153] width 29 height 9
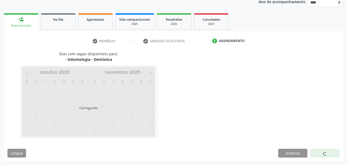
scroll to position [66, 0]
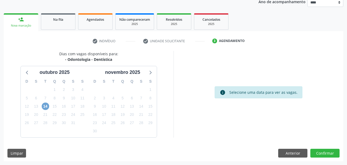
click at [44, 107] on span "14" at bounding box center [45, 106] width 7 height 7
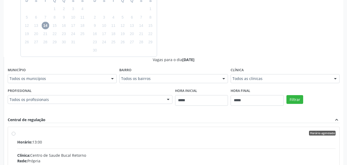
scroll to position [146, 0]
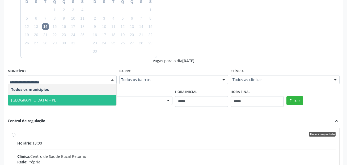
click at [56, 97] on span "Recife - PE" at bounding box center [62, 100] width 108 height 11
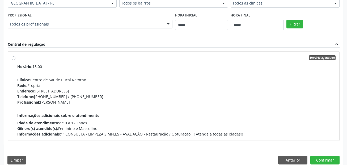
scroll to position [229, 0]
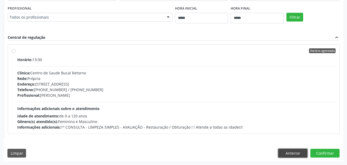
click at [298, 152] on button "Anterior" at bounding box center [292, 153] width 29 height 9
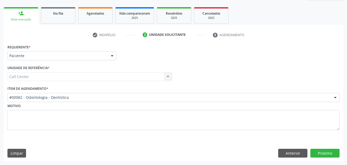
scroll to position [72, 0]
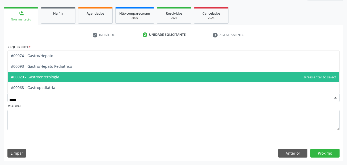
click at [71, 76] on span "#00020 - Gastroenterologia" at bounding box center [174, 77] width 332 height 11
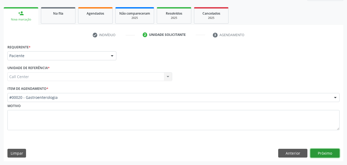
click at [328, 153] on button "Próximo" at bounding box center [324, 153] width 29 height 9
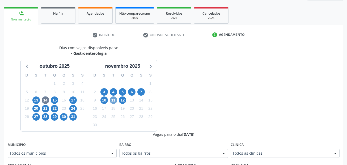
click at [116, 101] on span "11" at bounding box center [113, 99] width 7 height 7
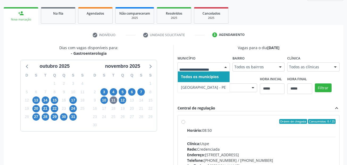
click at [187, 63] on div at bounding box center [204, 66] width 52 height 9
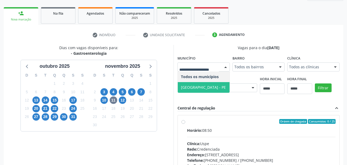
drag, startPoint x: 187, startPoint y: 88, endPoint x: 194, endPoint y: 90, distance: 7.3
click at [188, 89] on span "Recife - PE" at bounding box center [203, 87] width 45 height 5
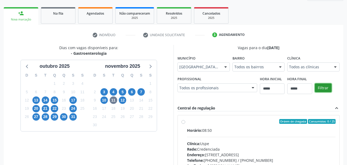
click at [322, 87] on button "Filtrar" at bounding box center [323, 87] width 17 height 9
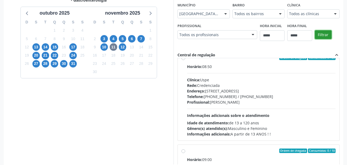
scroll to position [27, 0]
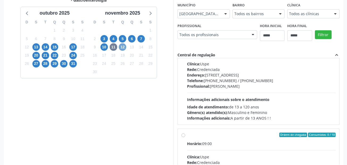
click at [123, 47] on span "12" at bounding box center [122, 46] width 7 height 7
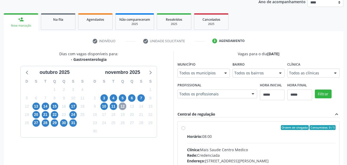
scroll to position [125, 0]
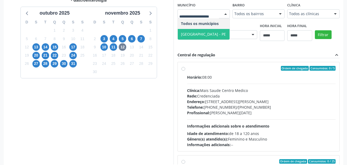
click at [191, 32] on span "Recife - PE" at bounding box center [203, 34] width 45 height 5
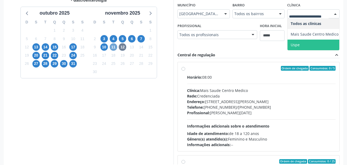
click at [114, 47] on span "11" at bounding box center [113, 46] width 7 height 7
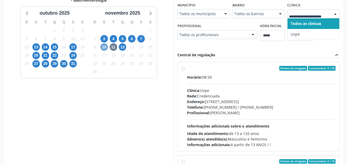
click at [102, 49] on span "10" at bounding box center [103, 46] width 7 height 7
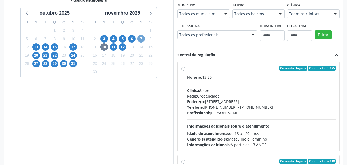
click at [141, 36] on span "7" at bounding box center [140, 38] width 7 height 7
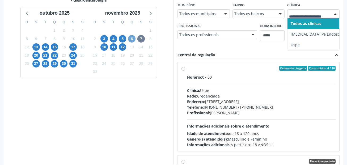
click at [133, 36] on span "6" at bounding box center [131, 38] width 7 height 7
click at [124, 39] on span "5" at bounding box center [122, 38] width 7 height 7
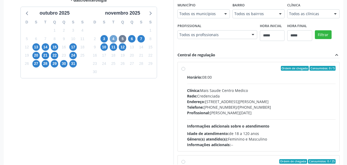
click at [113, 37] on span "4" at bounding box center [113, 38] width 7 height 7
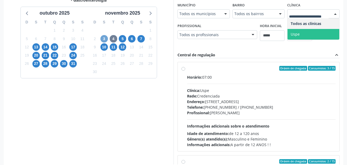
click at [106, 36] on span "3" at bounding box center [103, 38] width 7 height 7
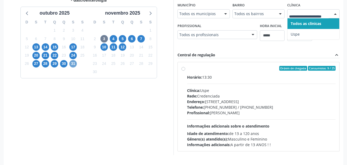
click at [71, 64] on span "31" at bounding box center [72, 63] width 7 height 7
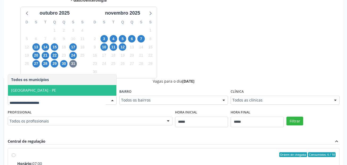
click at [45, 92] on span "Recife - PE" at bounding box center [62, 90] width 108 height 11
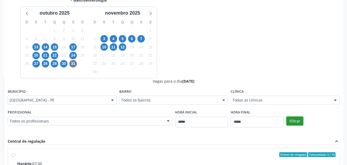
click at [301, 119] on button "Filtrar" at bounding box center [294, 121] width 17 height 9
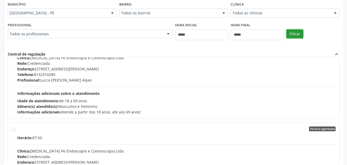
scroll to position [133, 0]
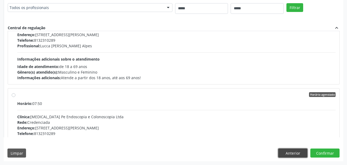
click at [299, 153] on button "Anterior" at bounding box center [292, 153] width 29 height 9
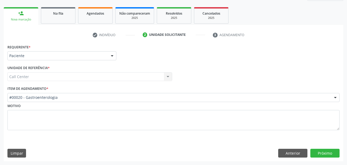
scroll to position [72, 0]
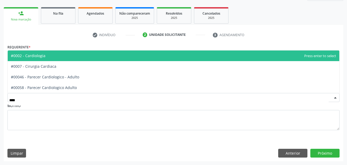
click at [59, 56] on span "#0002 - Cardiologia" at bounding box center [174, 55] width 332 height 11
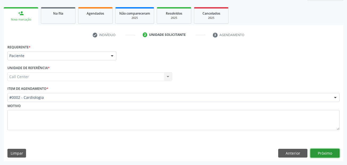
click at [328, 150] on button "Próximo" at bounding box center [324, 153] width 29 height 9
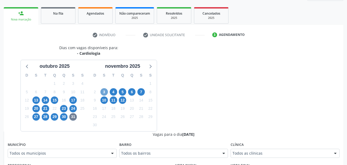
click at [106, 90] on span "3" at bounding box center [103, 91] width 7 height 7
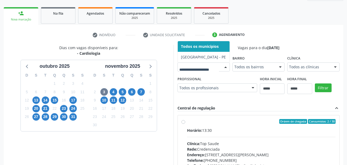
click at [116, 89] on div "4" at bounding box center [113, 92] width 7 height 8
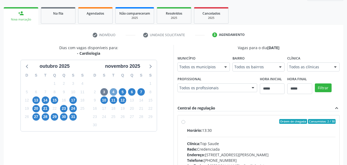
click at [116, 91] on span "4" at bounding box center [113, 91] width 7 height 7
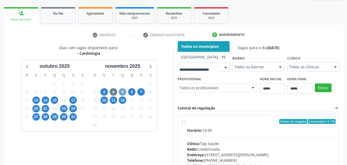
click at [122, 91] on span "5" at bounding box center [122, 91] width 7 height 7
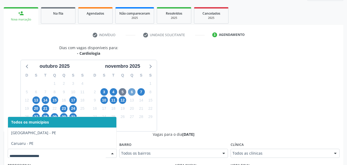
click at [134, 91] on span "6" at bounding box center [131, 91] width 7 height 7
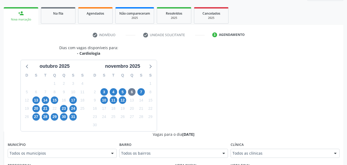
click at [31, 150] on div "Todos os municípios" at bounding box center [62, 153] width 109 height 9
click at [141, 90] on span "7" at bounding box center [140, 91] width 7 height 7
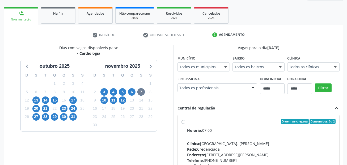
click at [45, 154] on div "Dias com vagas disponíveis para: - Cardiologia outubro 2025 D S T Q Q S S 28 29…" at bounding box center [89, 126] width 170 height 163
click at [103, 102] on span "10" at bounding box center [103, 99] width 7 height 7
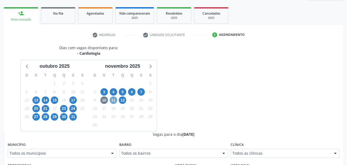
click at [116, 99] on span "11" at bounding box center [113, 99] width 7 height 7
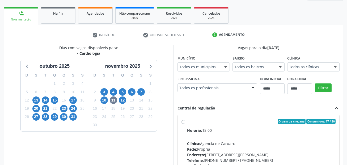
click at [178, 71] on div "Município Todos os municípios Todos os municípios Cabo de Santo Agostinho - PE …" at bounding box center [204, 62] width 52 height 17
click at [123, 101] on span "12" at bounding box center [122, 99] width 7 height 7
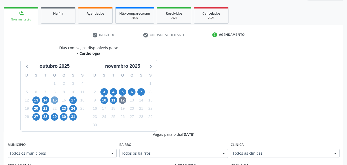
click at [52, 99] on span "15" at bounding box center [54, 99] width 7 height 7
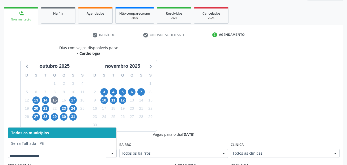
click at [33, 149] on div at bounding box center [62, 153] width 109 height 9
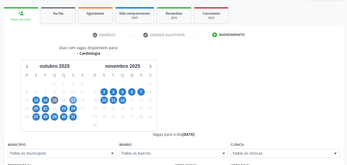
click at [74, 103] on span "17" at bounding box center [72, 99] width 7 height 7
click at [37, 110] on span "20" at bounding box center [35, 108] width 7 height 7
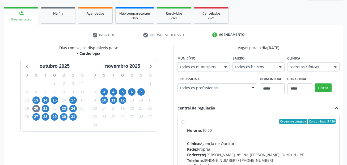
click at [178, 71] on div "Todos os municípios" at bounding box center [204, 66] width 52 height 9
click at [49, 109] on span "21" at bounding box center [45, 108] width 7 height 7
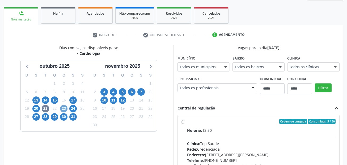
click at [65, 109] on span "23" at bounding box center [63, 108] width 7 height 7
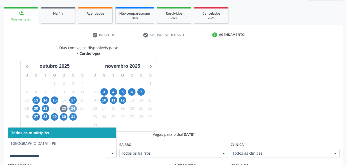
click at [72, 107] on span "24" at bounding box center [72, 108] width 7 height 7
click at [36, 115] on span "27" at bounding box center [35, 116] width 7 height 7
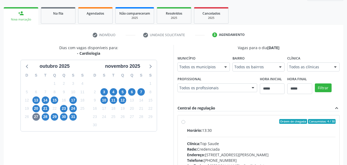
click at [178, 71] on div "Todos os municípios Todos os municípios Cabo de Santo Agostinho - PE Nenhum res…" at bounding box center [204, 66] width 52 height 9
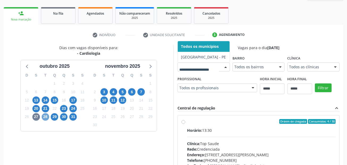
click at [47, 118] on span "28" at bounding box center [45, 116] width 7 height 7
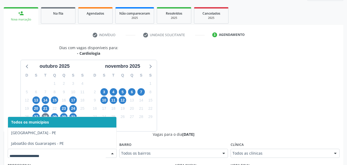
click at [56, 117] on span "Todos os municípios" at bounding box center [62, 122] width 108 height 11
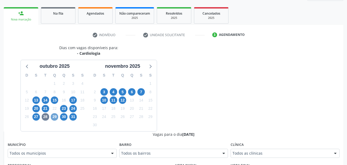
click at [53, 119] on span "29" at bounding box center [54, 116] width 7 height 7
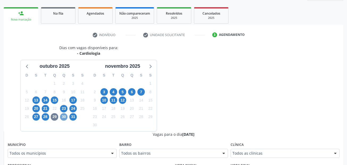
click at [61, 116] on span "30" at bounding box center [63, 116] width 7 height 7
click at [72, 116] on span "31" at bounding box center [72, 116] width 7 height 7
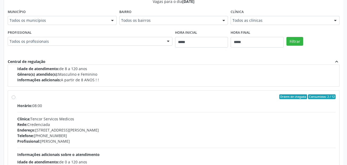
scroll to position [177, 0]
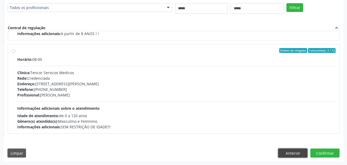
click at [288, 153] on button "Anterior" at bounding box center [292, 153] width 29 height 9
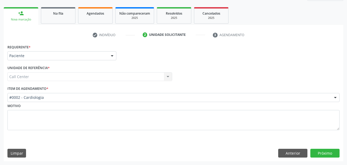
scroll to position [72, 0]
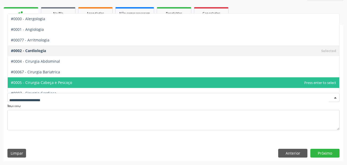
click at [45, 100] on div at bounding box center [173, 97] width 332 height 9
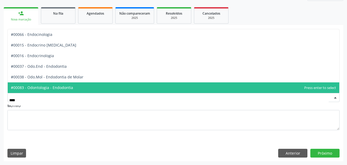
type input "*****"
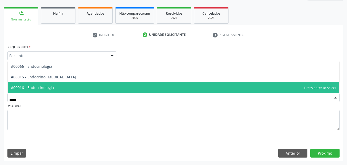
click at [47, 89] on span "#00016 - Endocrinologia" at bounding box center [32, 87] width 43 height 5
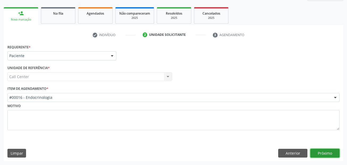
click at [324, 152] on button "Próximo" at bounding box center [324, 153] width 29 height 9
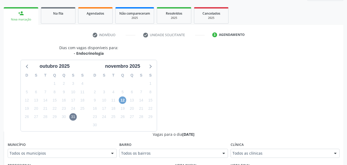
click at [120, 101] on span "12" at bounding box center [122, 99] width 7 height 7
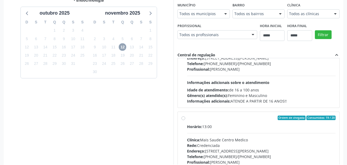
scroll to position [84, 0]
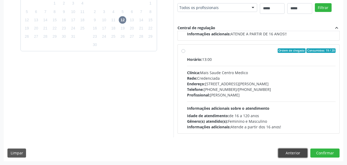
click at [301, 150] on button "Anterior" at bounding box center [292, 153] width 29 height 9
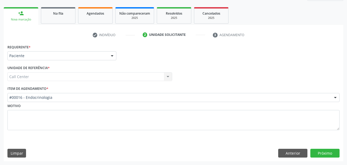
scroll to position [72, 0]
click at [289, 156] on button "Anterior" at bounding box center [292, 153] width 29 height 9
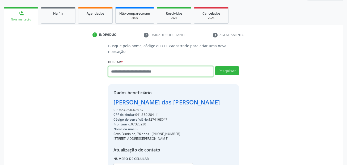
click at [167, 74] on input "text" at bounding box center [160, 71] width 105 height 11
paste input "**********"
type input "**********"
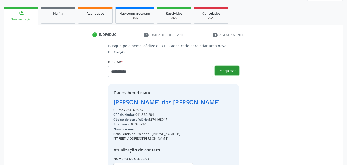
click at [223, 68] on button "Pesquisar" at bounding box center [227, 70] width 24 height 9
type input "**********"
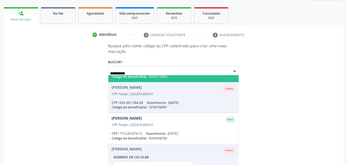
scroll to position [0, 0]
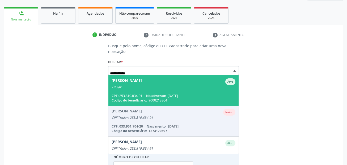
drag, startPoint x: 161, startPoint y: 86, endPoint x: 159, endPoint y: 82, distance: 5.3
click at [161, 85] on div "Titular" at bounding box center [174, 87] width 124 height 4
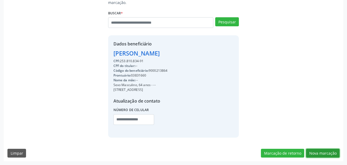
click at [322, 153] on button "Nova marcação" at bounding box center [322, 153] width 33 height 9
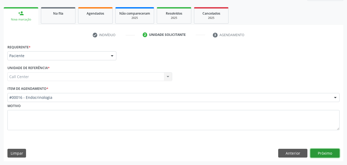
click at [324, 154] on button "Próximo" at bounding box center [324, 153] width 29 height 9
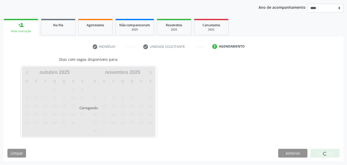
scroll to position [61, 0]
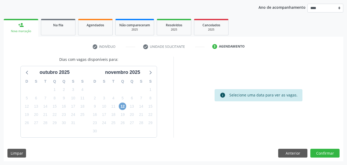
click at [123, 107] on span "12" at bounding box center [122, 106] width 7 height 7
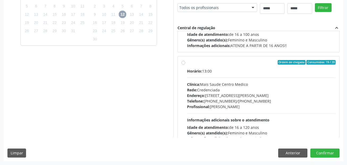
scroll to position [84, 0]
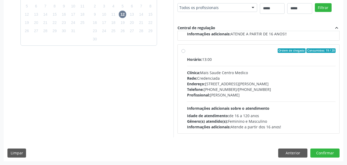
click at [232, 66] on div "Horário: 13:00 Clínica: Mais Saude Centro Medico Rede: Credenciada Endereço: Ru…" at bounding box center [261, 93] width 149 height 73
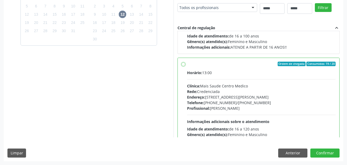
scroll to position [0, 0]
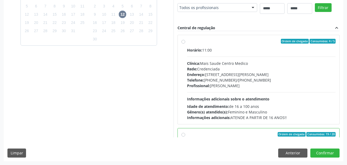
click at [252, 91] on div "Horário: 11:00 Clínica: Mais Saude Centro Medico Rede: Credenciada Endereço: Ru…" at bounding box center [261, 83] width 149 height 73
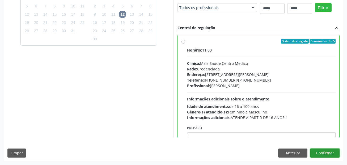
click at [326, 154] on button "Confirmar" at bounding box center [324, 153] width 29 height 9
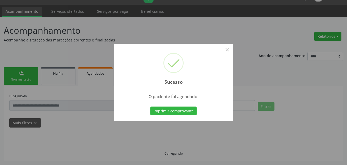
scroll to position [12, 0]
click at [187, 113] on button "Imprimir comprovante" at bounding box center [173, 111] width 46 height 9
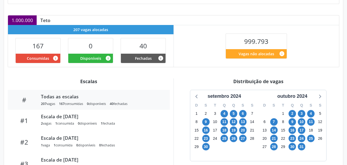
scroll to position [11, 0]
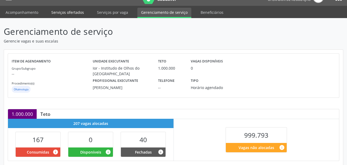
click at [82, 14] on link "Serviços ofertados" at bounding box center [68, 12] width 40 height 9
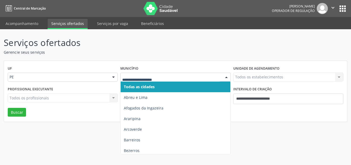
click at [136, 80] on div at bounding box center [175, 77] width 110 height 9
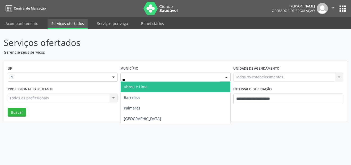
type input "***"
click at [136, 86] on span "[GEOGRAPHIC_DATA]" at bounding box center [175, 87] width 109 height 11
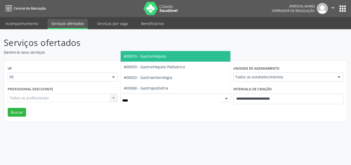
type input "*****"
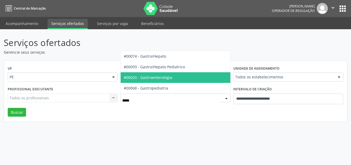
click at [160, 76] on span "#00020 - Gastroenterologia" at bounding box center [148, 77] width 48 height 5
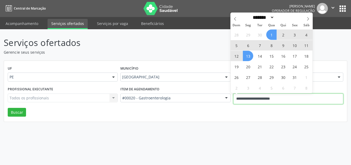
drag, startPoint x: 296, startPoint y: 96, endPoint x: 212, endPoint y: 104, distance: 84.8
click at [212, 104] on div "Profissional executante Todos os profissionais Todos os profissionais Nenhum re…" at bounding box center [175, 96] width 338 height 23
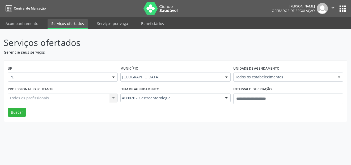
drag, startPoint x: 171, startPoint y: 131, endPoint x: 53, endPoint y: 94, distance: 123.2
click at [169, 131] on div "Serviços ofertados Gerencie seus serviços UF PE PE Nenhum resultado encontrado …" at bounding box center [175, 97] width 351 height 136
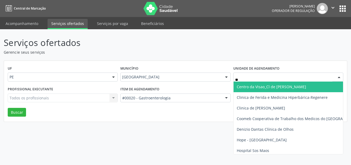
type input "***"
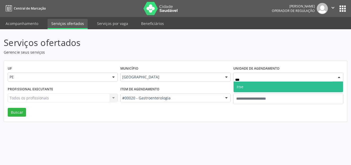
click at [263, 88] on span "Hse" at bounding box center [288, 87] width 109 height 11
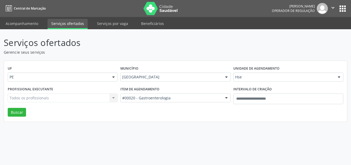
click at [33, 99] on div "Todos os profissionais Todos os profissionais Nenhum resultado encontrado para:…" at bounding box center [63, 98] width 110 height 9
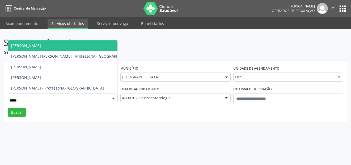
type input "******"
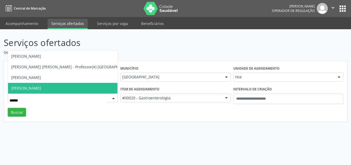
click at [41, 86] on span "[PERSON_NAME]" at bounding box center [26, 88] width 30 height 5
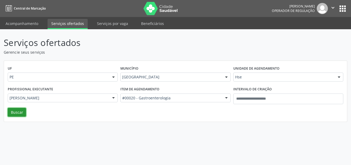
click at [14, 111] on button "Buscar" at bounding box center [17, 112] width 18 height 9
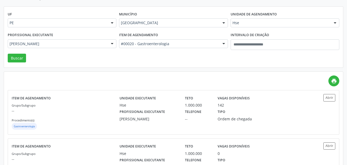
scroll to position [83, 0]
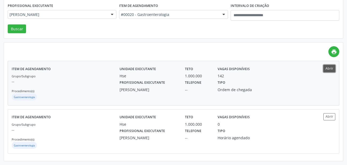
click at [332, 69] on button "Abrir" at bounding box center [329, 68] width 12 height 7
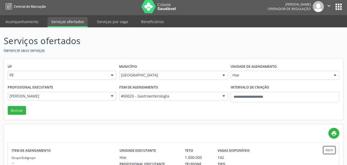
scroll to position [0, 0]
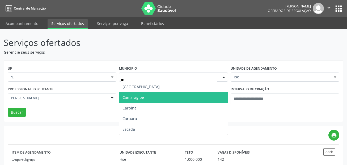
type input "***"
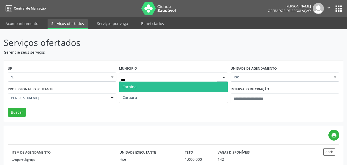
click at [140, 87] on span "Carpina" at bounding box center [173, 87] width 108 height 11
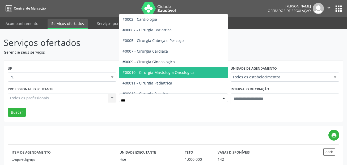
type input "****"
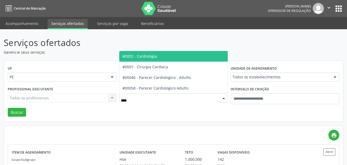
click at [138, 56] on span "#0002 - Cardiologia" at bounding box center [140, 56] width 35 height 5
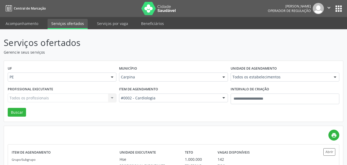
click at [276, 81] on div "Todos os estabelecimentos" at bounding box center [285, 77] width 109 height 9
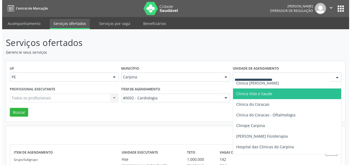
scroll to position [44, 0]
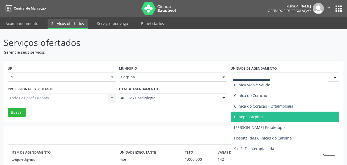
click at [268, 120] on span "Clinope Carpina" at bounding box center [285, 117] width 108 height 11
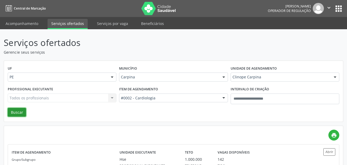
click at [15, 114] on button "Buscar" at bounding box center [17, 112] width 18 height 9
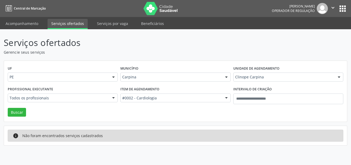
click at [265, 71] on label "Unidade de agendamento" at bounding box center [256, 69] width 46 height 8
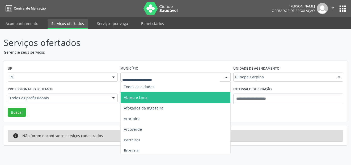
click at [139, 75] on input "text" at bounding box center [170, 79] width 97 height 11
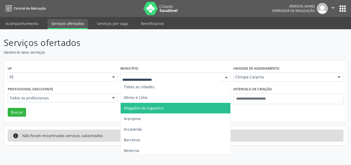
click at [275, 126] on div "info Não foram encontrados serviços cadastrados" at bounding box center [175, 135] width 343 height 19
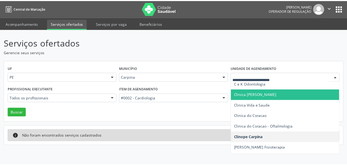
scroll to position [0, 0]
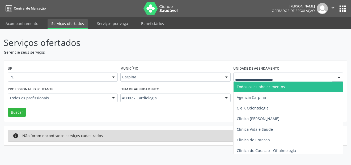
click at [253, 87] on span "Todos os estabelecimentos" at bounding box center [261, 86] width 48 height 5
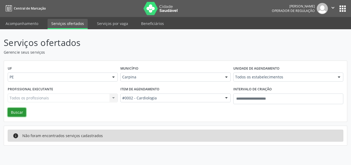
click at [12, 112] on button "Buscar" at bounding box center [17, 112] width 18 height 9
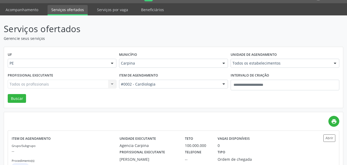
scroll to position [106, 0]
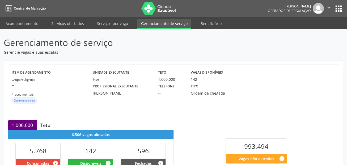
scroll to position [172, 0]
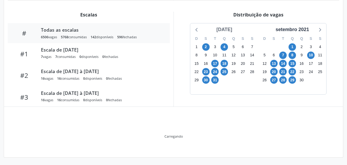
click at [234, 29] on div "[DATE]" at bounding box center [224, 29] width 20 height 7
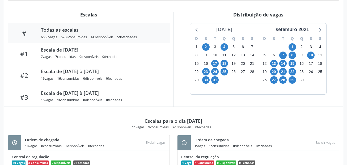
click at [234, 29] on div "[DATE]" at bounding box center [224, 29] width 20 height 7
click at [234, 30] on div "[DATE]" at bounding box center [224, 29] width 20 height 7
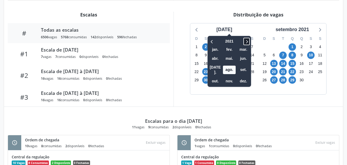
click at [244, 40] on icon at bounding box center [246, 41] width 5 height 6
click at [212, 77] on span "out." at bounding box center [215, 81] width 13 height 8
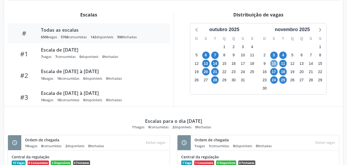
click at [274, 64] on span "10" at bounding box center [273, 63] width 7 height 7
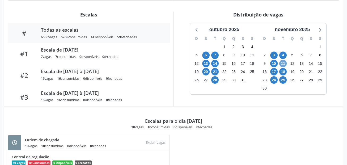
click at [282, 64] on span "11" at bounding box center [282, 63] width 7 height 7
click at [274, 72] on span "17" at bounding box center [273, 71] width 7 height 7
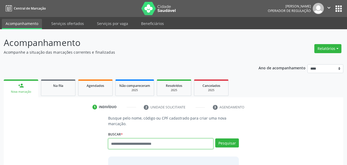
drag, startPoint x: 0, startPoint y: 0, endPoint x: 129, endPoint y: 104, distance: 165.6
click at [114, 144] on input "text" at bounding box center [160, 143] width 105 height 11
paste input "**********"
type input "**********"
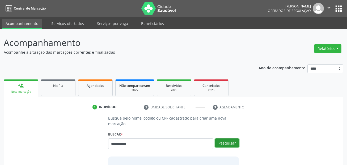
click at [230, 141] on button "Pesquisar" at bounding box center [227, 142] width 24 height 9
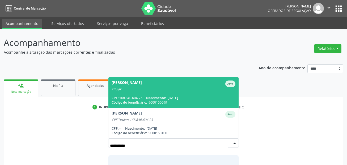
scroll to position [27, 0]
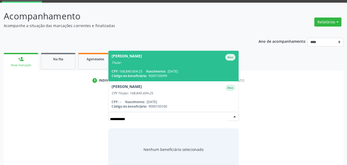
click at [172, 68] on span "[PERSON_NAME] Titular CPF: 168.840.604-25 Nascimento: [DATE] Código do benefici…" at bounding box center [173, 66] width 130 height 31
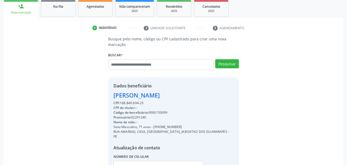
scroll to position [80, 0]
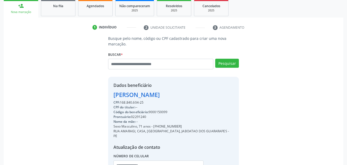
click at [159, 112] on div "Código do beneficiário: 9000150099" at bounding box center [173, 112] width 120 height 5
copy div "9000150099"
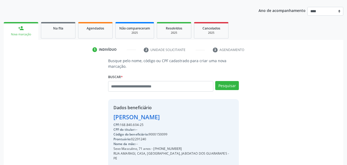
scroll to position [27, 0]
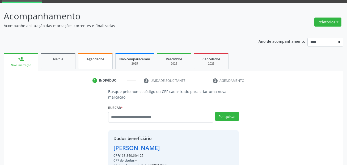
click at [88, 64] on link "Agendados" at bounding box center [95, 61] width 35 height 16
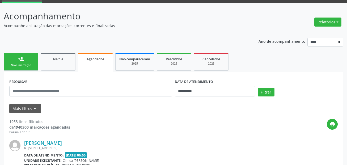
click at [71, 102] on form "**********" at bounding box center [173, 95] width 328 height 35
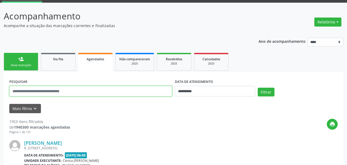
click at [71, 92] on input "text" at bounding box center [90, 91] width 163 height 11
paste input "**********"
type input "**********"
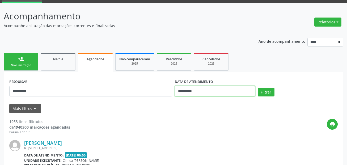
click at [200, 90] on input "**********" at bounding box center [215, 91] width 80 height 11
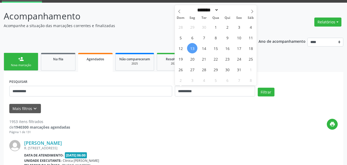
click at [189, 48] on span "13" at bounding box center [192, 48] width 10 height 10
type input "**********"
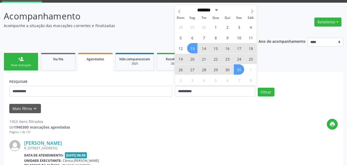
click at [236, 71] on span "31" at bounding box center [239, 69] width 10 height 10
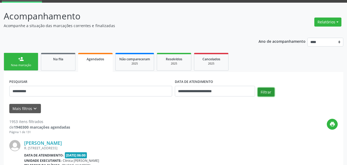
click at [262, 95] on button "Filtrar" at bounding box center [266, 92] width 17 height 9
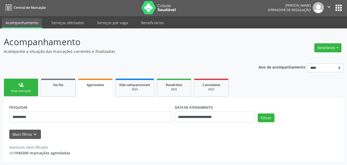
scroll to position [1, 0]
click at [26, 89] on link "person_add Nova marcação" at bounding box center [21, 88] width 35 height 18
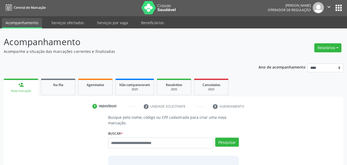
click at [148, 116] on p "Busque pelo nome, código ou CPF cadastrado para criar uma nova marcação." at bounding box center [173, 120] width 131 height 11
click at [89, 89] on link "Agendados" at bounding box center [95, 87] width 35 height 16
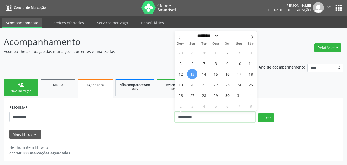
click at [223, 116] on input "**********" at bounding box center [215, 117] width 80 height 11
click at [193, 74] on span "13" at bounding box center [192, 74] width 10 height 10
type input "**********"
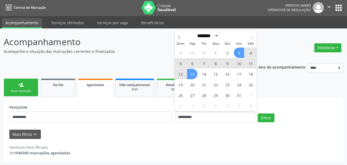
click at [251, 38] on icon at bounding box center [252, 37] width 4 height 4
select select "**"
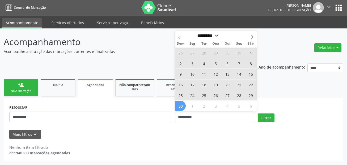
click at [185, 105] on span "30" at bounding box center [180, 106] width 10 height 10
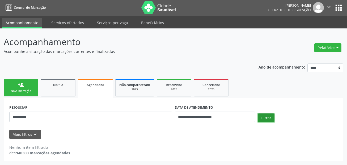
click at [274, 116] on button "Filtrar" at bounding box center [266, 117] width 17 height 9
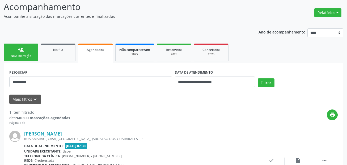
scroll to position [82, 0]
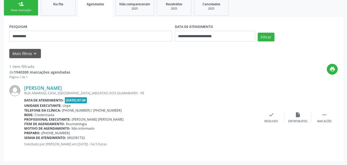
click at [25, 8] on link "person_add Nova marcação" at bounding box center [21, 7] width 35 height 18
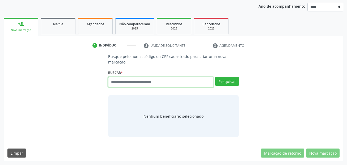
click at [142, 84] on input "text" at bounding box center [160, 82] width 105 height 11
paste input "**********"
type input "**********"
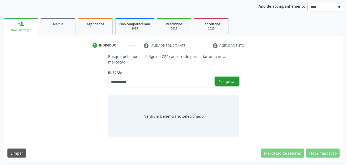
click at [234, 78] on button "Pesquisar" at bounding box center [227, 81] width 24 height 9
type input "**********"
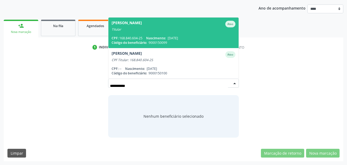
scroll to position [60, 0]
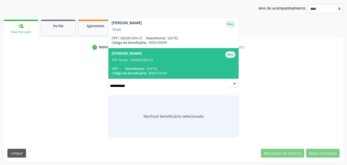
click at [157, 67] on span "07/12/1946" at bounding box center [152, 68] width 10 height 5
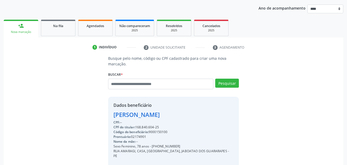
click at [145, 126] on div "CPF do titular: 168.840.604-25" at bounding box center [173, 127] width 120 height 5
drag, startPoint x: 145, startPoint y: 126, endPoint x: 145, endPoint y: 132, distance: 5.8
click at [129, 126] on span "CPF do titular:" at bounding box center [124, 127] width 22 height 5
click at [161, 131] on div "Código do beneficiário: 9000150100" at bounding box center [173, 132] width 120 height 5
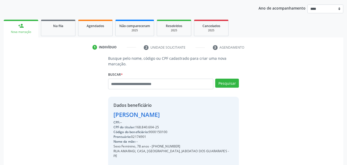
click at [161, 131] on div "Código do beneficiário: 9000150100" at bounding box center [173, 132] width 120 height 5
copy div "9000150100"
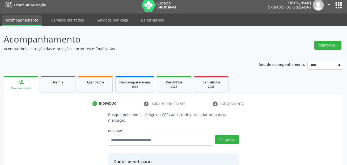
scroll to position [0, 0]
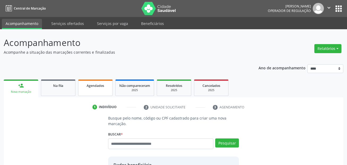
click at [92, 87] on span "Agendados" at bounding box center [96, 85] width 18 height 5
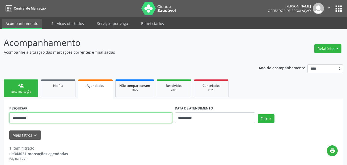
click at [41, 119] on input "**********" at bounding box center [90, 117] width 163 height 11
paste input "text"
type input "**********"
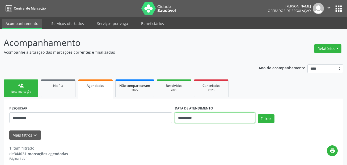
click at [208, 121] on input "**********" at bounding box center [215, 117] width 80 height 11
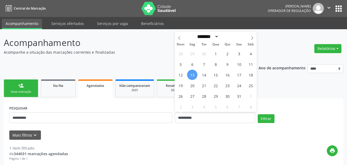
click at [193, 77] on span "13" at bounding box center [192, 75] width 10 height 10
type input "**********"
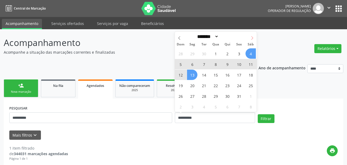
click at [254, 36] on icon at bounding box center [252, 38] width 4 height 4
select select "**"
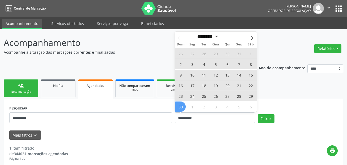
click at [178, 107] on span "30" at bounding box center [180, 107] width 10 height 10
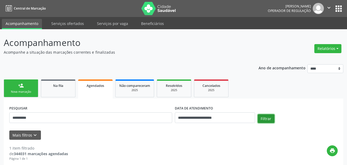
click at [272, 119] on button "Filtrar" at bounding box center [266, 118] width 17 height 9
click at [52, 25] on link "Serviços ofertados" at bounding box center [68, 23] width 40 height 9
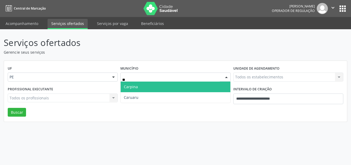
type input "***"
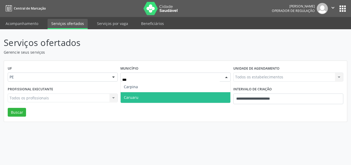
click at [147, 94] on span "Caruaru" at bounding box center [175, 97] width 109 height 11
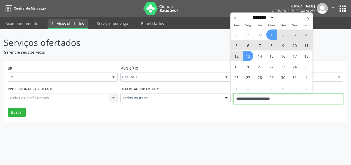
drag, startPoint x: 294, startPoint y: 101, endPoint x: 187, endPoint y: 85, distance: 108.3
click at [187, 85] on div "UF PE PE Nenhum resultado encontrado para: " " Não há nenhuma opção para ser ex…" at bounding box center [175, 91] width 343 height 61
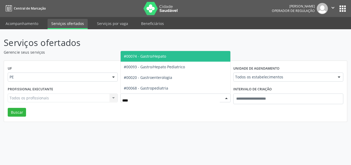
type input "*****"
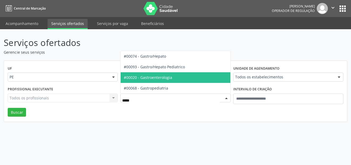
drag, startPoint x: 165, startPoint y: 76, endPoint x: 250, endPoint y: 80, distance: 84.3
click at [165, 76] on span "#00020 - Gastroenterologia" at bounding box center [148, 77] width 48 height 5
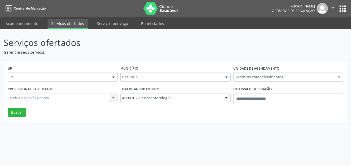
click at [235, 76] on input "text" at bounding box center [235, 79] width 0 height 11
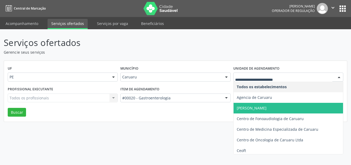
click at [251, 80] on input "text" at bounding box center [283, 79] width 97 height 11
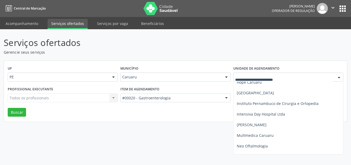
scroll to position [106, 0]
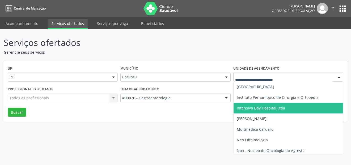
click at [265, 111] on span "Intensiva Day Hospital Ltda" at bounding box center [288, 108] width 109 height 11
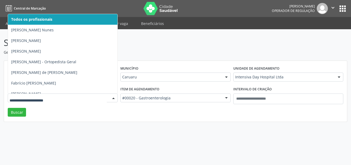
click at [58, 95] on div at bounding box center [63, 98] width 110 height 9
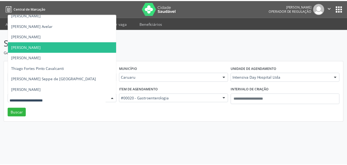
scroll to position [112, 0]
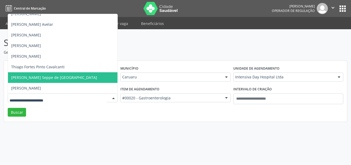
click at [56, 78] on span "[PERSON_NAME] de [GEOGRAPHIC_DATA]" at bounding box center [54, 77] width 86 height 5
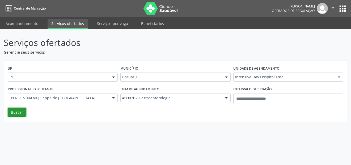
click at [22, 111] on button "Buscar" at bounding box center [17, 112] width 18 height 9
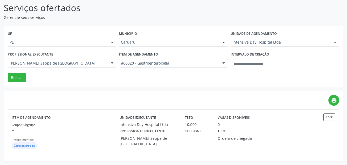
scroll to position [35, 0]
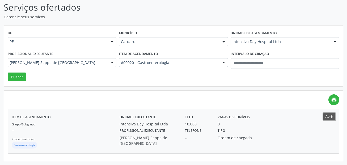
click at [334, 117] on button "Abrir" at bounding box center [329, 116] width 12 height 7
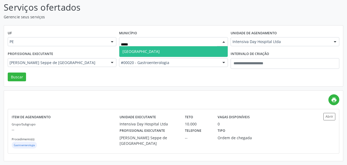
type input "******"
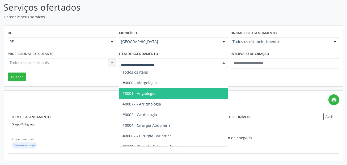
type input "*"
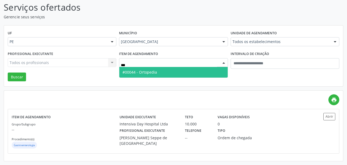
type input "****"
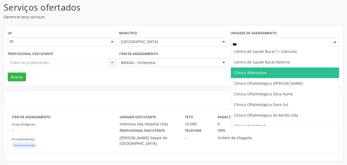
scroll to position [0, 0]
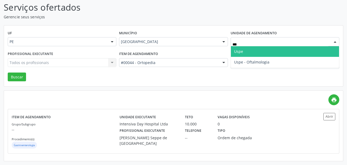
type input "****"
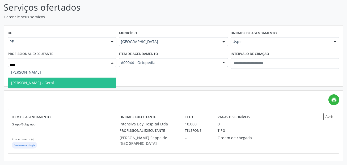
type input "*****"
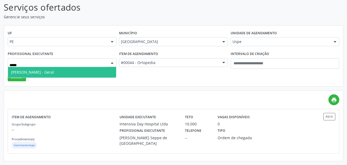
click at [41, 73] on span "Alexey Alves Garcez - Geral" at bounding box center [32, 72] width 43 height 5
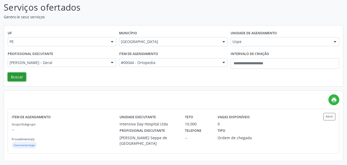
click at [21, 75] on button "Buscar" at bounding box center [17, 77] width 18 height 9
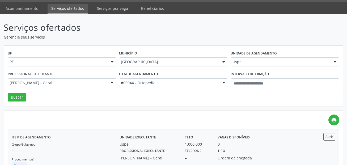
scroll to position [35, 0]
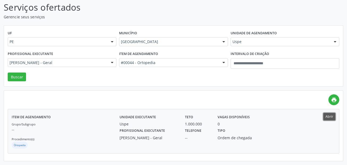
click at [328, 119] on button "Abrir" at bounding box center [329, 116] width 12 height 7
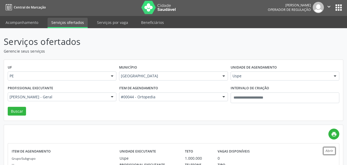
scroll to position [0, 0]
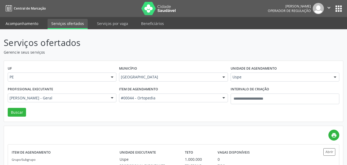
click at [29, 21] on link "Acompanhamento" at bounding box center [22, 23] width 40 height 9
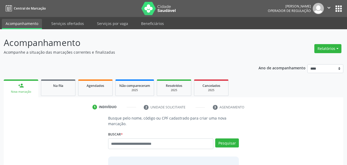
click at [161, 128] on div "Busque pelo nome, código ou CPF cadastrado para criar uma nova marcação. Buscar…" at bounding box center [173, 157] width 138 height 84
click at [151, 146] on input "text" at bounding box center [160, 143] width 105 height 11
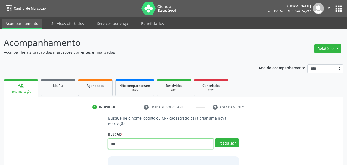
type input "***"
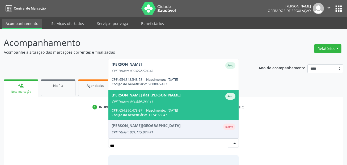
click at [131, 98] on div "Maria das Dores Maura de Souza" at bounding box center [146, 96] width 69 height 7
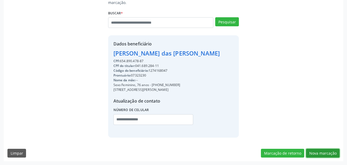
click at [326, 153] on button "Nova marcação" at bounding box center [322, 153] width 33 height 9
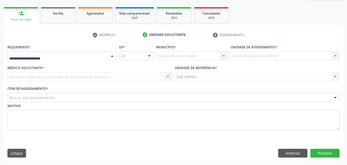
click at [52, 52] on div at bounding box center [61, 55] width 109 height 9
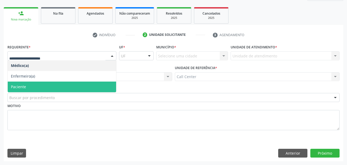
click at [38, 83] on span "Paciente" at bounding box center [62, 87] width 108 height 11
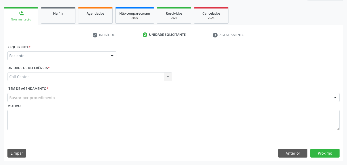
click at [38, 94] on div "Buscar por procedimento" at bounding box center [173, 97] width 332 height 9
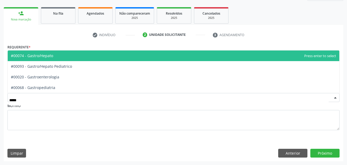
type input "******"
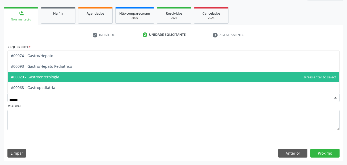
click at [63, 80] on span "#00020 - Gastroenterologia" at bounding box center [174, 77] width 332 height 11
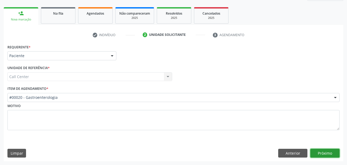
click at [324, 151] on button "Próximo" at bounding box center [324, 153] width 29 height 9
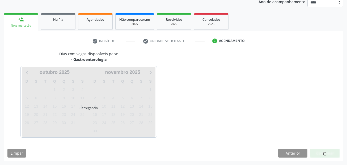
scroll to position [66, 0]
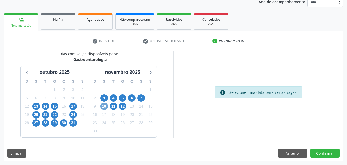
click at [102, 104] on span "10" at bounding box center [103, 106] width 7 height 7
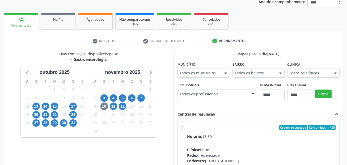
click at [197, 69] on div "Todos os municípios" at bounding box center [204, 73] width 52 height 9
click at [163, 106] on div "Dias com vagas disponíveis para: - Gastroenterologia outubro 2025 D S T Q Q S S…" at bounding box center [89, 137] width 170 height 173
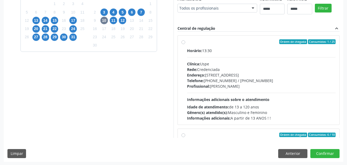
scroll to position [153, 0]
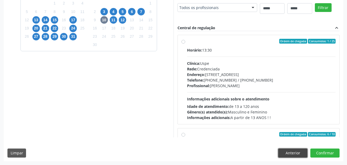
click at [302, 154] on button "Anterior" at bounding box center [292, 153] width 29 height 9
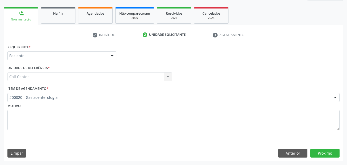
scroll to position [72, 0]
click at [286, 154] on button "Anterior" at bounding box center [292, 153] width 29 height 9
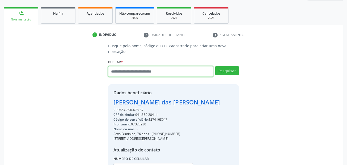
click at [175, 70] on input "text" at bounding box center [160, 71] width 105 height 11
paste input "**********"
type input "**********"
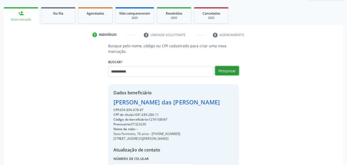
click at [230, 69] on button "Pesquisar" at bounding box center [227, 70] width 24 height 9
type input "**********"
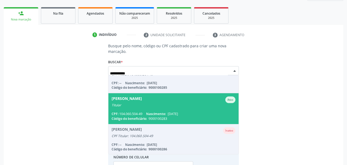
scroll to position [44, 0]
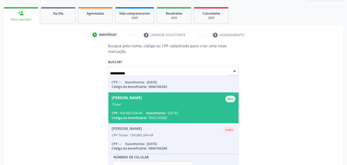
click at [160, 112] on span "Nascimento:" at bounding box center [156, 113] width 20 height 5
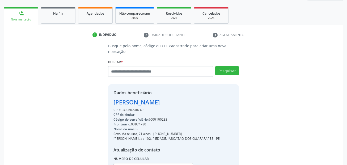
scroll to position [125, 0]
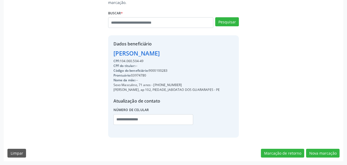
drag, startPoint x: 181, startPoint y: 79, endPoint x: 154, endPoint y: 81, distance: 27.4
click at [154, 83] on div "Sexo Masculino, 71 anos - (81) 99797-7965" at bounding box center [166, 85] width 107 height 5
copy div "(81) 99797-7965"
click at [152, 119] on input "text" at bounding box center [153, 119] width 80 height 11
paste input "**********"
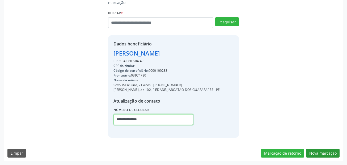
type input "**********"
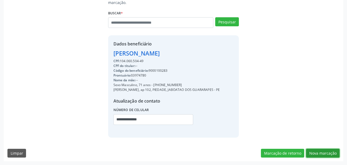
click at [318, 149] on button "Nova marcação" at bounding box center [322, 153] width 33 height 9
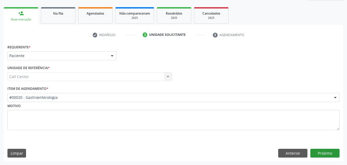
scroll to position [72, 0]
click at [323, 150] on button "Próximo" at bounding box center [324, 153] width 29 height 9
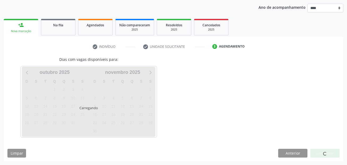
scroll to position [61, 0]
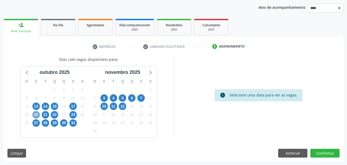
click at [36, 114] on span "20" at bounding box center [35, 114] width 7 height 7
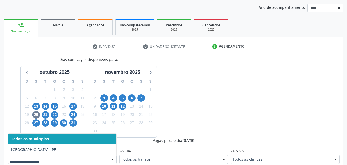
drag, startPoint x: 101, startPoint y: 155, endPoint x: 98, endPoint y: 162, distance: 7.8
click at [101, 158] on div at bounding box center [62, 159] width 109 height 9
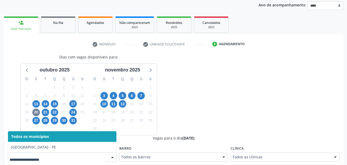
click at [98, 162] on input "text" at bounding box center [58, 159] width 96 height 11
click at [168, 120] on div "Dias com vagas disponíveis para: outubro 2025 D S T Q Q S S 28 29 30 1 2 3 4 5 …" at bounding box center [89, 94] width 170 height 81
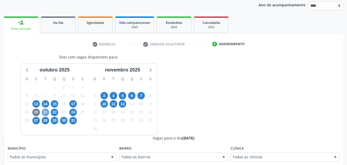
click at [45, 111] on span "21" at bounding box center [45, 112] width 7 height 7
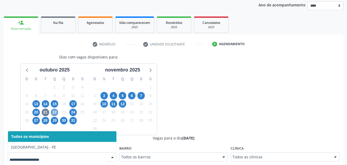
click at [55, 114] on span "22" at bounding box center [54, 112] width 7 height 7
click at [75, 111] on span "24" at bounding box center [72, 112] width 7 height 7
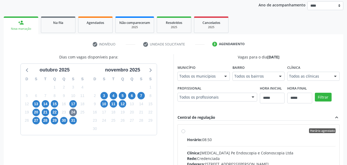
click at [57, 158] on div "Dias com vagas disponíveis para: outubro 2025 D S T Q Q S S 28 29 30 1 2 3 4 5 …" at bounding box center [89, 140] width 170 height 173
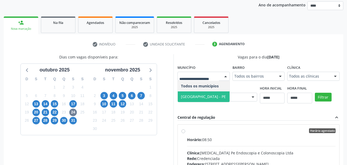
click at [195, 95] on span "[GEOGRAPHIC_DATA] - PE" at bounding box center [203, 96] width 45 height 5
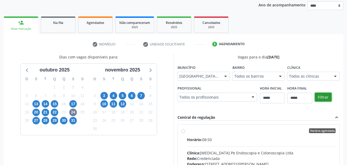
click at [327, 97] on button "Filtrar" at bounding box center [323, 97] width 17 height 9
click at [34, 121] on span "27" at bounding box center [35, 120] width 7 height 7
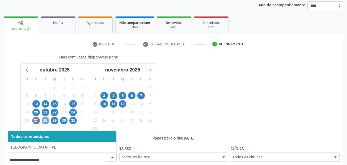
click at [46, 120] on span "28" at bounding box center [45, 120] width 7 height 7
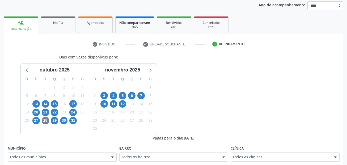
click at [52, 154] on div "Todos os municípios" at bounding box center [62, 157] width 109 height 9
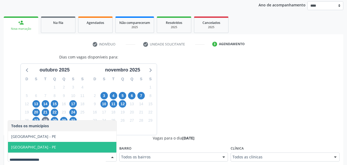
click at [43, 147] on span "[GEOGRAPHIC_DATA] - PE" at bounding box center [62, 147] width 108 height 11
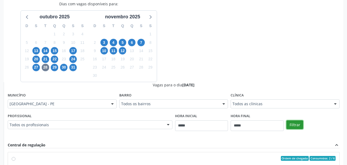
click at [293, 122] on button "Filtrar" at bounding box center [294, 124] width 17 height 9
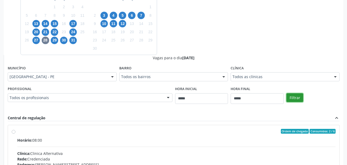
scroll to position [143, 0]
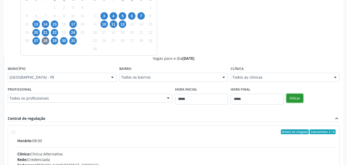
click at [297, 98] on button "Filtrar" at bounding box center [294, 98] width 17 height 9
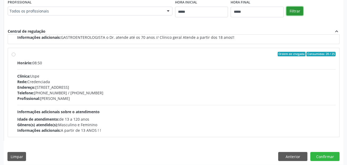
scroll to position [233, 0]
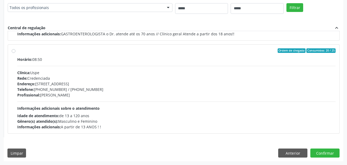
click at [91, 61] on div "Horário: 08:50" at bounding box center [176, 60] width 318 height 6
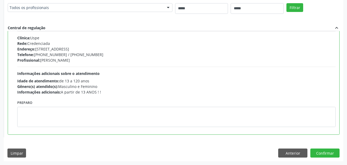
scroll to position [120, 0]
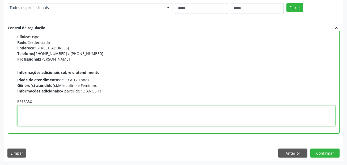
click at [94, 108] on textarea at bounding box center [176, 116] width 318 height 20
paste textarea "**********"
type textarea "**********"
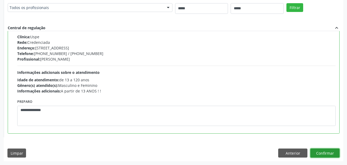
click at [315, 153] on button "Confirmar" at bounding box center [324, 153] width 29 height 9
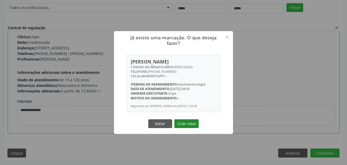
click at [190, 124] on button "Criar novo" at bounding box center [186, 123] width 24 height 9
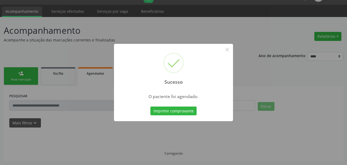
scroll to position [12, 0]
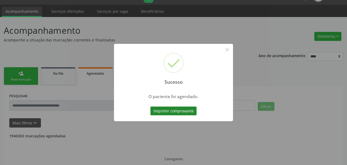
click at [184, 114] on button "Imprimir comprovante" at bounding box center [173, 111] width 46 height 9
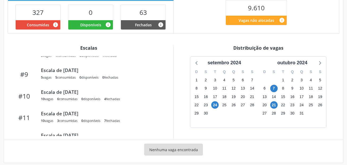
scroll to position [144, 0]
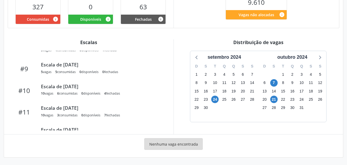
click at [219, 140] on div "Nenhuma vaga encontrada" at bounding box center [174, 145] width 332 height 15
click at [242, 57] on div "setembro 2024" at bounding box center [224, 57] width 38 height 7
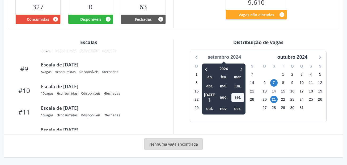
click at [239, 56] on div "setembro 2024" at bounding box center [224, 57] width 38 height 7
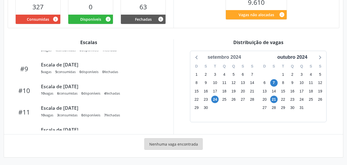
click at [239, 58] on div "setembro 2024" at bounding box center [224, 57] width 38 height 7
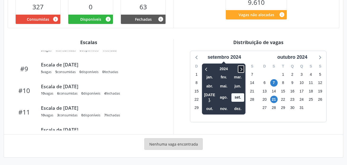
click at [242, 69] on icon at bounding box center [240, 69] width 5 height 6
click at [213, 106] on span "out." at bounding box center [209, 109] width 13 height 8
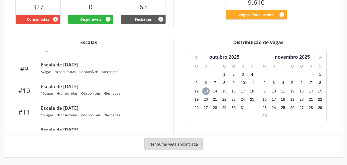
click at [207, 92] on span "13" at bounding box center [205, 90] width 7 height 7
click at [213, 92] on span "14" at bounding box center [214, 90] width 7 height 7
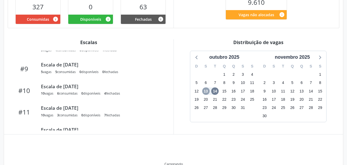
click at [208, 91] on span "13" at bounding box center [205, 90] width 7 height 7
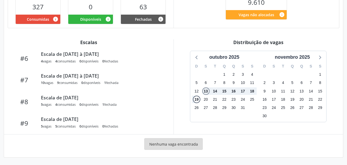
scroll to position [0, 0]
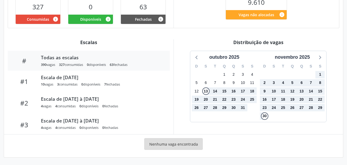
click at [267, 134] on div "Escalas # Todas as escalas 390 vagas 327 consumidas 0 disponíveis 63 fechadas #…" at bounding box center [173, 86] width 339 height 95
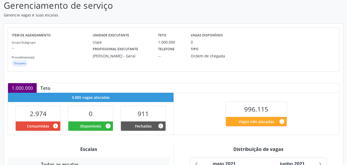
scroll to position [106, 0]
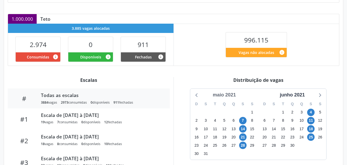
click at [230, 95] on div "maio 2021" at bounding box center [224, 94] width 27 height 7
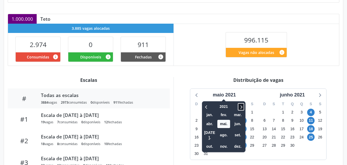
click at [240, 105] on icon at bounding box center [240, 107] width 5 height 6
click at [244, 109] on icon at bounding box center [240, 107] width 5 height 6
click at [213, 142] on span "out." at bounding box center [209, 146] width 13 height 8
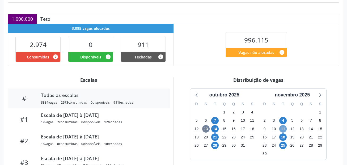
click at [283, 128] on span "11" at bounding box center [282, 128] width 7 height 7
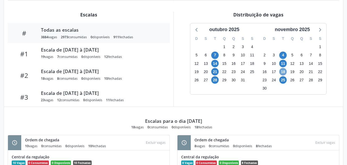
click at [283, 71] on span "18" at bounding box center [282, 71] width 7 height 7
click at [283, 81] on span "25" at bounding box center [282, 79] width 7 height 7
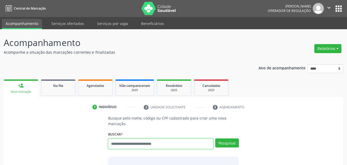
click at [153, 145] on input "text" at bounding box center [160, 143] width 105 height 11
click at [127, 143] on input "text" at bounding box center [160, 143] width 105 height 11
type input "***"
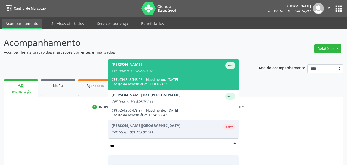
click at [178, 108] on span "[DATE]" at bounding box center [173, 110] width 10 height 5
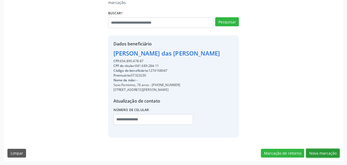
click at [328, 154] on button "Nova marcação" at bounding box center [322, 153] width 33 height 9
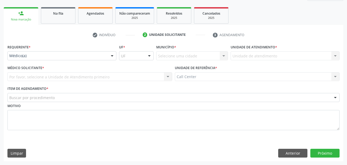
scroll to position [72, 0]
click at [61, 60] on div "Requerente * Médico(a) Médico(a) Enfermeiro(a) Paciente Nenhum resultado encont…" at bounding box center [62, 53] width 112 height 21
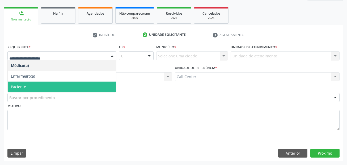
click at [30, 85] on span "Paciente" at bounding box center [62, 87] width 108 height 11
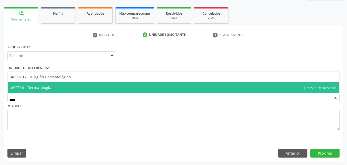
click at [34, 92] on span "#00014 - Dermatologia" at bounding box center [174, 87] width 332 height 11
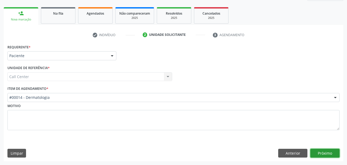
click at [331, 152] on button "Próximo" at bounding box center [324, 153] width 29 height 9
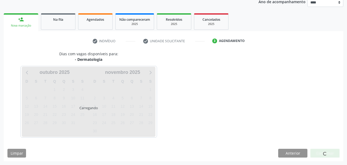
scroll to position [66, 0]
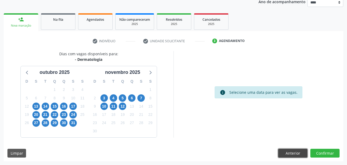
click at [282, 153] on button "Anterior" at bounding box center [292, 153] width 29 height 9
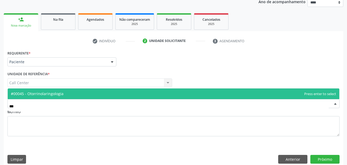
type input "****"
click at [76, 94] on span "#00045 - Otorrinolaringologia" at bounding box center [174, 93] width 332 height 11
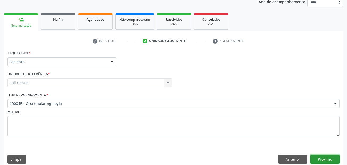
click at [335, 159] on button "Próximo" at bounding box center [324, 159] width 29 height 9
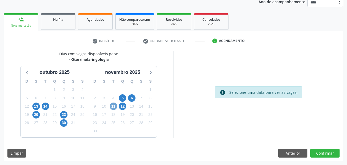
click at [111, 104] on span "11" at bounding box center [113, 106] width 7 height 7
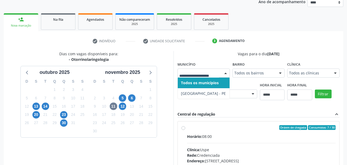
click at [204, 86] on span "Todos os municípios" at bounding box center [204, 83] width 52 height 11
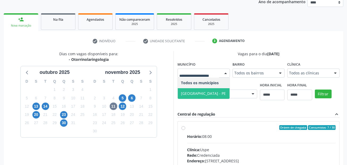
click at [199, 90] on span "[GEOGRAPHIC_DATA] - PE" at bounding box center [204, 93] width 52 height 11
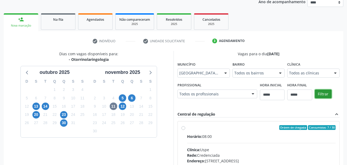
click at [324, 94] on button "Filtrar" at bounding box center [323, 94] width 17 height 9
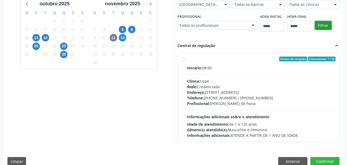
scroll to position [143, 0]
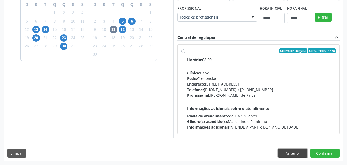
click at [288, 150] on button "Anterior" at bounding box center [292, 153] width 29 height 9
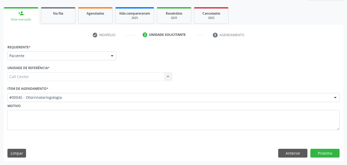
scroll to position [72, 0]
click at [294, 156] on button "Anterior" at bounding box center [292, 153] width 29 height 9
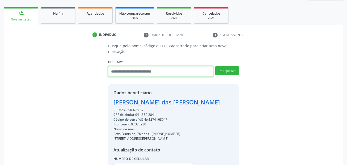
click at [145, 74] on input "text" at bounding box center [160, 71] width 105 height 11
paste input "**********"
type input "**********"
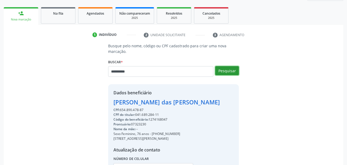
click at [232, 72] on button "Pesquisar" at bounding box center [227, 70] width 24 height 9
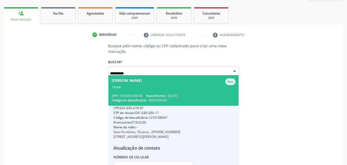
click at [158, 87] on div "Titular" at bounding box center [174, 87] width 124 height 4
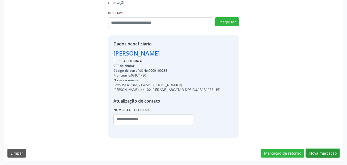
click at [320, 153] on button "Nova marcação" at bounding box center [322, 153] width 33 height 9
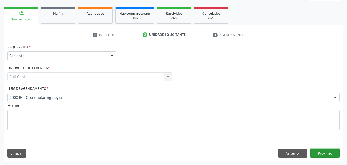
click at [330, 150] on button "Próximo" at bounding box center [324, 153] width 29 height 9
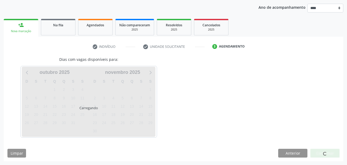
scroll to position [61, 0]
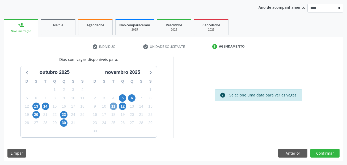
click at [114, 106] on span "11" at bounding box center [113, 106] width 7 height 7
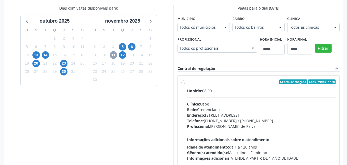
scroll to position [114, 0]
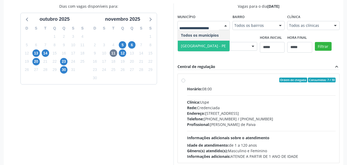
click at [206, 45] on span "[GEOGRAPHIC_DATA] - PE" at bounding box center [204, 46] width 52 height 11
